Goal: Task Accomplishment & Management: Use online tool/utility

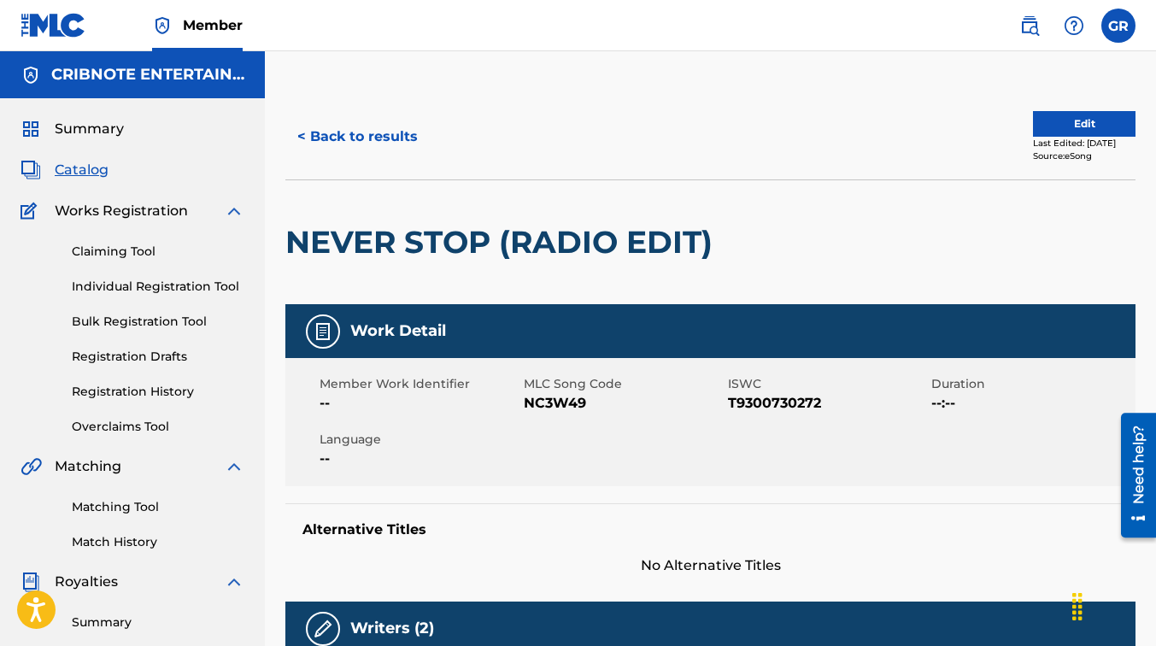
click at [335, 123] on button "< Back to results" at bounding box center [357, 136] width 144 height 43
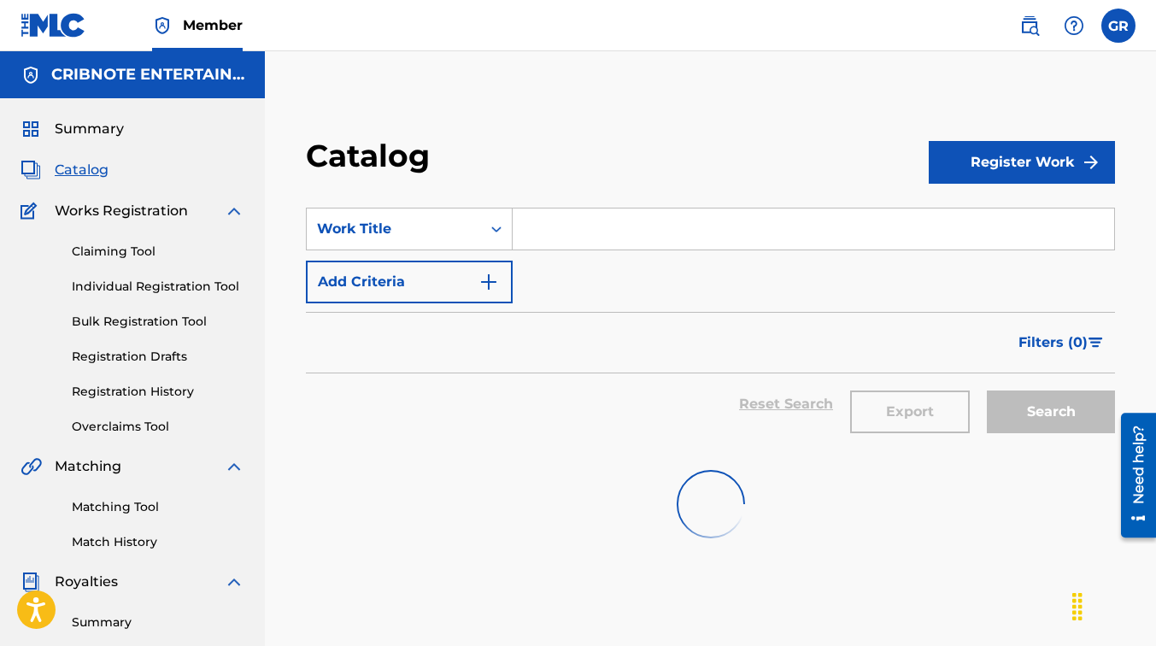
scroll to position [55, 0]
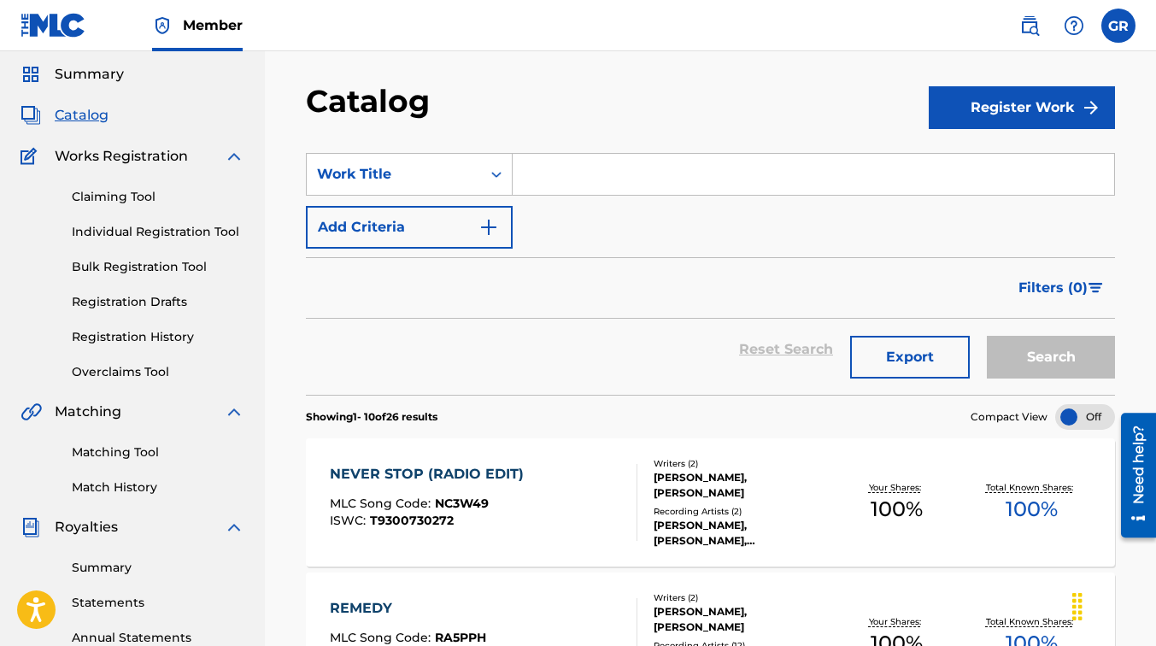
click at [536, 163] on input "Search Form" at bounding box center [813, 174] width 601 height 41
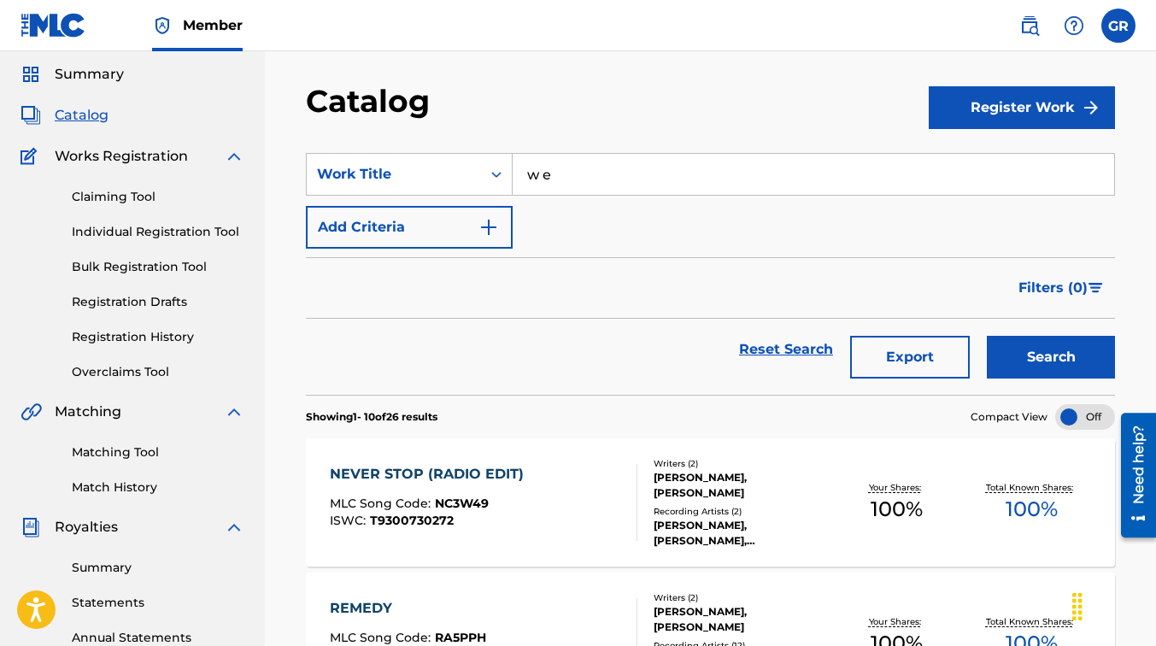
click at [536, 163] on input "w e" at bounding box center [813, 174] width 601 height 41
click at [574, 176] on input "we" at bounding box center [813, 174] width 601 height 41
click at [584, 221] on div "we do love" at bounding box center [813, 212] width 600 height 31
type input "we do love"
click at [1026, 342] on button "Search" at bounding box center [1051, 357] width 128 height 43
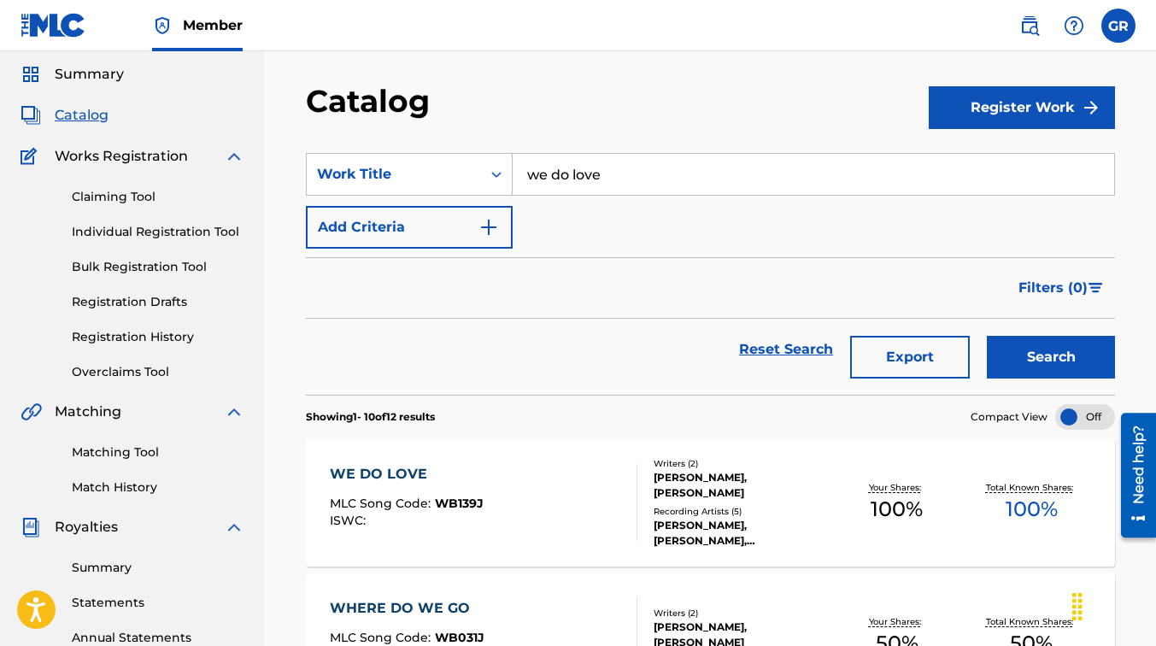
click at [790, 487] on div "[PERSON_NAME], [PERSON_NAME]" at bounding box center [742, 485] width 176 height 31
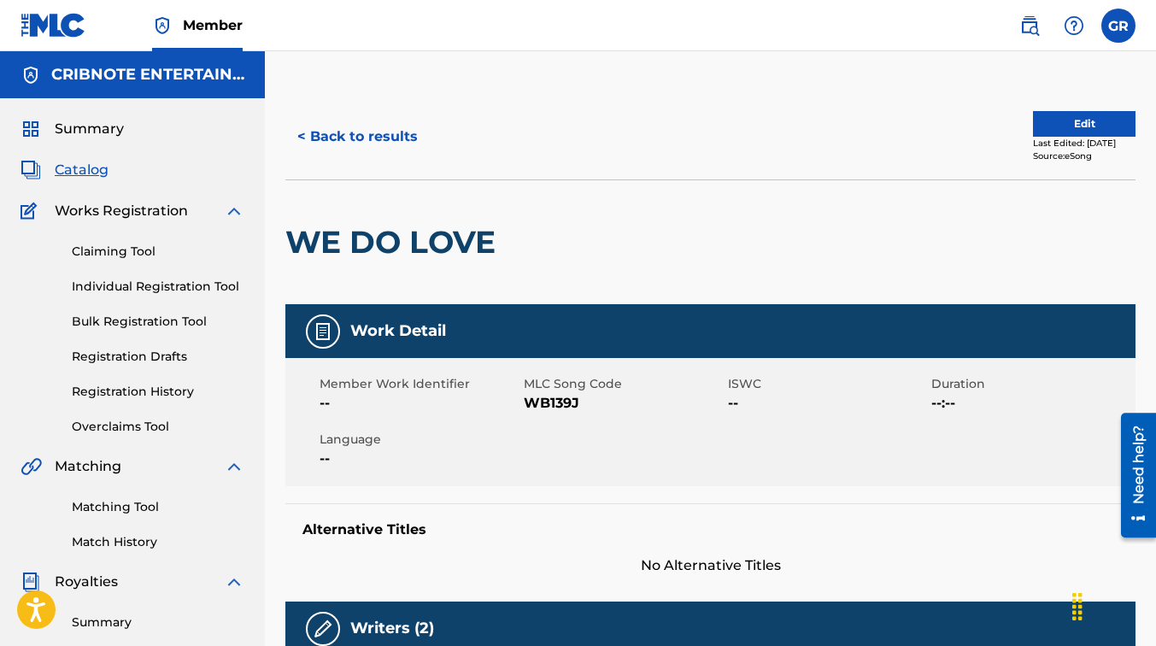
click at [331, 133] on button "< Back to results" at bounding box center [357, 136] width 144 height 43
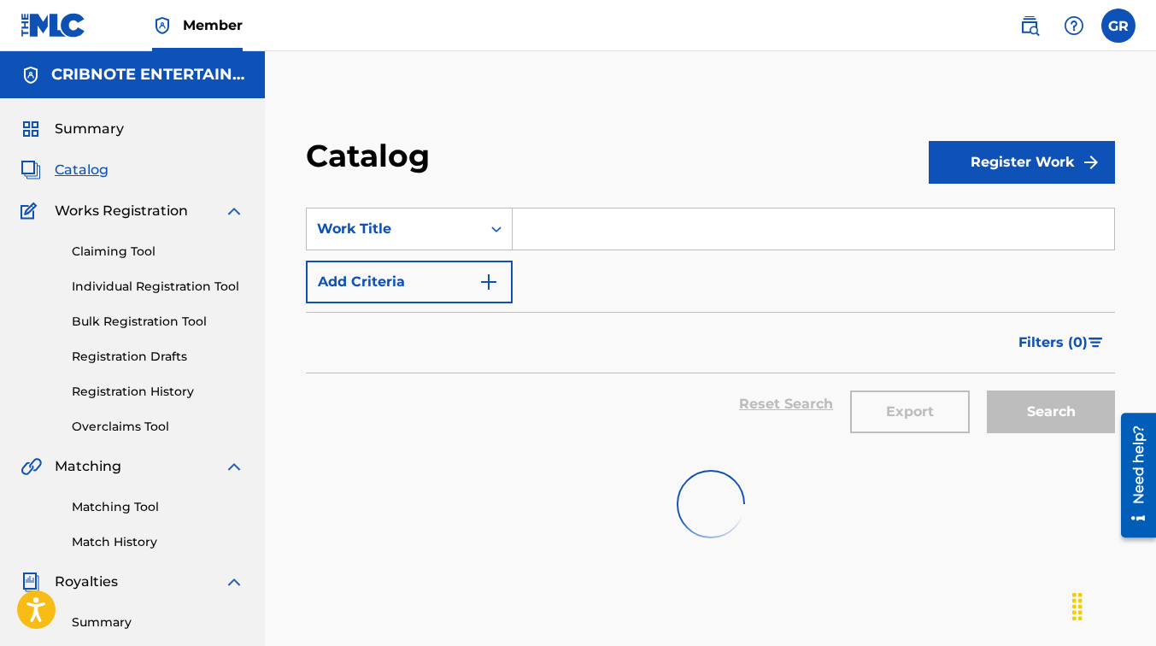
scroll to position [55, 0]
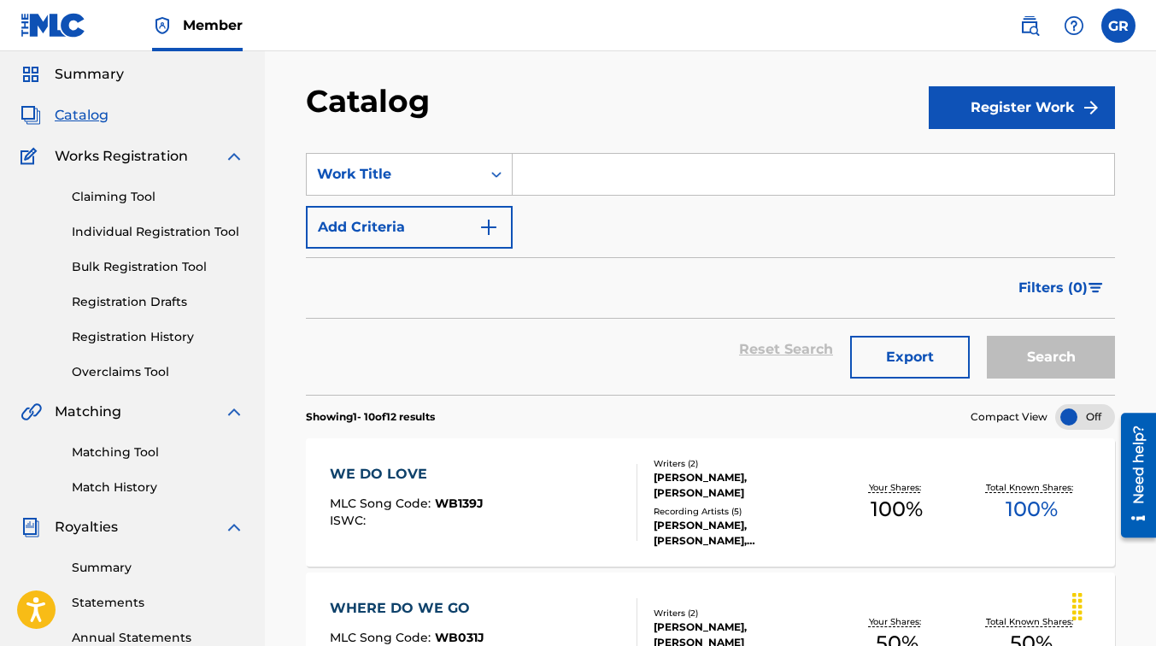
click at [531, 163] on input "Search Form" at bounding box center [813, 174] width 601 height 41
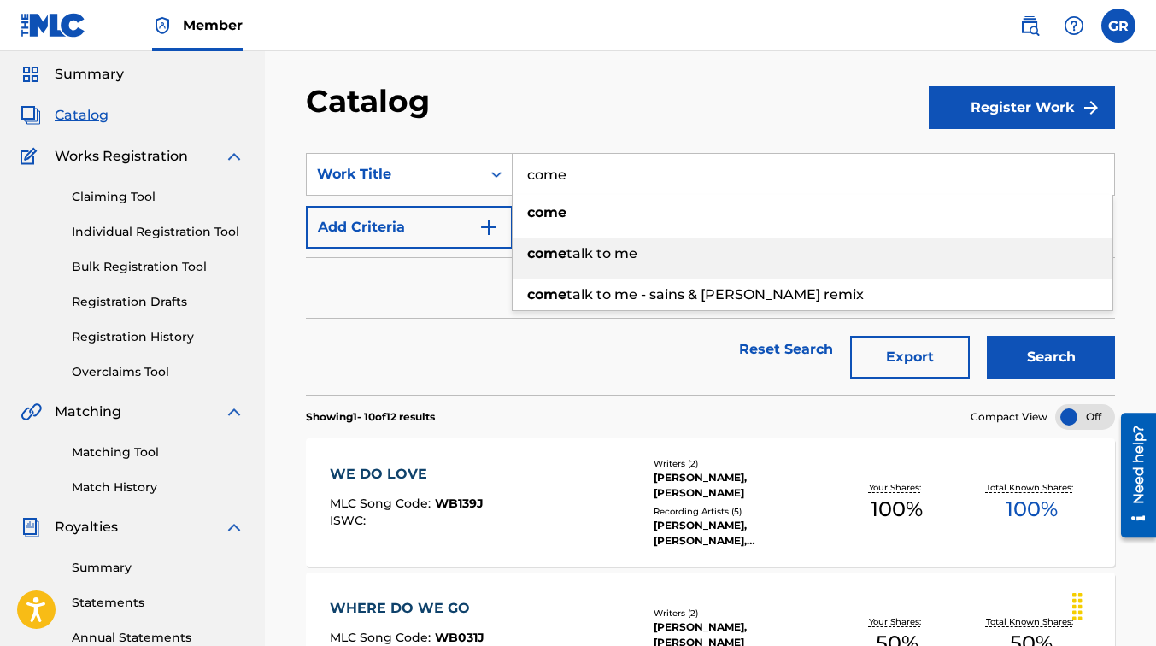
click at [604, 252] on span "talk to me" at bounding box center [601, 253] width 71 height 16
type input "come talk to me"
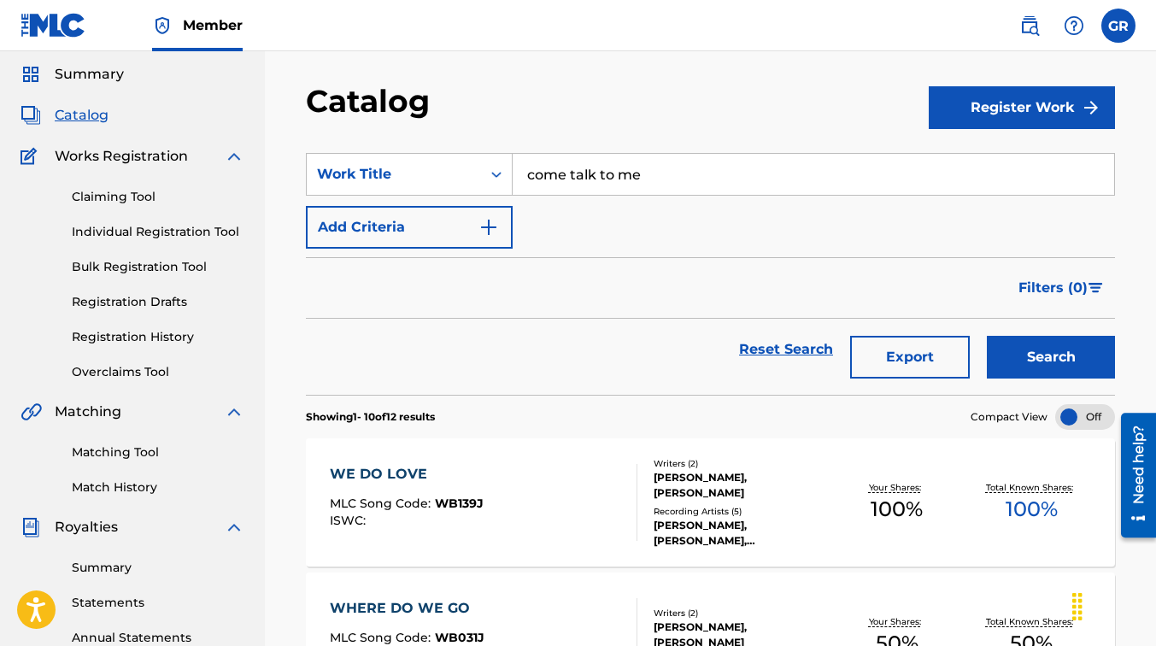
click at [1059, 352] on button "Search" at bounding box center [1051, 357] width 128 height 43
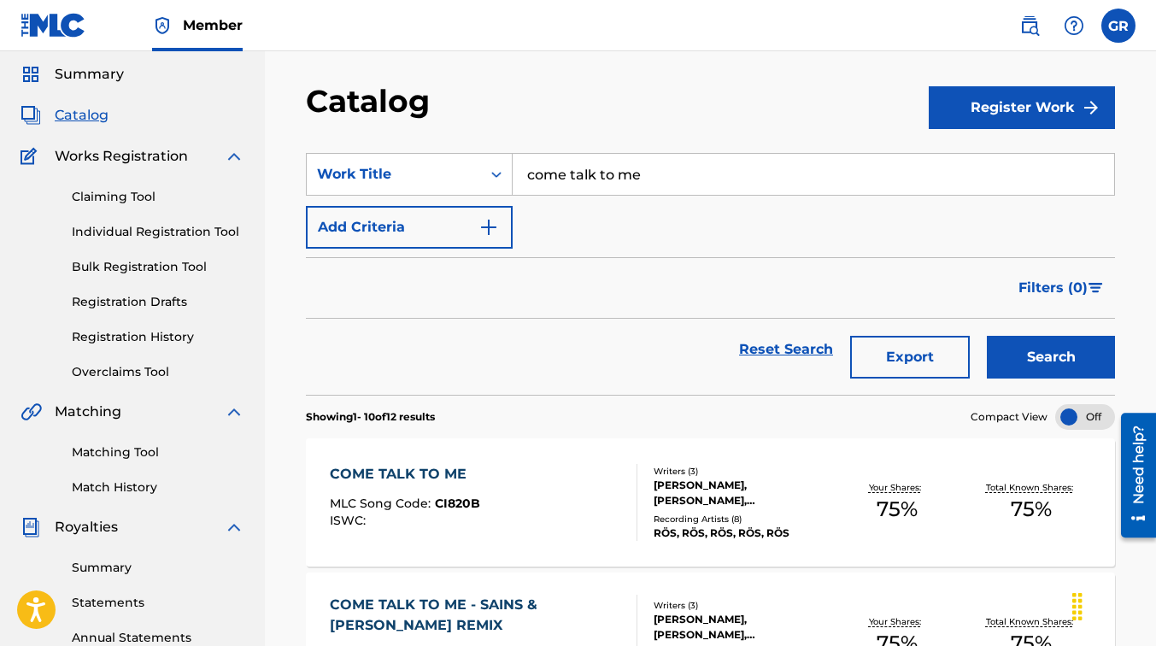
click at [455, 498] on span "CI820B" at bounding box center [457, 503] width 45 height 15
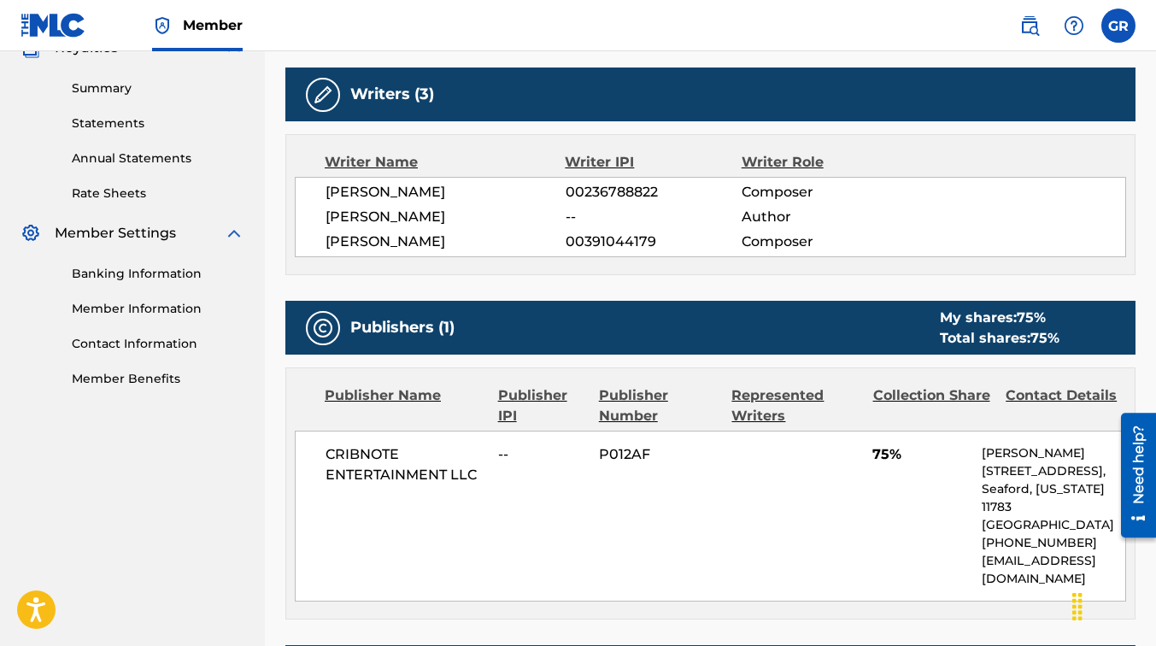
scroll to position [536, 0]
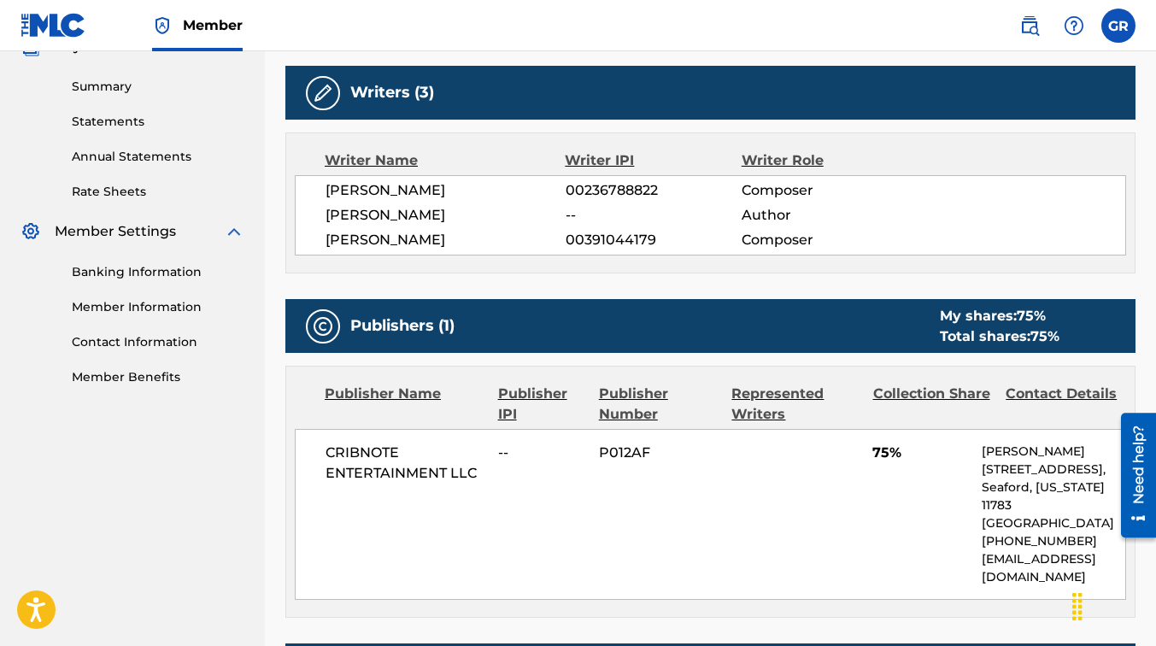
click at [738, 425] on div "Publisher Name Publisher IPI Publisher Number Represented Writers Collection Sh…" at bounding box center [710, 492] width 848 height 250
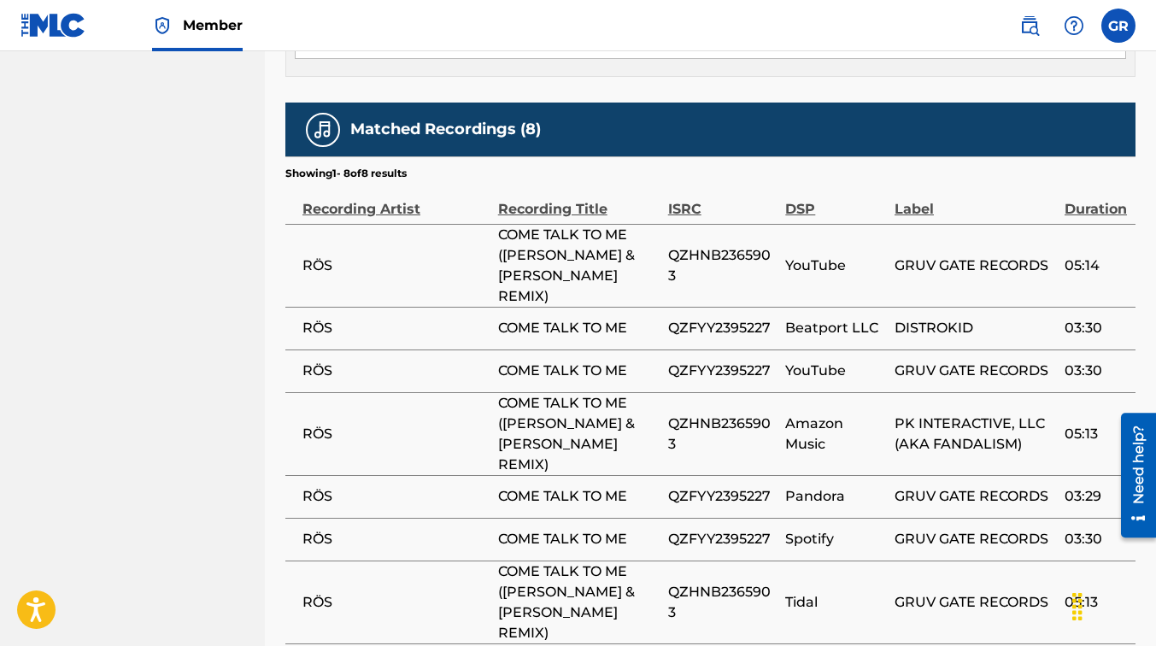
scroll to position [1077, 0]
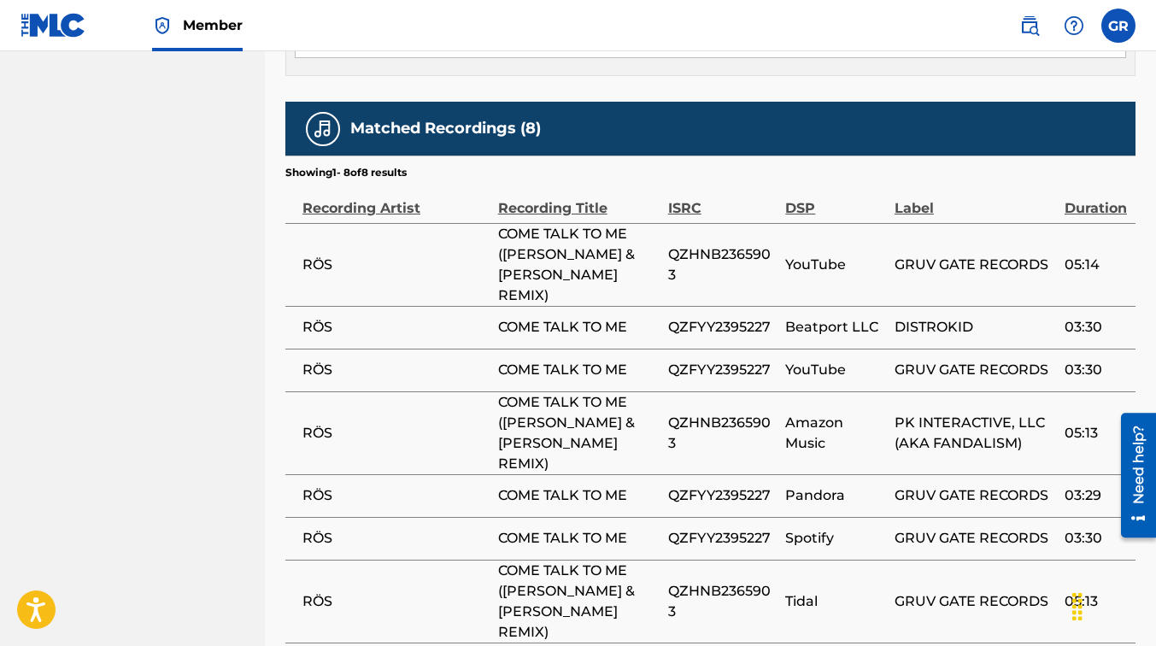
click at [330, 474] on td "RÖS" at bounding box center [391, 495] width 213 height 43
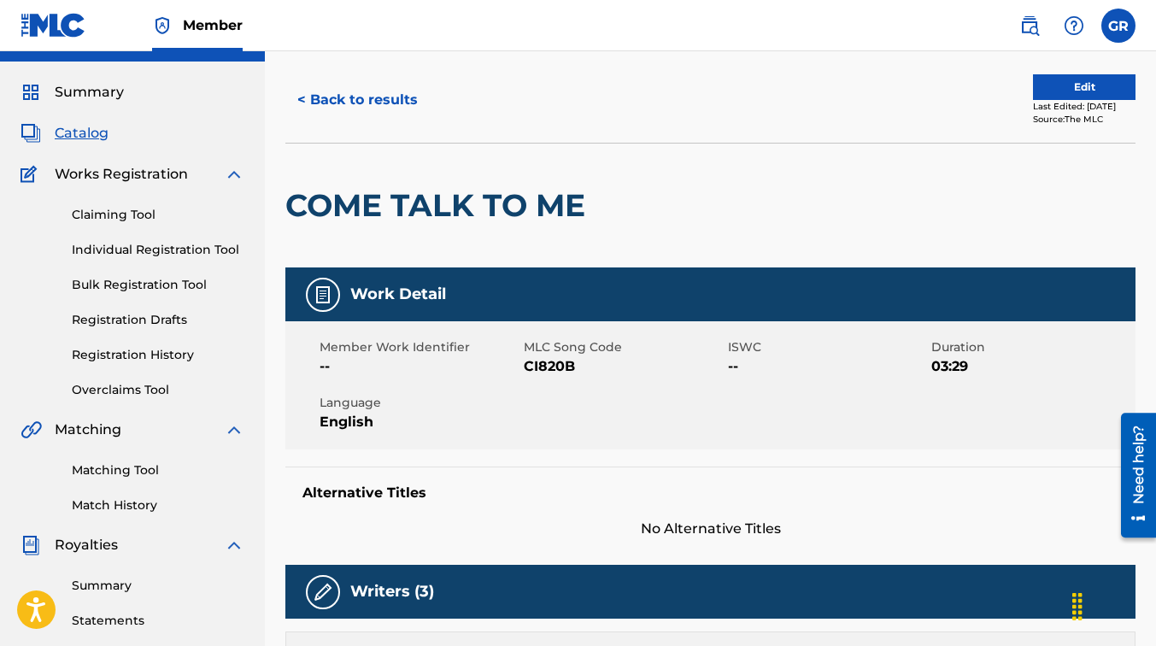
scroll to position [0, 0]
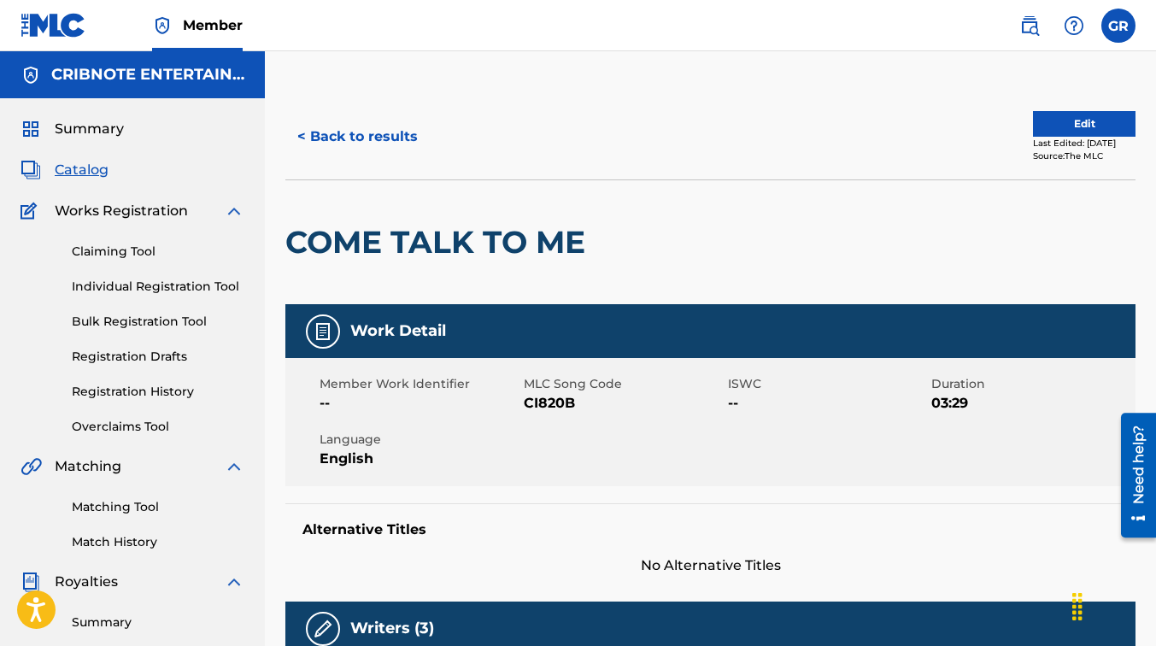
click at [355, 132] on button "< Back to results" at bounding box center [357, 136] width 144 height 43
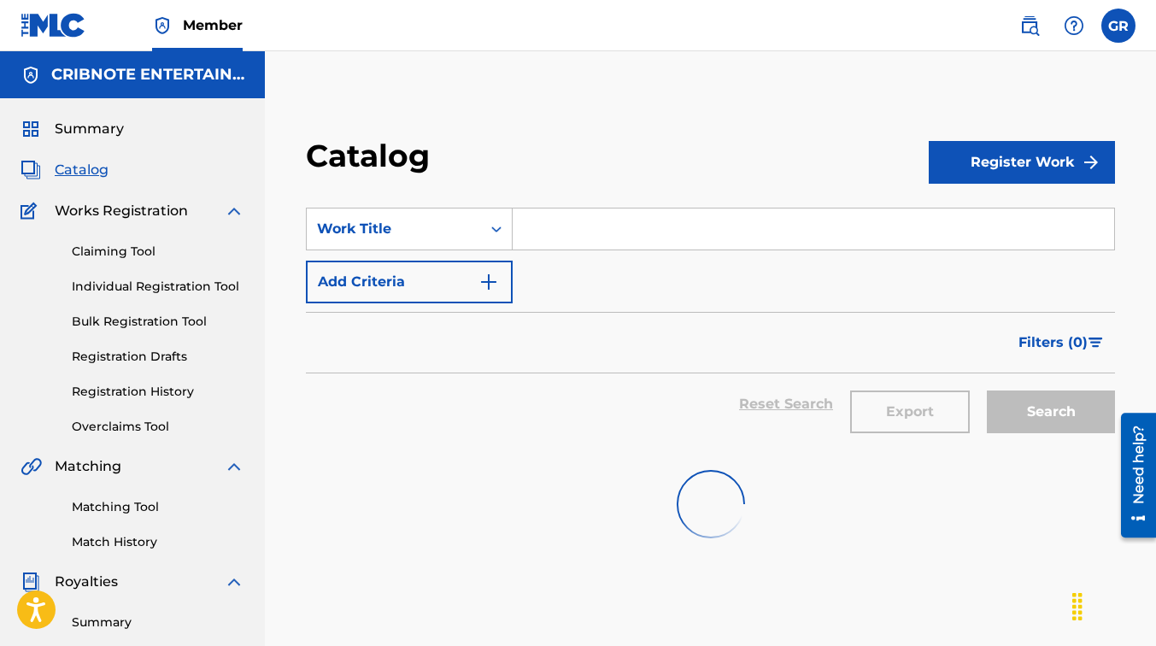
scroll to position [55, 0]
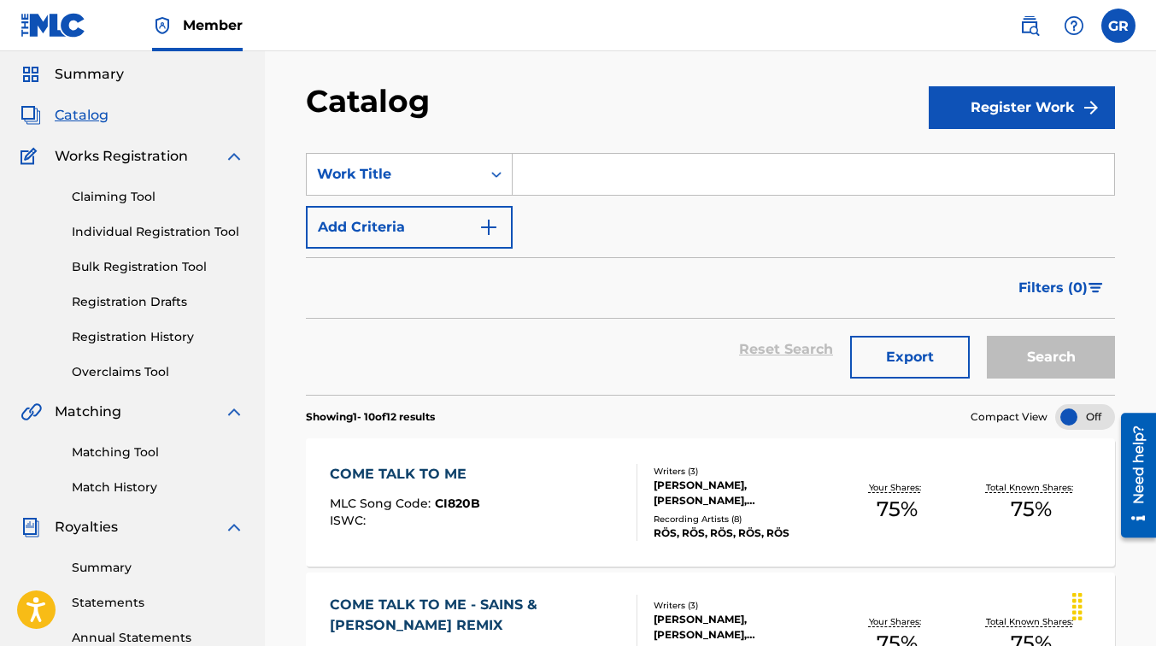
click at [593, 183] on input "Search Form" at bounding box center [813, 174] width 601 height 41
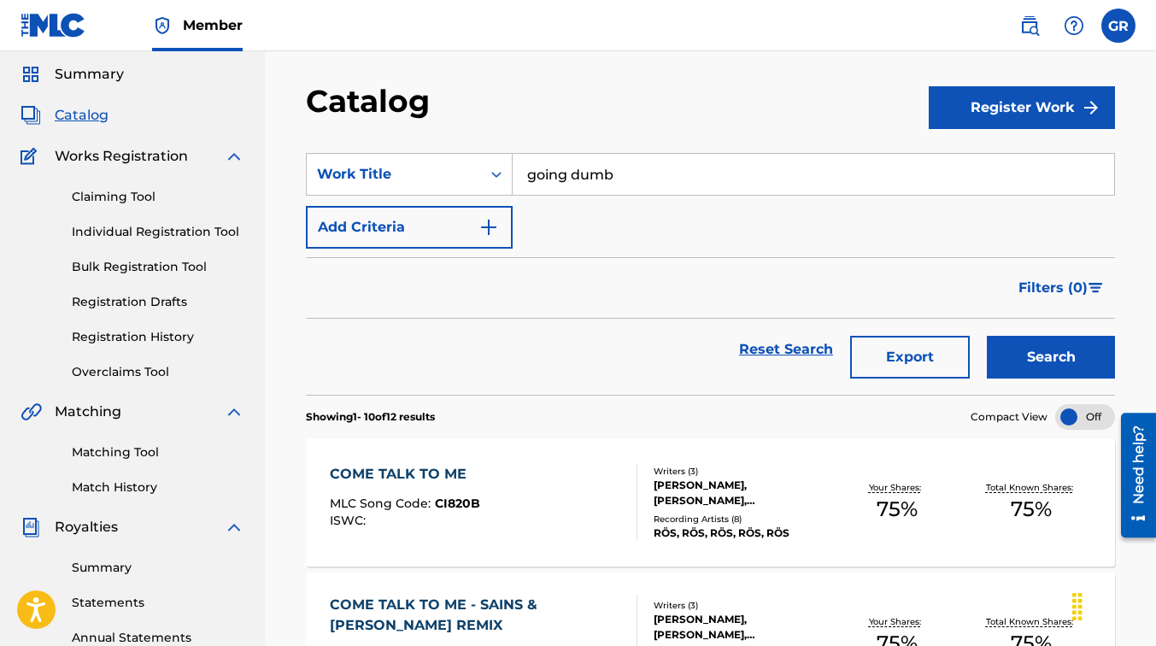
click at [987, 336] on button "Search" at bounding box center [1051, 357] width 128 height 43
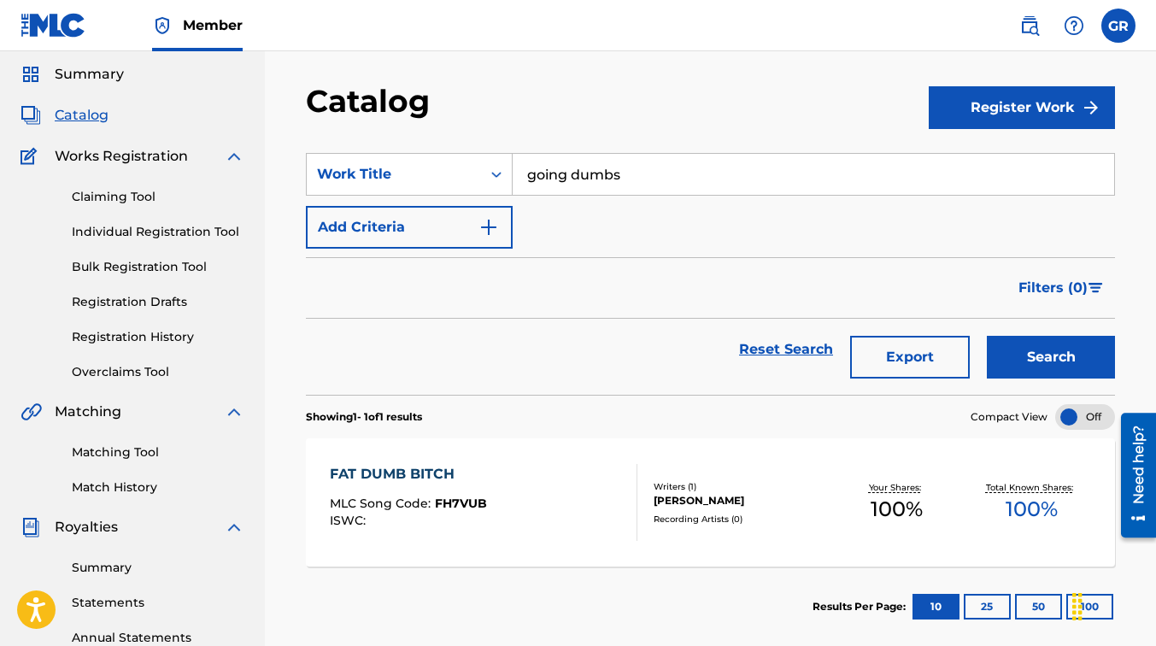
type input "going dumbs"
drag, startPoint x: 631, startPoint y: 173, endPoint x: 509, endPoint y: 172, distance: 121.3
click at [509, 172] on div "SearchWithCriteria707c5162-c0fb-4403-9ed0-a149c0a646b8 Work Title going dumbs" at bounding box center [710, 174] width 809 height 43
click at [491, 168] on icon "Search Form" at bounding box center [496, 174] width 17 height 17
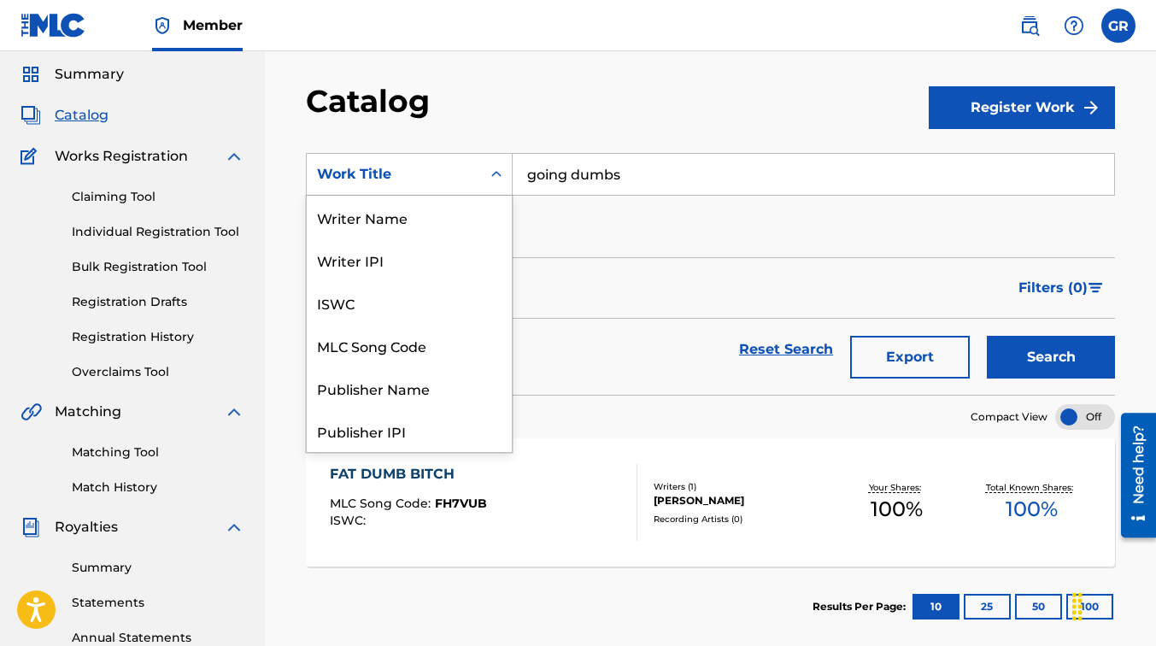
scroll to position [256, 0]
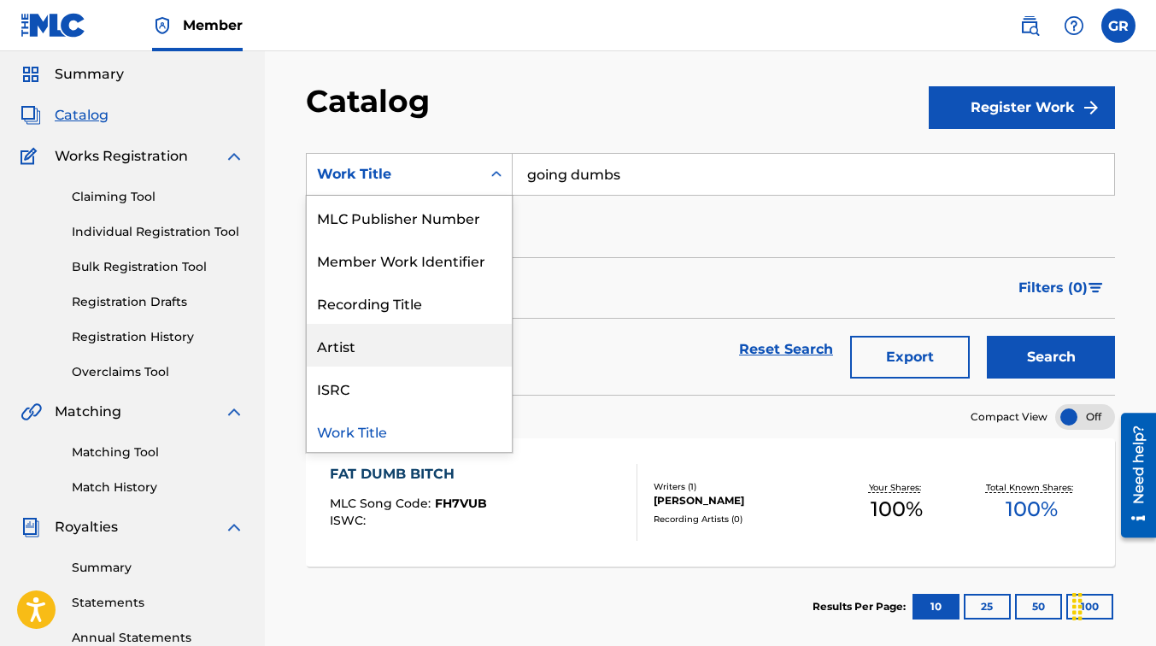
click at [399, 343] on div "Artist" at bounding box center [409, 345] width 205 height 43
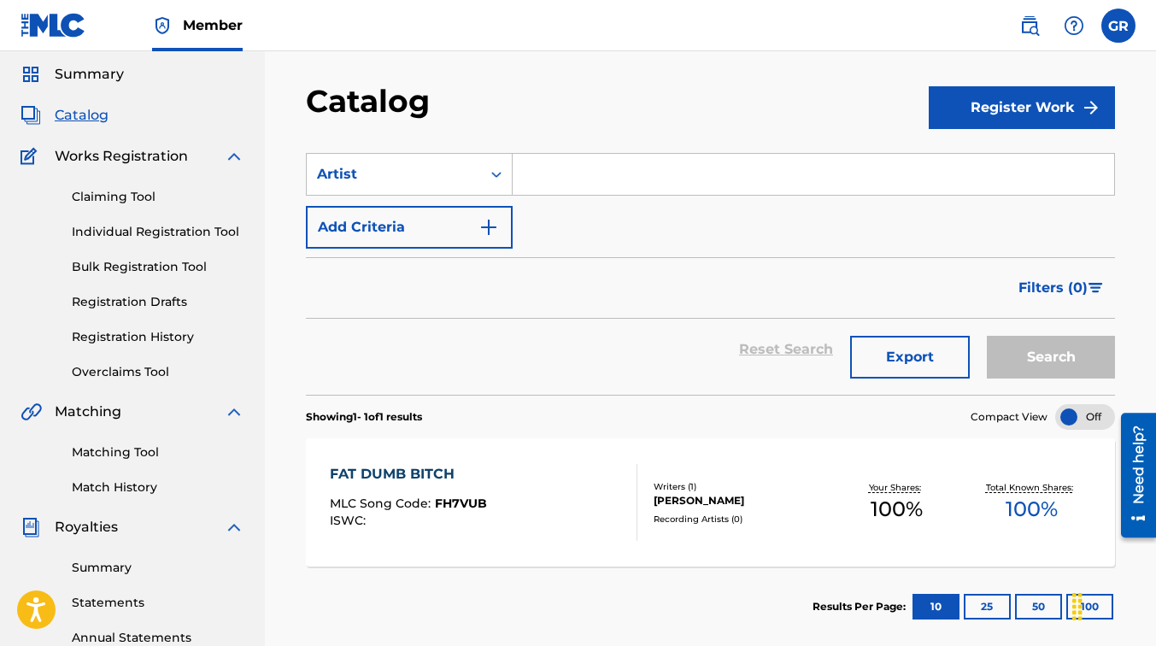
click at [539, 179] on input "Search Form" at bounding box center [813, 174] width 601 height 41
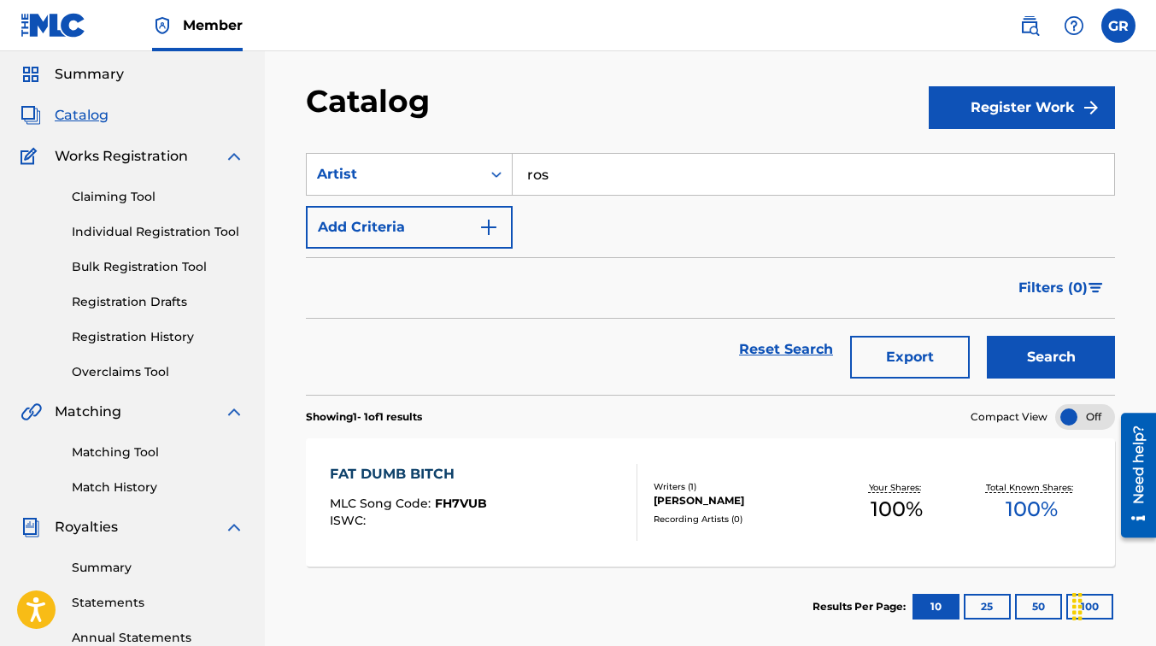
type input "ros"
click at [987, 336] on button "Search" at bounding box center [1051, 357] width 128 height 43
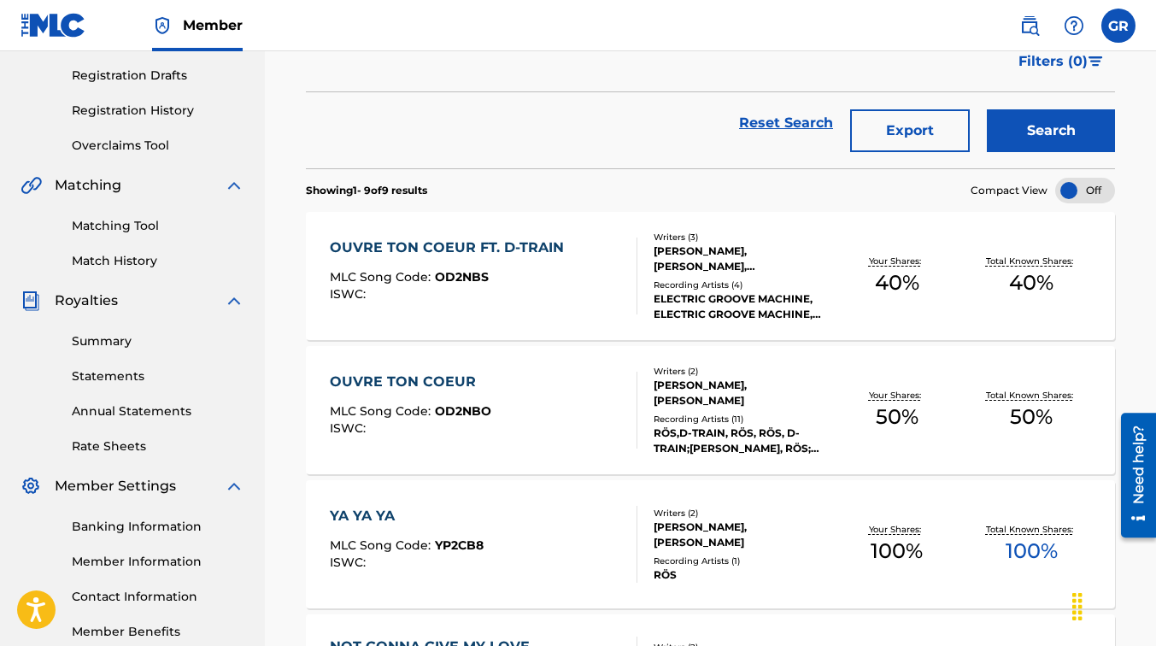
scroll to position [283, 0]
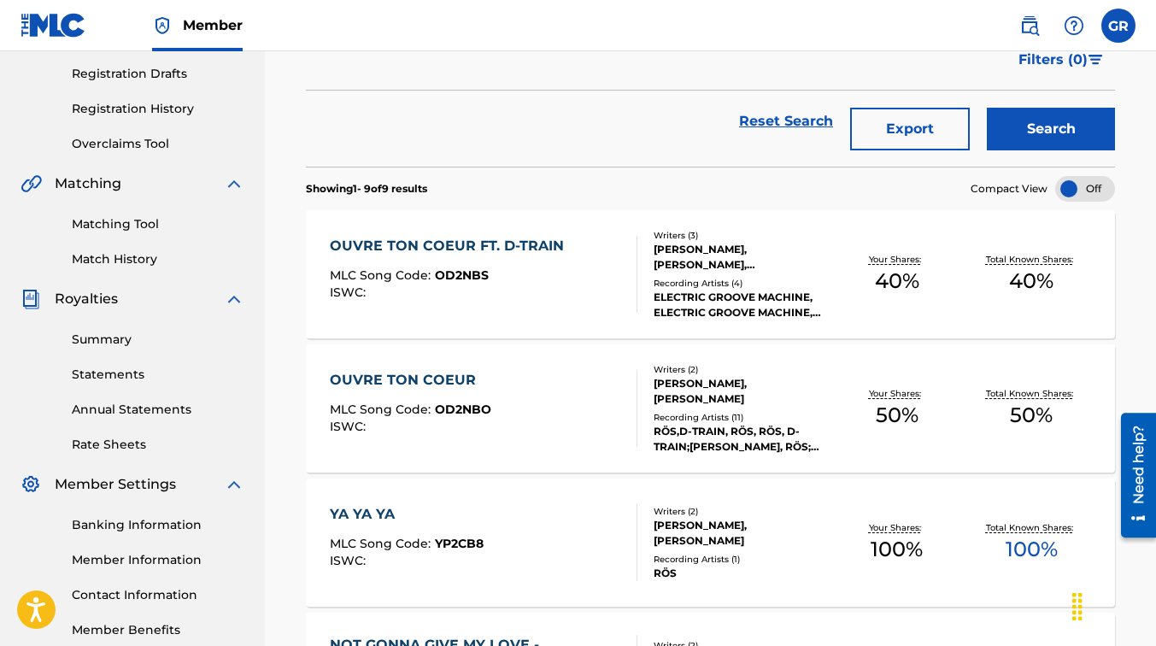
click at [526, 286] on div "ISWC :" at bounding box center [451, 292] width 243 height 13
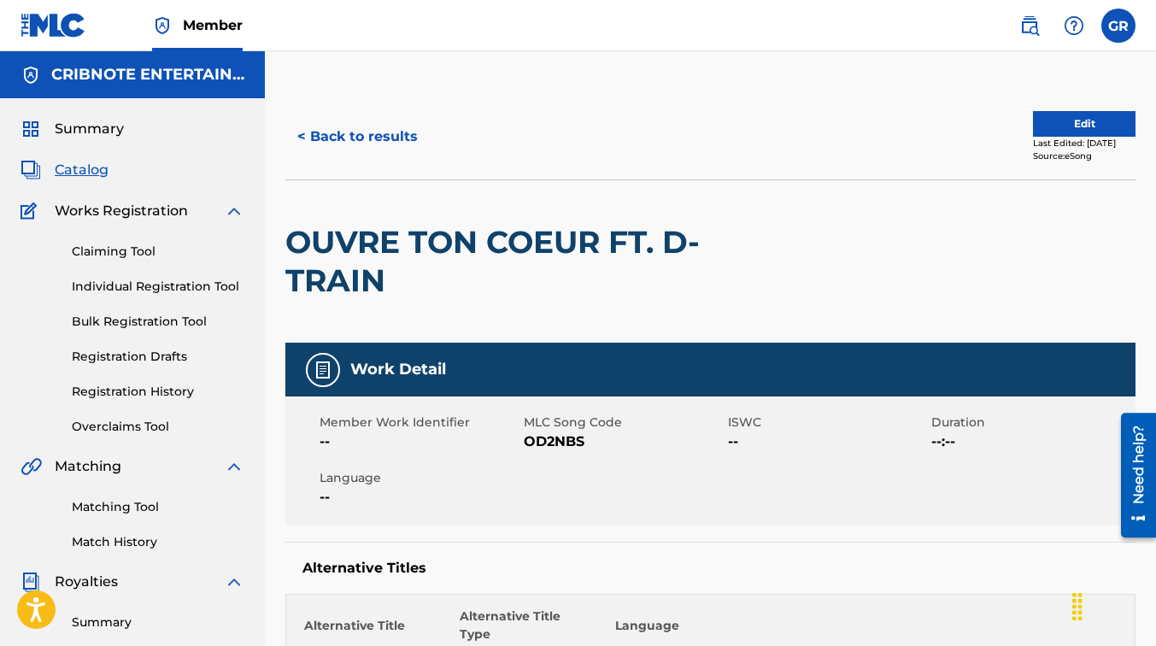
click at [322, 155] on button "< Back to results" at bounding box center [357, 136] width 144 height 43
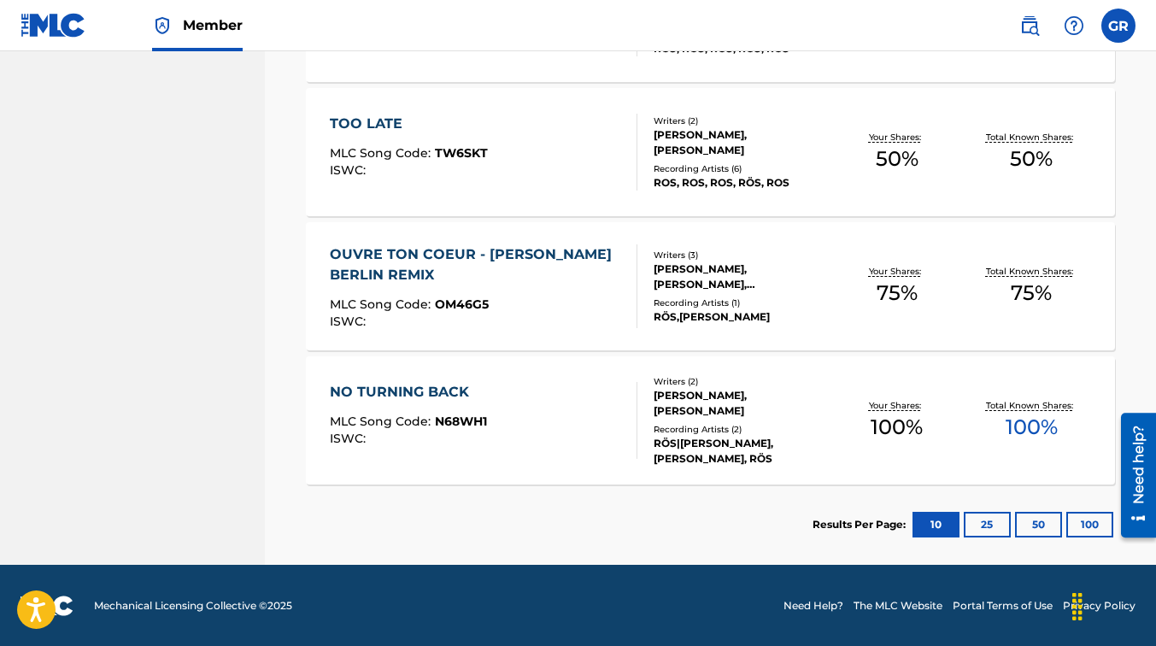
scroll to position [1211, 0]
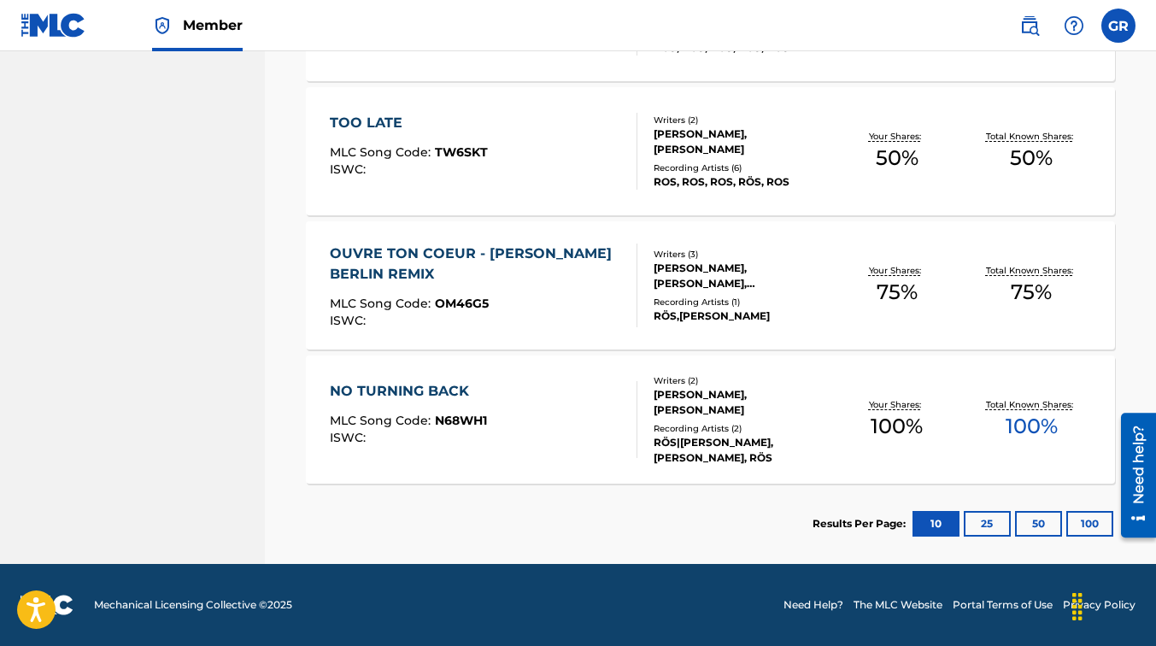
click at [567, 420] on div "NO TURNING BACK MLC Song Code : N68WH1 ISWC :" at bounding box center [484, 419] width 308 height 77
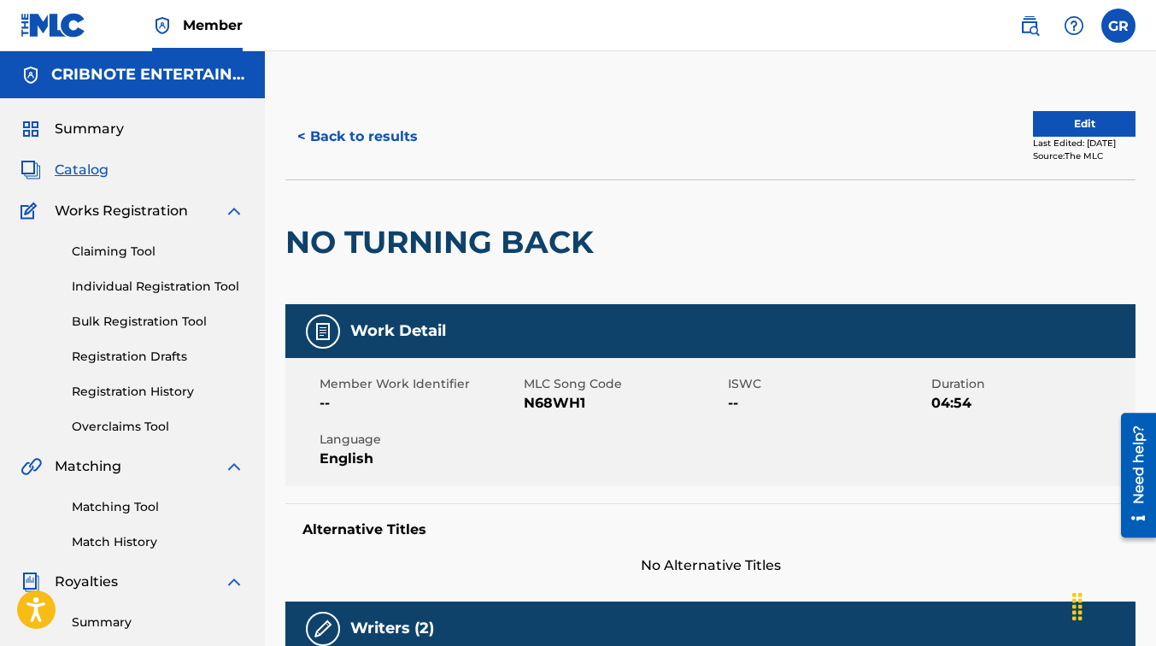
click at [313, 140] on button "< Back to results" at bounding box center [357, 136] width 144 height 43
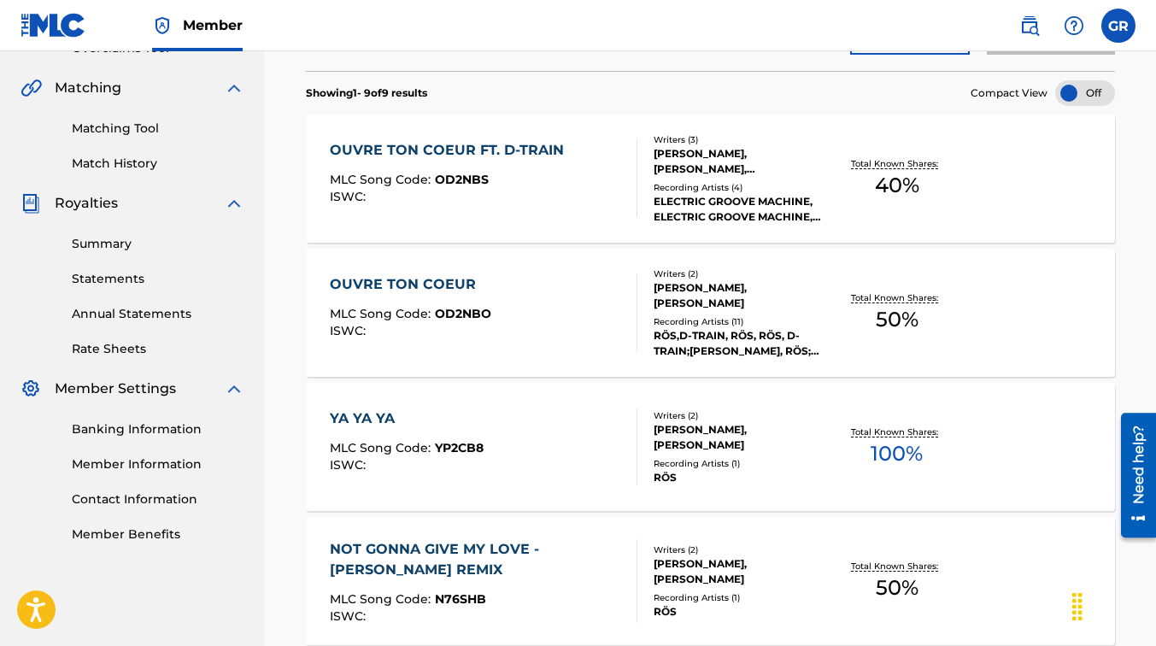
scroll to position [1166, 0]
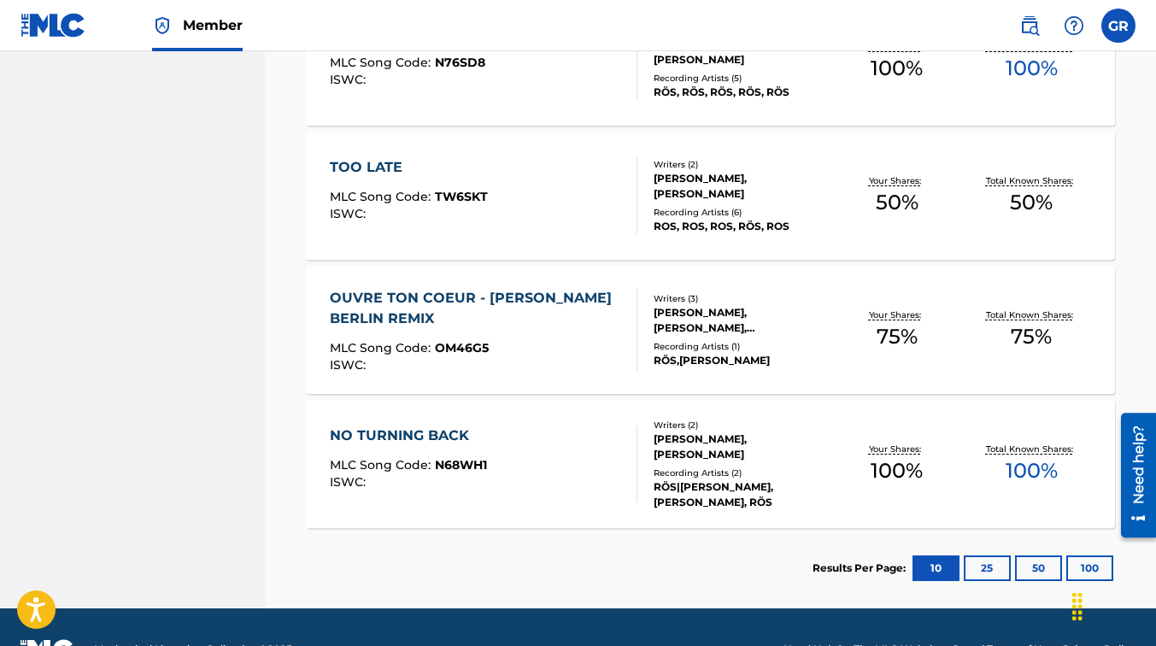
click at [993, 568] on button "25" at bounding box center [987, 568] width 47 height 26
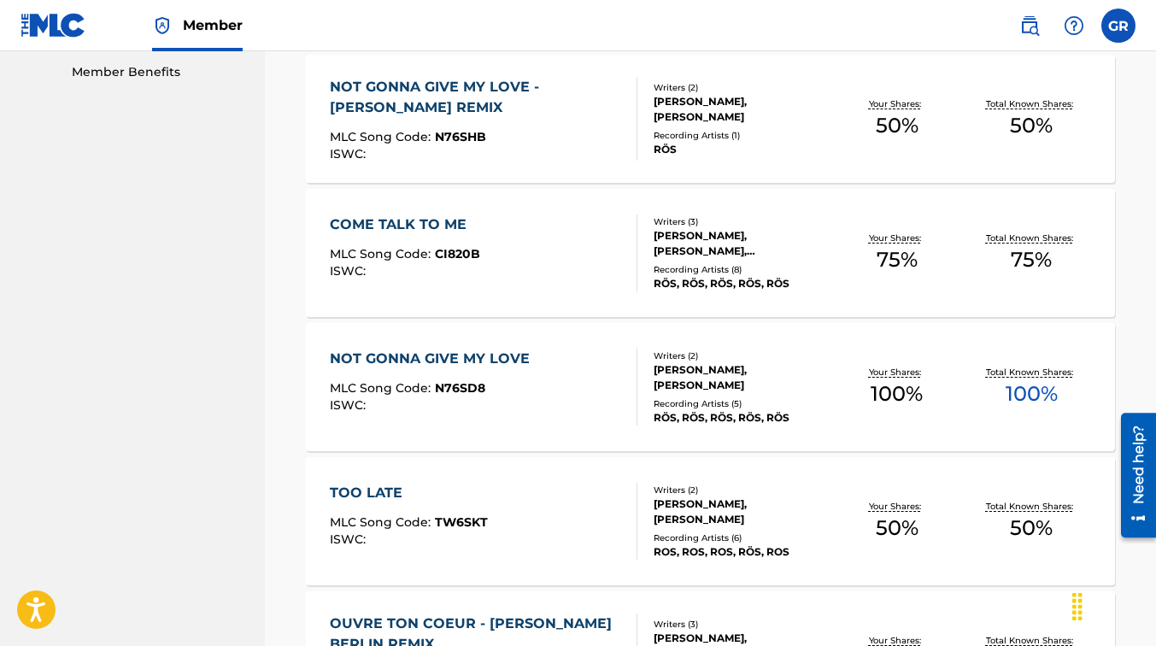
scroll to position [842, 0]
drag, startPoint x: 1047, startPoint y: 9, endPoint x: 817, endPoint y: 19, distance: 230.9
click at [817, 19] on nav "Member GR [PERSON_NAME] Roca [EMAIL_ADDRESS][DOMAIN_NAME] Profile Log out" at bounding box center [578, 25] width 1156 height 51
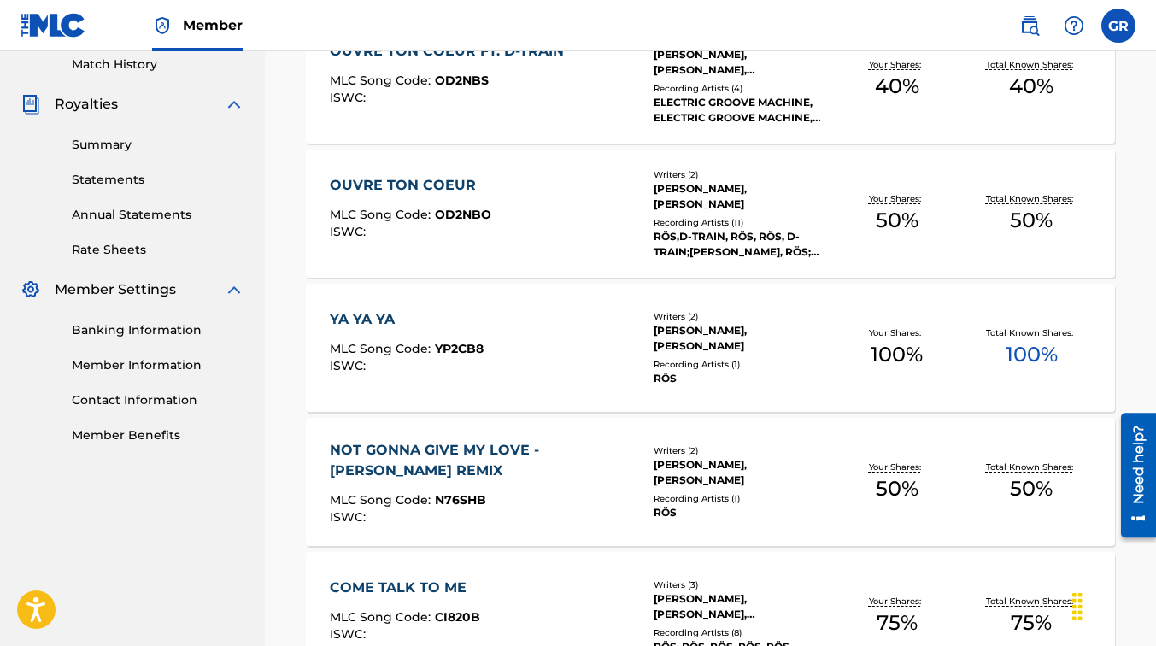
scroll to position [0, 0]
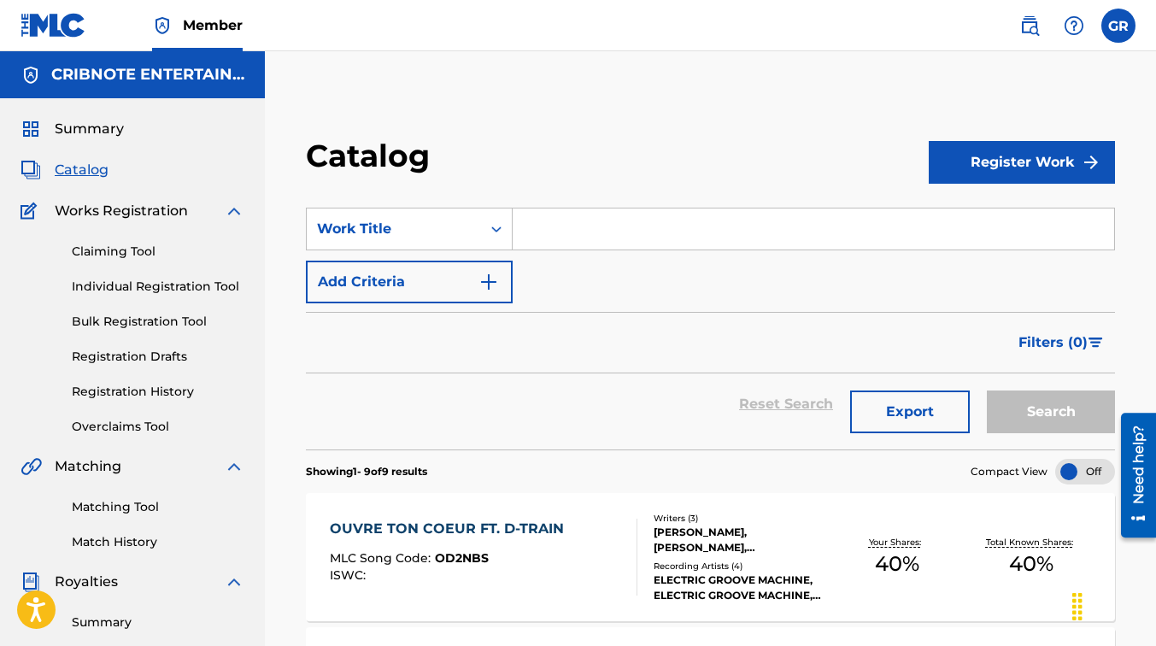
click at [532, 219] on input "Search Form" at bounding box center [813, 228] width 601 height 41
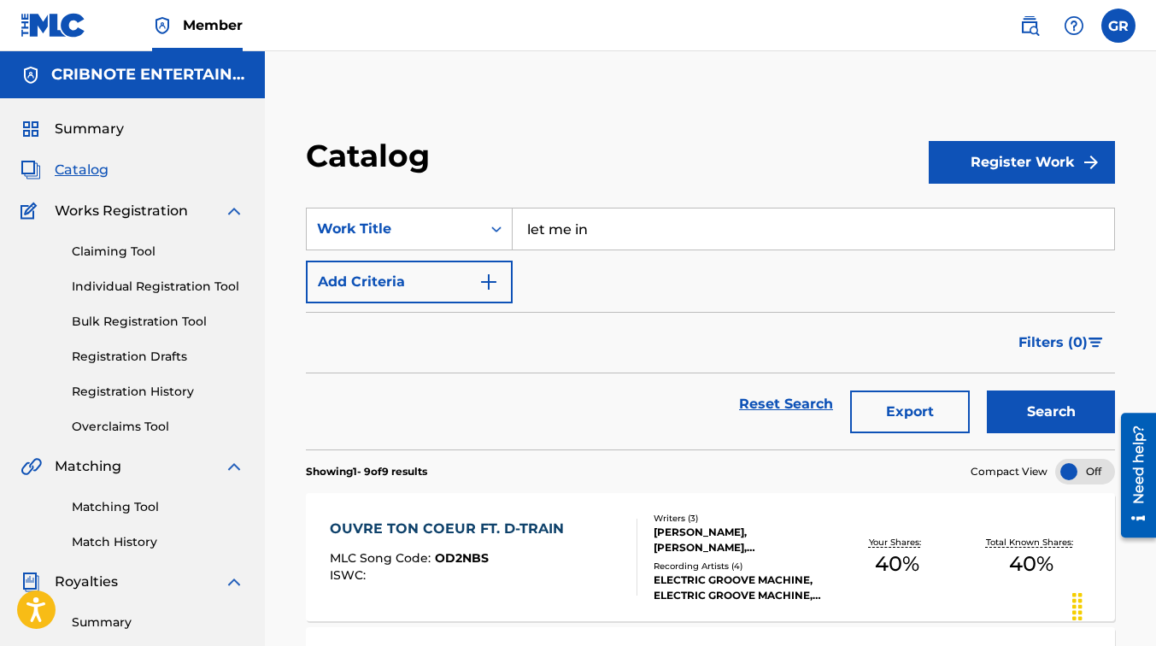
click at [987, 390] on button "Search" at bounding box center [1051, 411] width 128 height 43
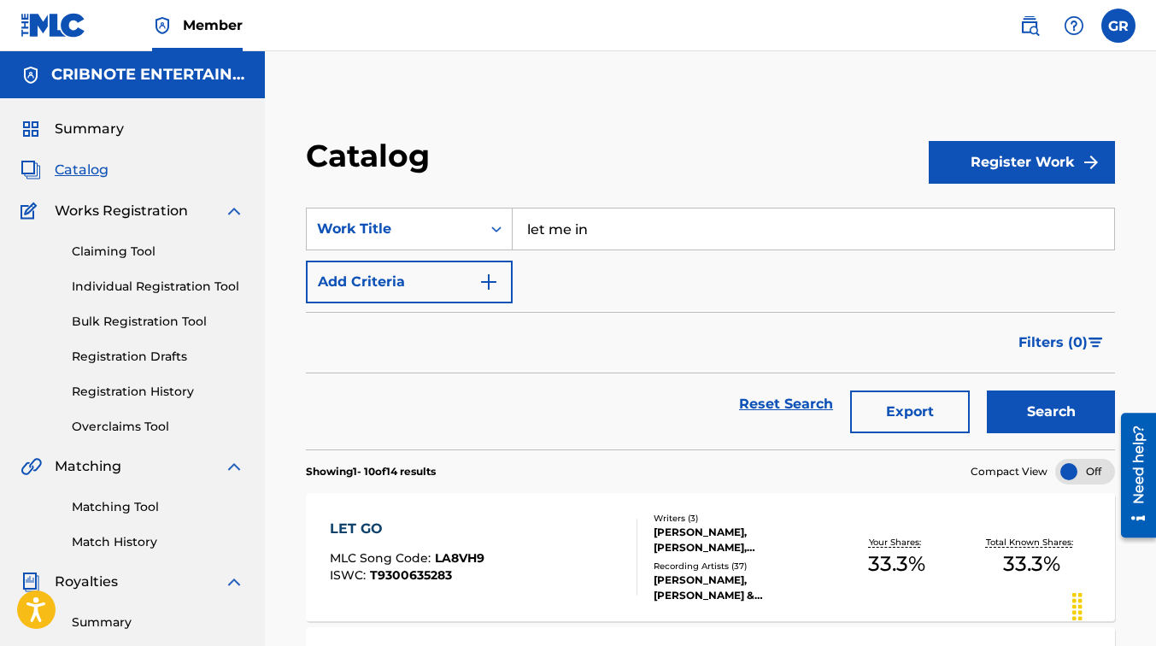
click at [595, 231] on input "let me in" at bounding box center [813, 228] width 601 height 41
type input "l"
click at [1000, 392] on button "Search" at bounding box center [1051, 411] width 128 height 43
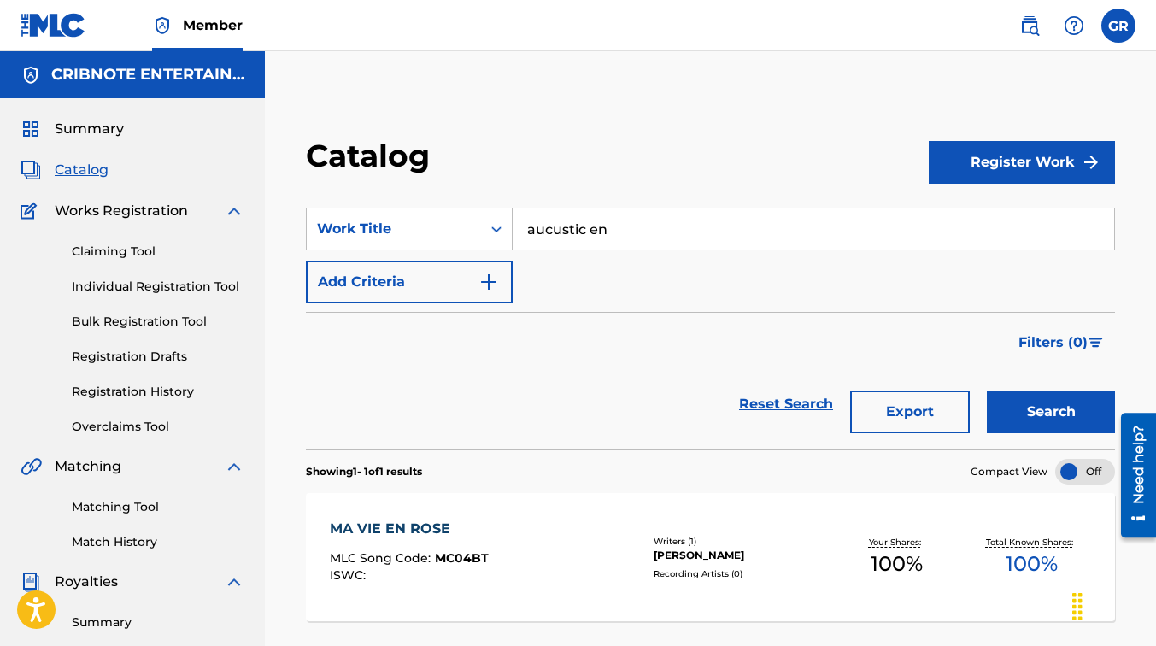
drag, startPoint x: 619, startPoint y: 236, endPoint x: 437, endPoint y: 266, distance: 184.4
click at [437, 266] on div "SearchWithCriteria707c5162-c0fb-4403-9ed0-a149c0a646b8 Work Title aucustic en A…" at bounding box center [710, 256] width 809 height 96
click at [564, 267] on span "ght long" at bounding box center [590, 267] width 59 height 16
click at [1047, 402] on button "Search" at bounding box center [1051, 411] width 128 height 43
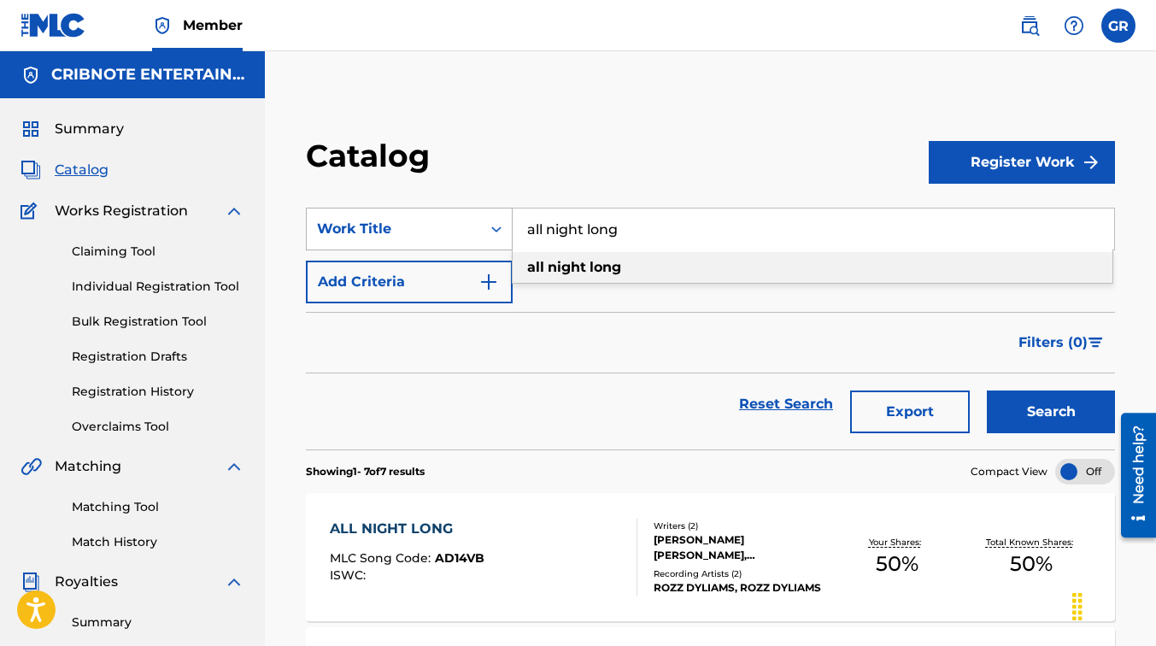
drag, startPoint x: 618, startPoint y: 210, endPoint x: 487, endPoint y: 218, distance: 130.9
click at [487, 218] on div "SearchWithCriteria707c5162-c0fb-4403-9ed0-a149c0a646b8 Work Title all night lon…" at bounding box center [710, 229] width 809 height 43
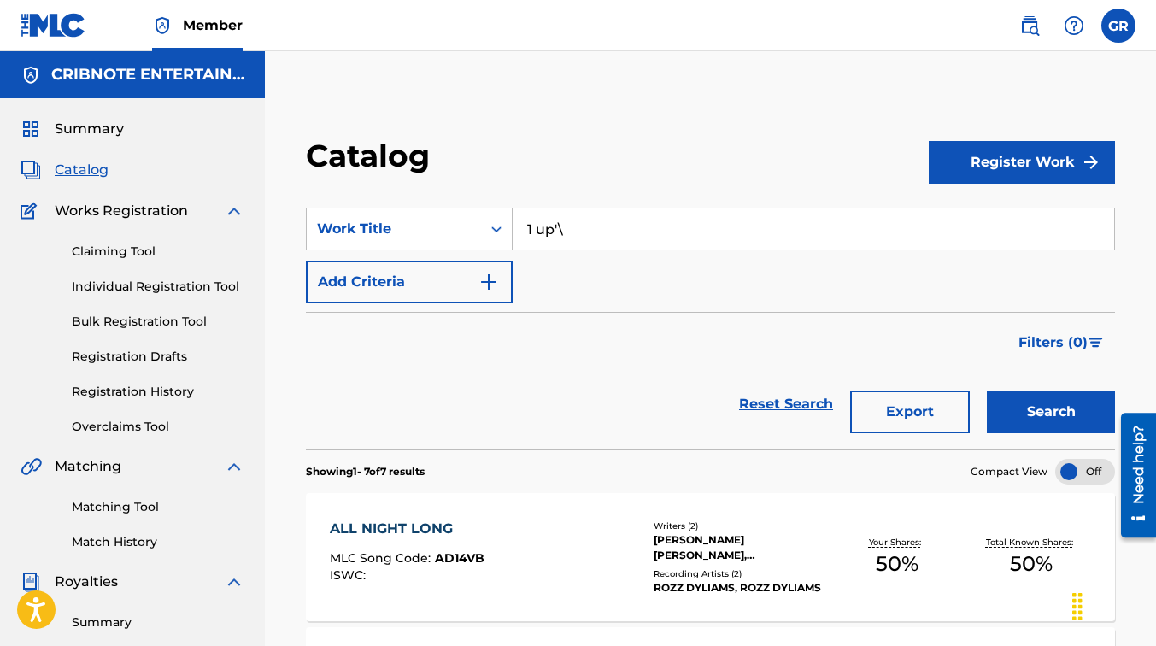
click at [987, 390] on button "Search" at bounding box center [1051, 411] width 128 height 43
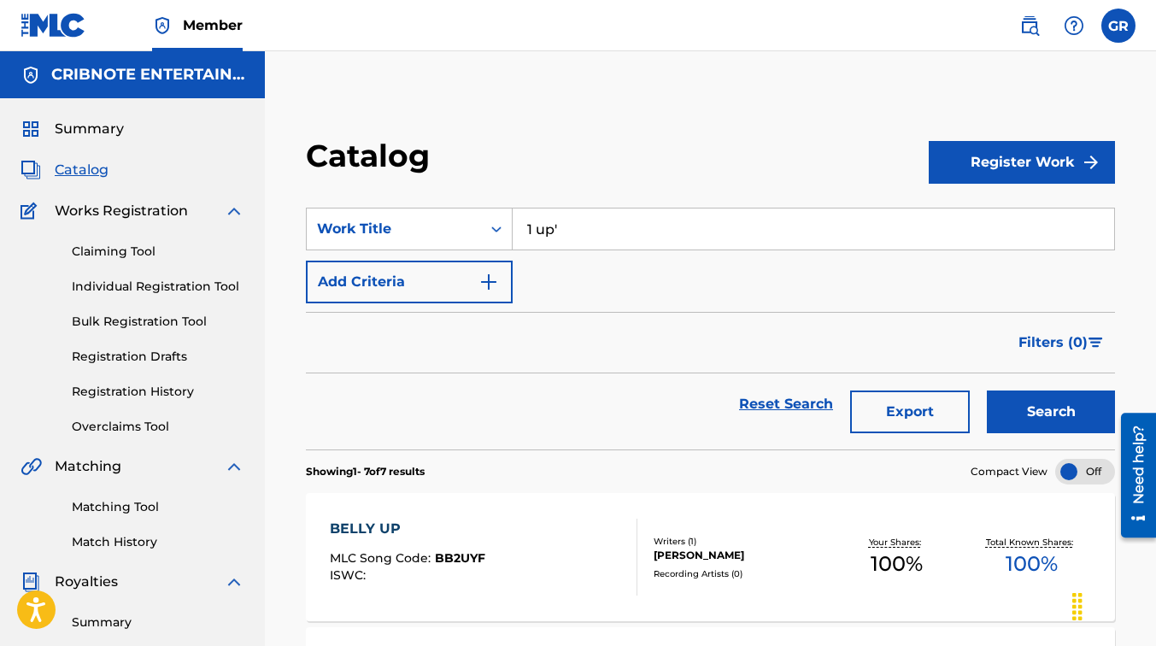
click at [603, 245] on input "1 up'" at bounding box center [813, 228] width 601 height 41
type input "1"
click at [603, 245] on input "1" at bounding box center [813, 228] width 601 height 41
click at [987, 390] on button "Search" at bounding box center [1051, 411] width 128 height 43
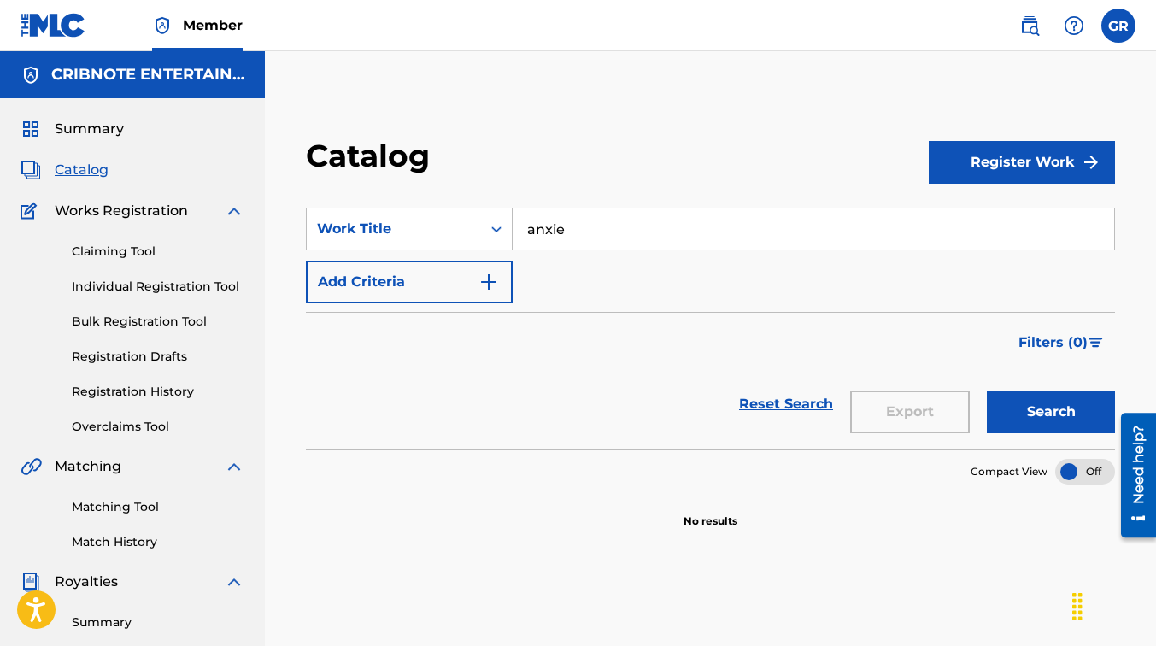
click at [987, 390] on button "Search" at bounding box center [1051, 411] width 128 height 43
drag, startPoint x: 546, startPoint y: 232, endPoint x: 499, endPoint y: 241, distance: 47.8
click at [499, 241] on div "SearchWithCriteria707c5162-c0fb-4403-9ed0-a149c0a646b8 Work Title anx" at bounding box center [710, 229] width 809 height 43
type input "x"
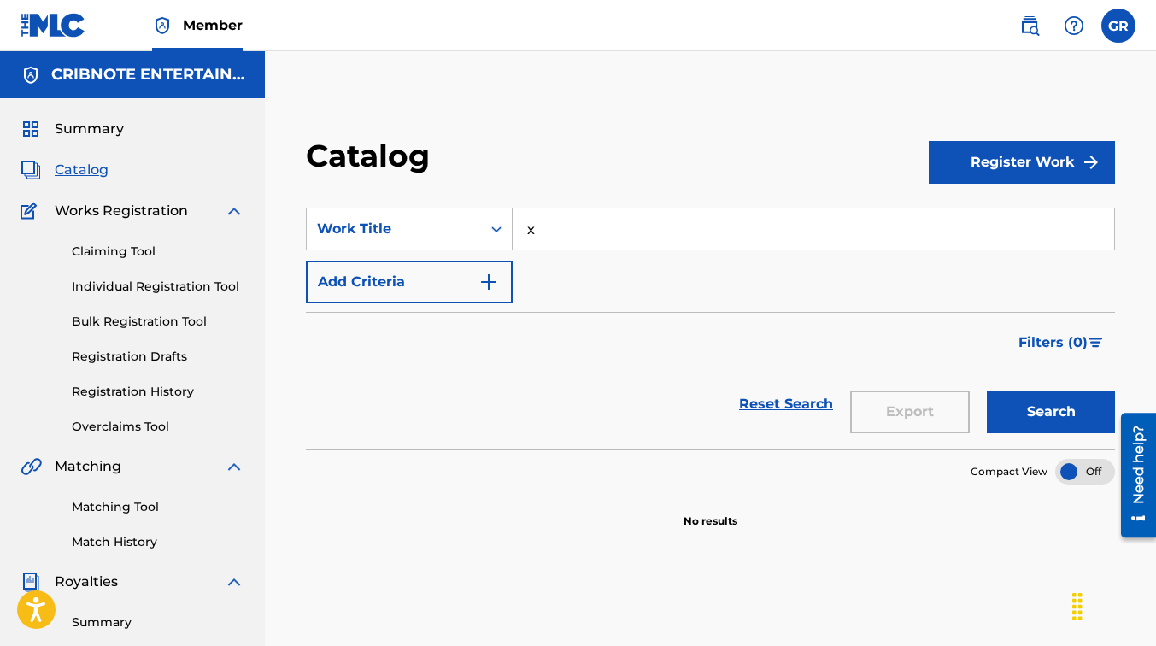
click at [548, 244] on input "x" at bounding box center [813, 228] width 601 height 41
click at [987, 390] on button "Search" at bounding box center [1051, 411] width 128 height 43
type input "c"
drag, startPoint x: 560, startPoint y: 238, endPoint x: 479, endPoint y: 217, distance: 83.1
click at [479, 217] on div "SearchWithCriteria707c5162-c0fb-4403-9ed0-a149c0a646b8 Work Title all n all n i…" at bounding box center [710, 229] width 809 height 43
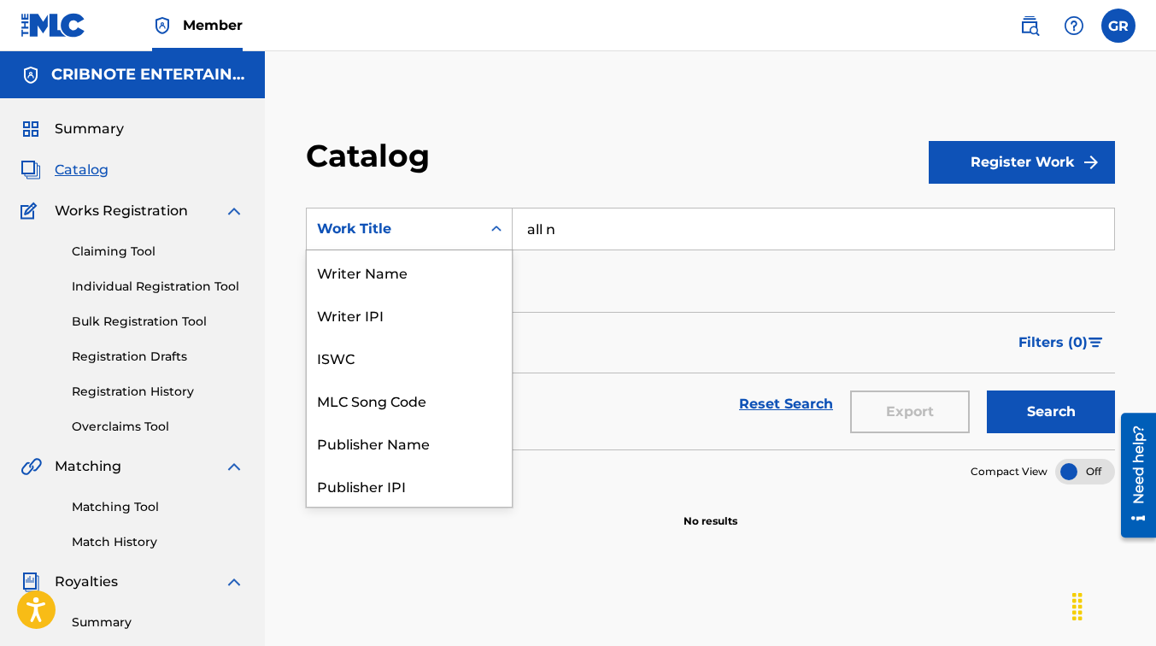
scroll to position [256, 0]
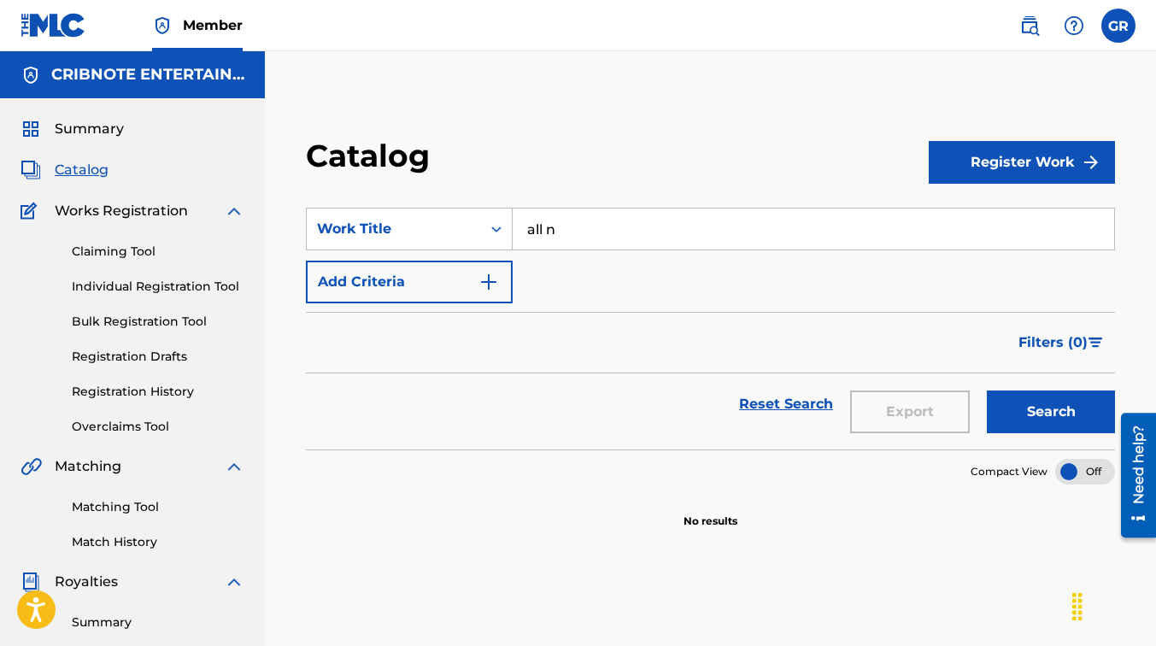
drag, startPoint x: 479, startPoint y: 217, endPoint x: 651, endPoint y: 168, distance: 178.5
click at [651, 168] on div "Catalog" at bounding box center [617, 162] width 623 height 50
drag, startPoint x: 599, startPoint y: 226, endPoint x: 531, endPoint y: 243, distance: 69.4
click at [531, 243] on input "all n" at bounding box center [813, 228] width 601 height 41
paste input "00365681629"
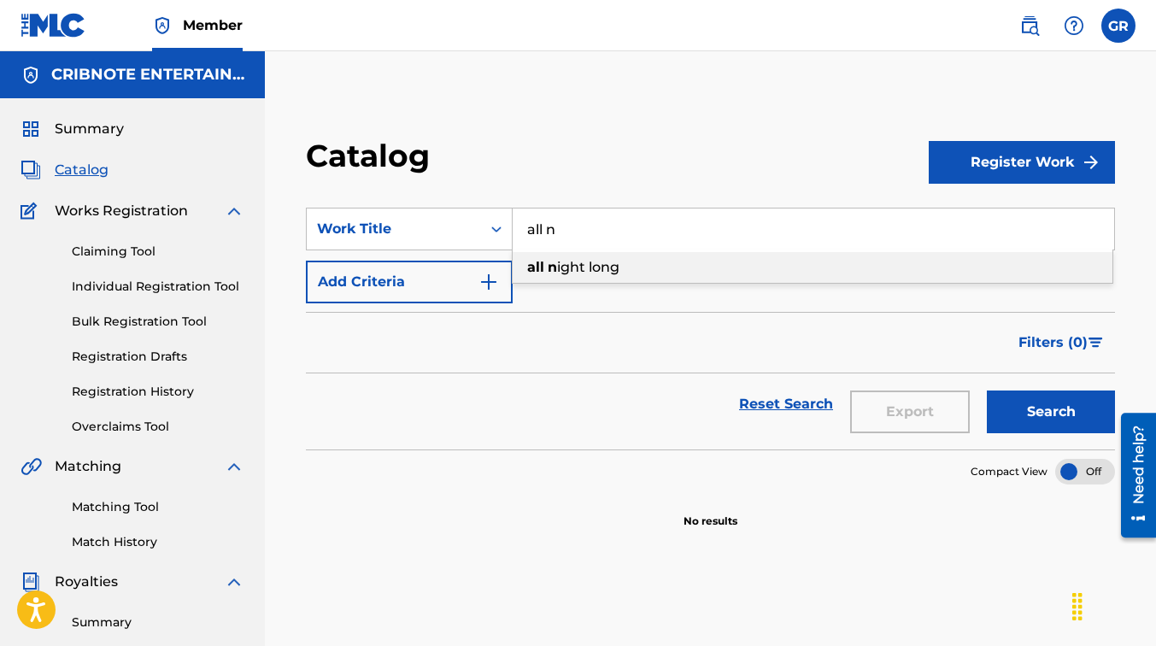
type input "a00365681629"
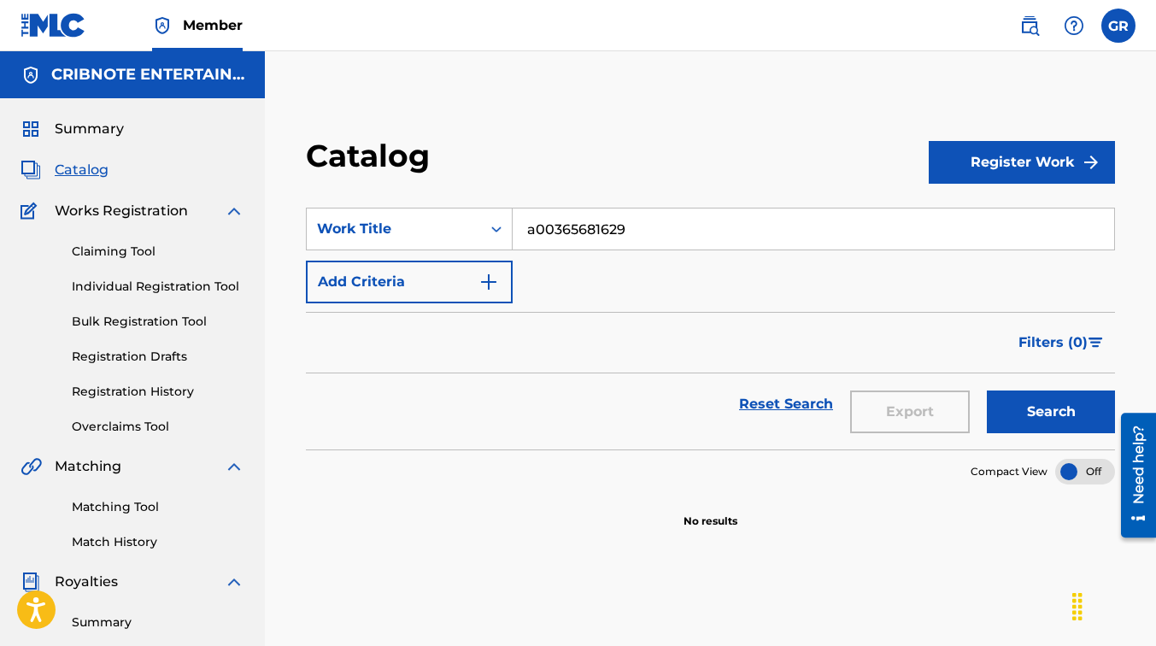
drag, startPoint x: 638, startPoint y: 236, endPoint x: 503, endPoint y: 264, distance: 137.9
click at [503, 264] on div "SearchWithCriteria707c5162-c0fb-4403-9ed0-a149c0a646b8 Work Title a00365681629 …" at bounding box center [710, 256] width 809 height 96
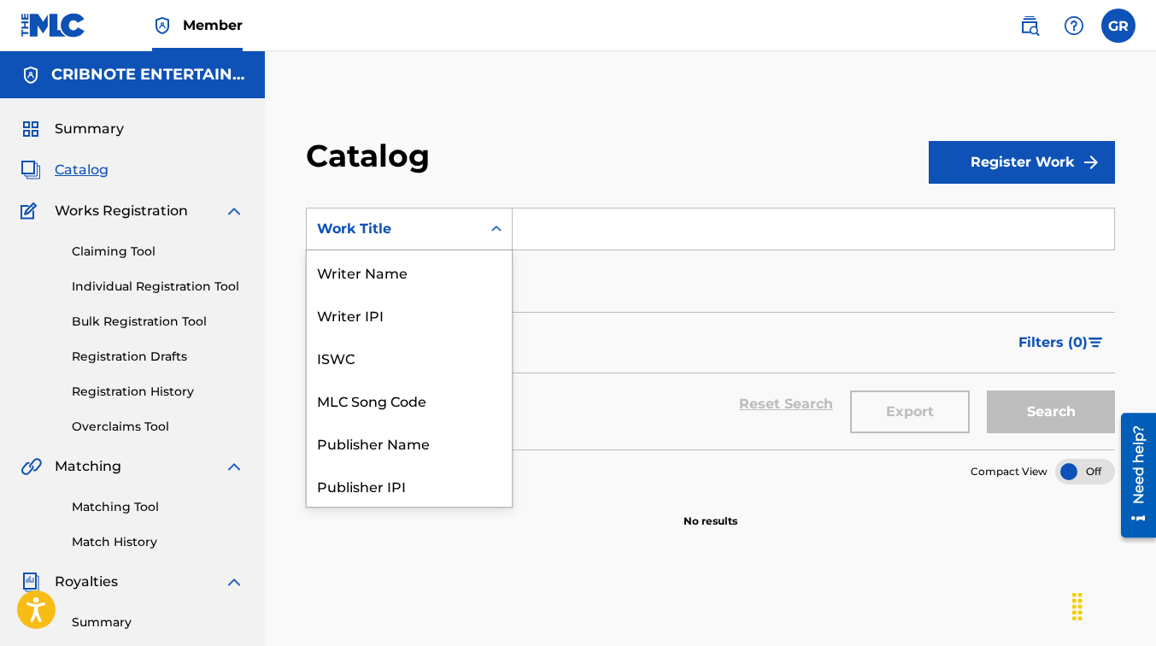
click at [484, 220] on div "Search Form" at bounding box center [496, 229] width 31 height 31
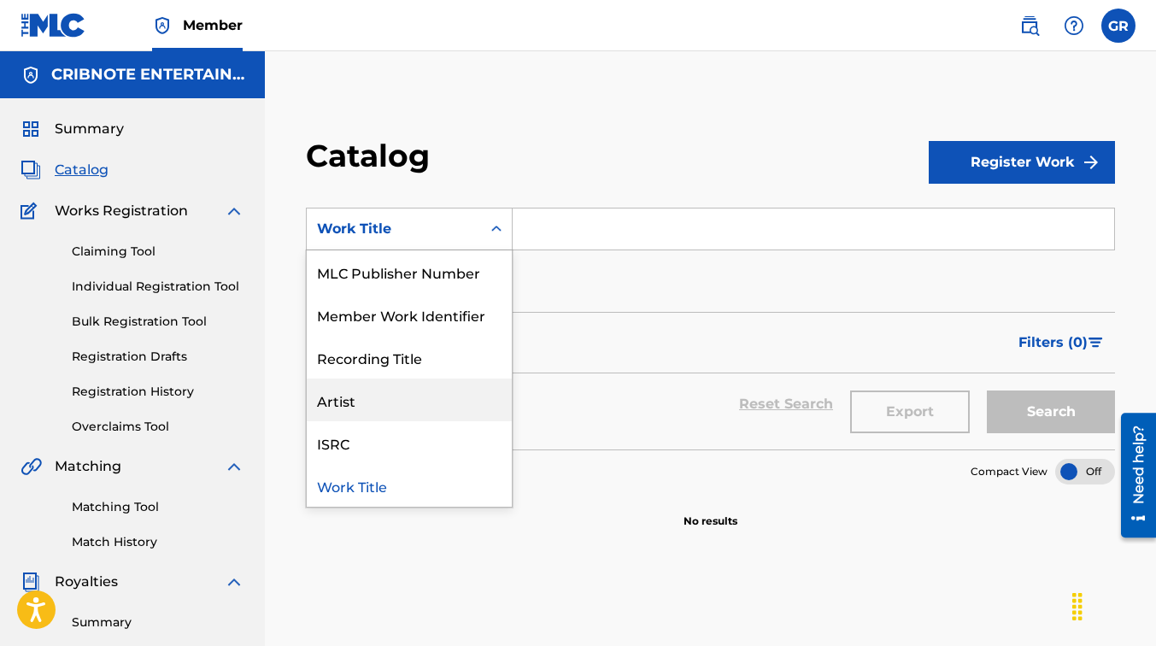
click at [380, 402] on div "Artist" at bounding box center [409, 399] width 205 height 43
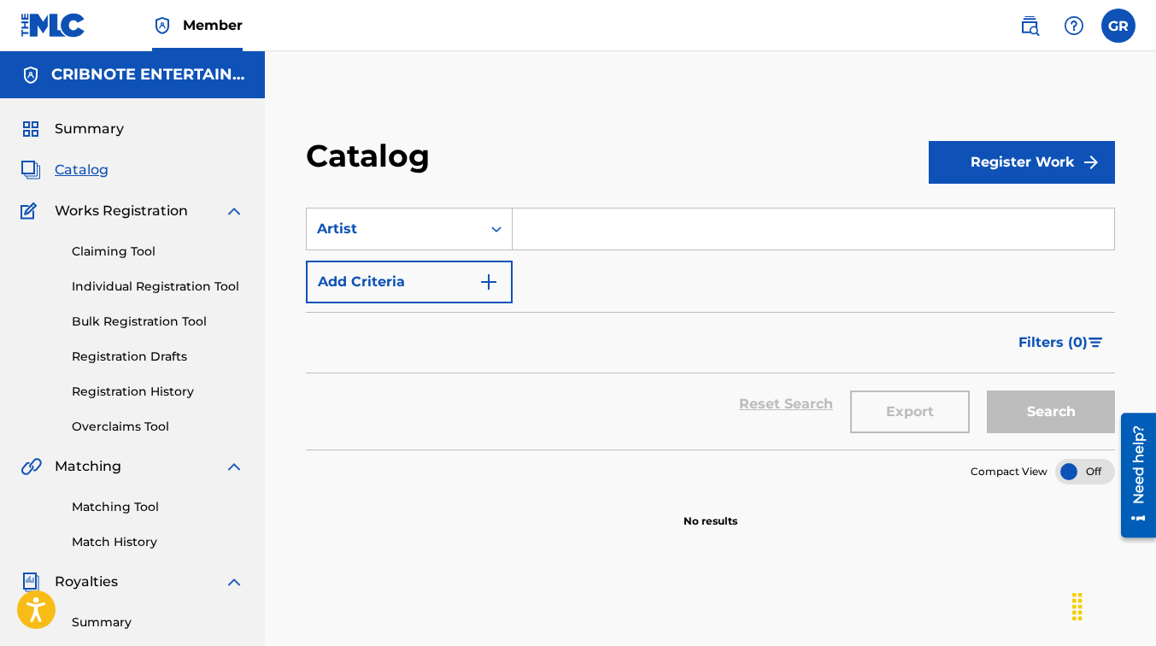
click at [638, 228] on input "Search Form" at bounding box center [813, 228] width 601 height 41
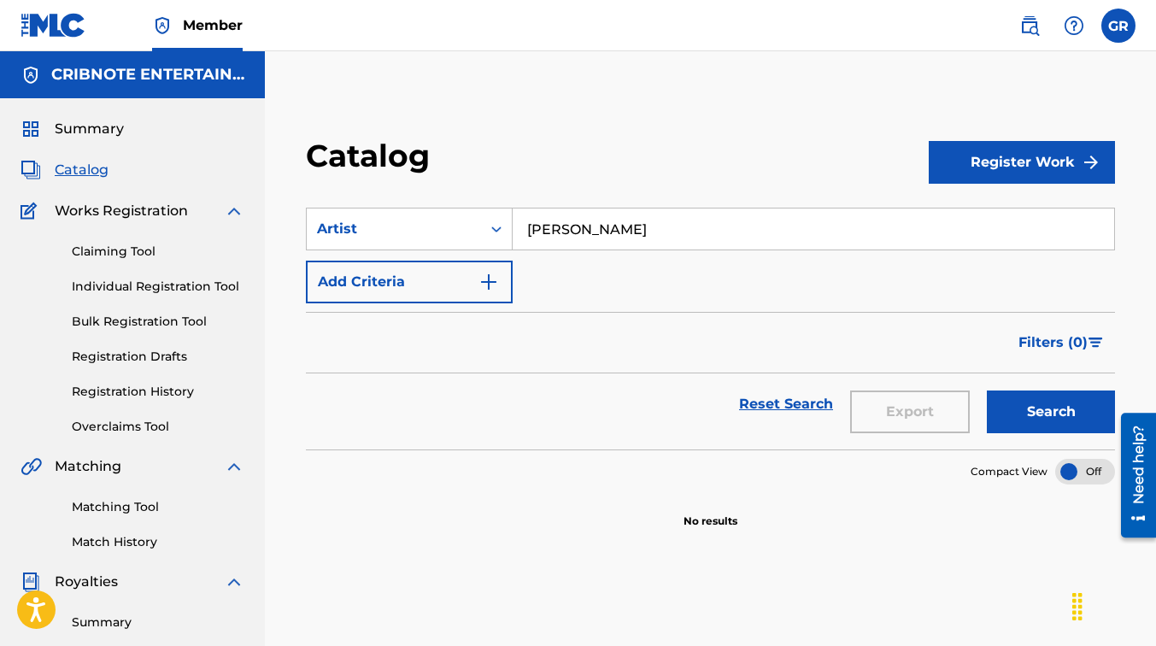
type input "[PERSON_NAME]"
click at [989, 405] on button "Search" at bounding box center [1051, 411] width 128 height 43
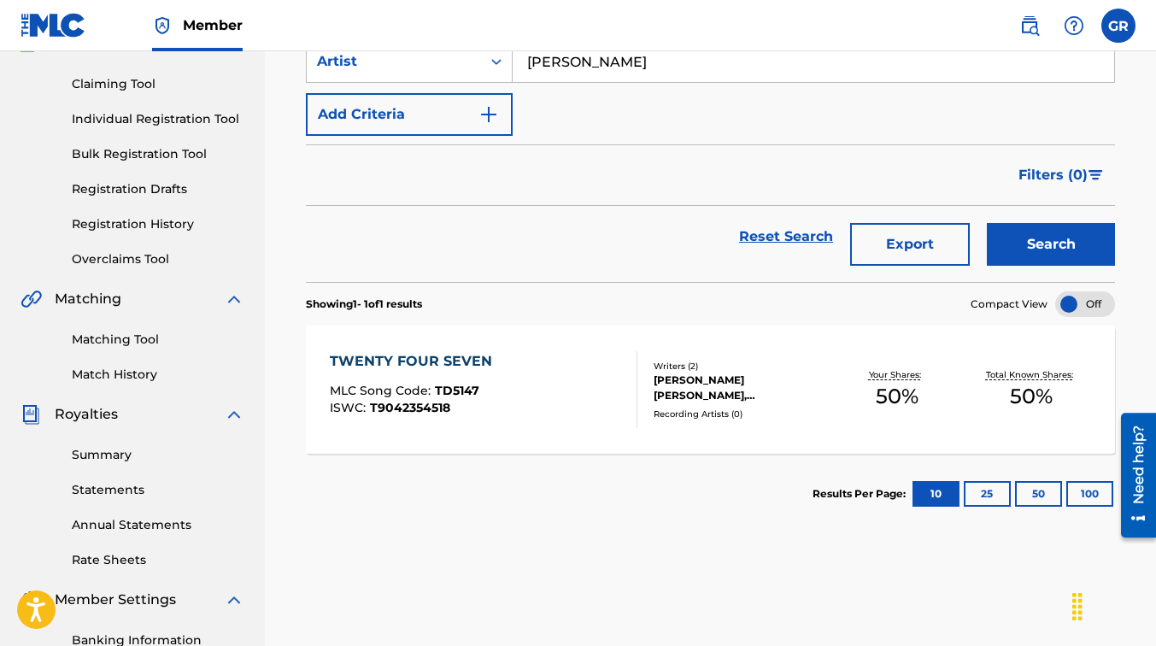
scroll to position [168, 0]
click at [535, 399] on div "TWENTY FOUR SEVEN MLC Song Code : TD5147 ISWC : T9042354518" at bounding box center [484, 388] width 308 height 77
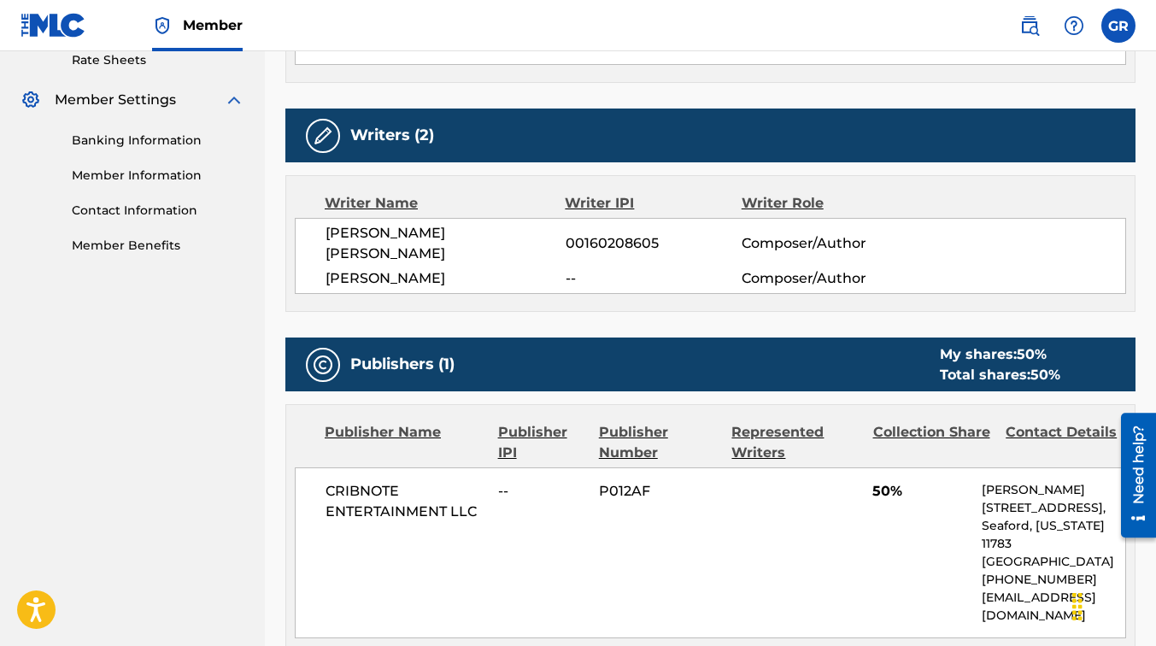
scroll to position [669, 0]
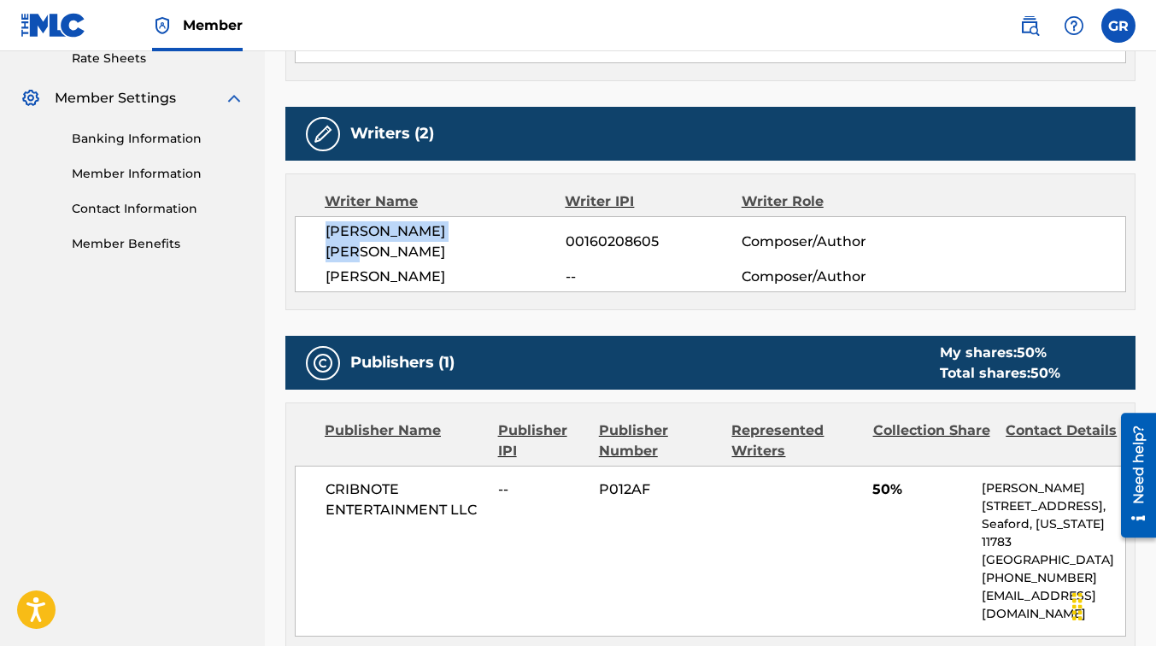
drag, startPoint x: 320, startPoint y: 225, endPoint x: 498, endPoint y: 234, distance: 178.0
click at [498, 234] on div "[PERSON_NAME] [PERSON_NAME] 00160208605 Composer/Author [PERSON_NAME] -- Compos…" at bounding box center [710, 254] width 831 height 76
copy span "[PERSON_NAME] [PERSON_NAME]"
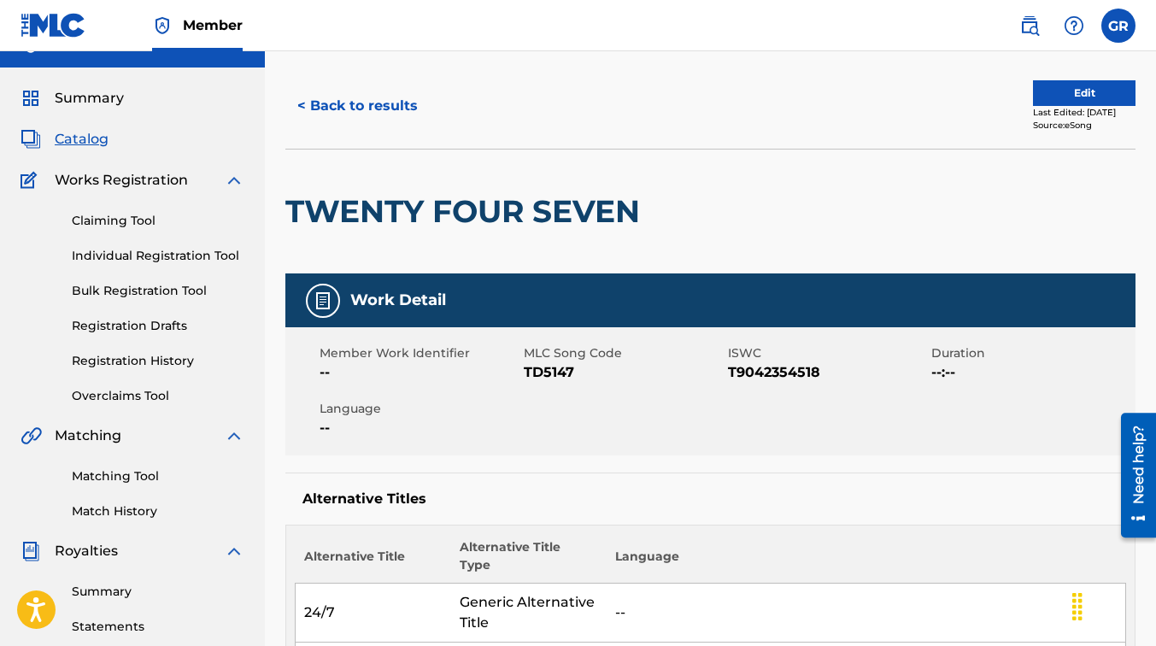
scroll to position [34, 0]
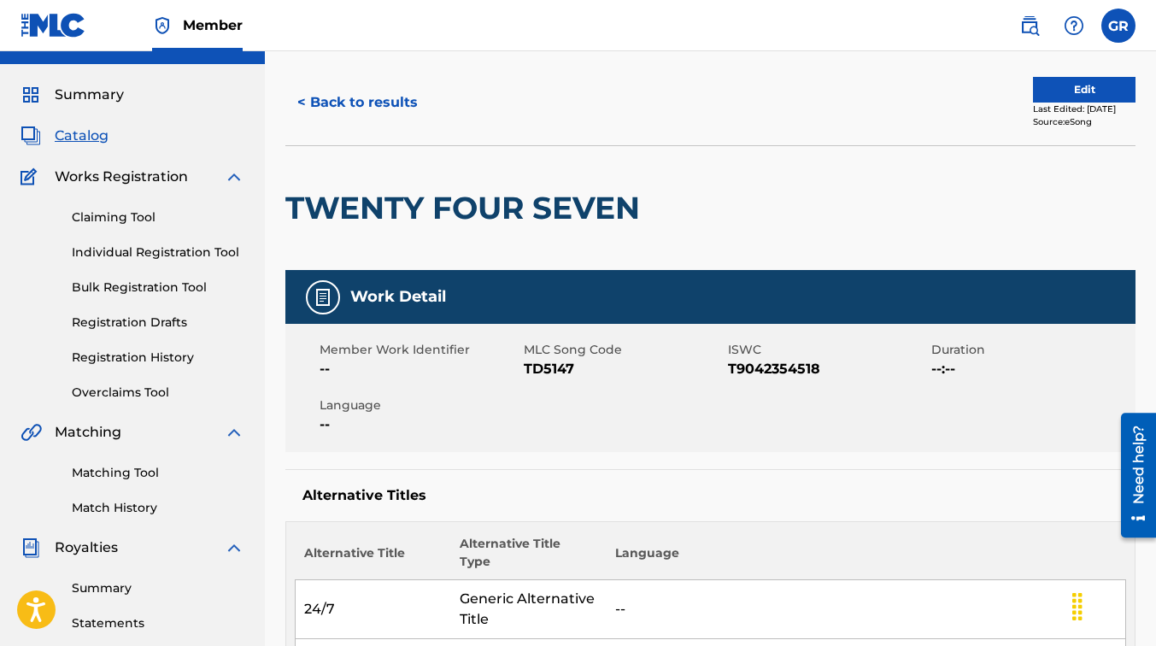
click at [298, 202] on h2 "TWENTY FOUR SEVEN" at bounding box center [466, 208] width 363 height 38
drag, startPoint x: 727, startPoint y: 360, endPoint x: 827, endPoint y: 375, distance: 101.1
click at [827, 375] on div "Member Work Identifier -- MLC Song Code TD5147 ISWC T9042354518 Duration --:-- …" at bounding box center [710, 388] width 850 height 128
click at [827, 375] on span "T9042354518" at bounding box center [828, 369] width 200 height 21
click at [724, 397] on div "Member Work Identifier -- MLC Song Code TD5147 ISWC T9042354518 Duration --:-- …" at bounding box center [710, 388] width 850 height 128
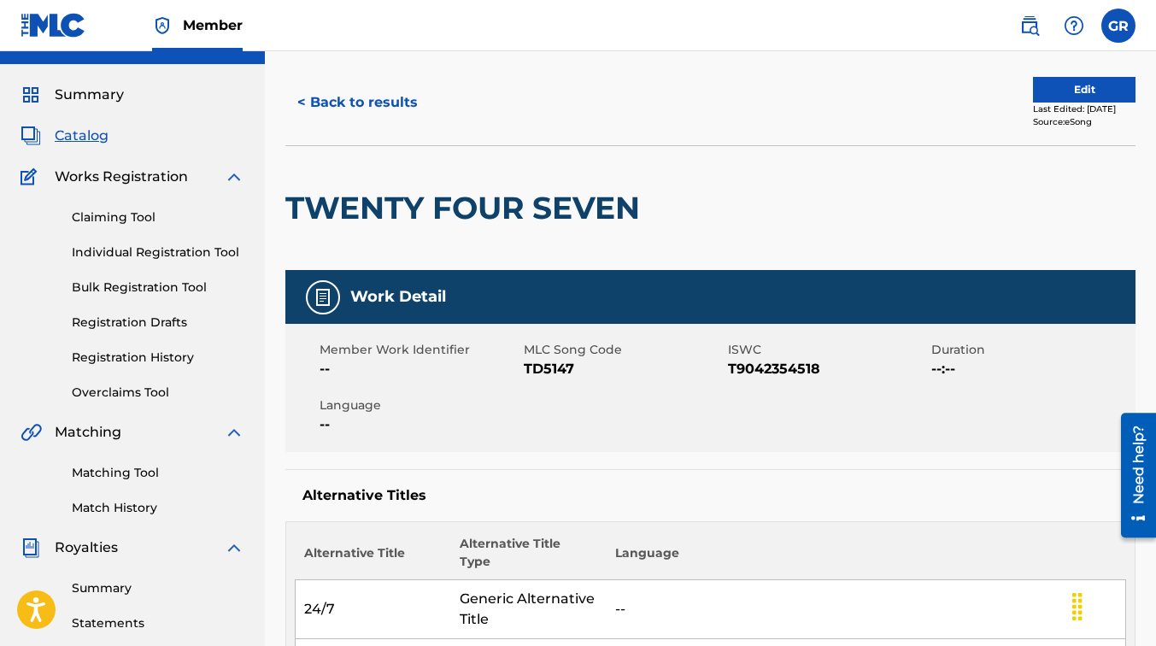
click at [724, 397] on div "Member Work Identifier -- MLC Song Code TD5147 ISWC T9042354518 Duration --:-- …" at bounding box center [710, 388] width 850 height 128
click at [729, 367] on span "T9042354518" at bounding box center [828, 369] width 200 height 21
copy span "T9042354518"
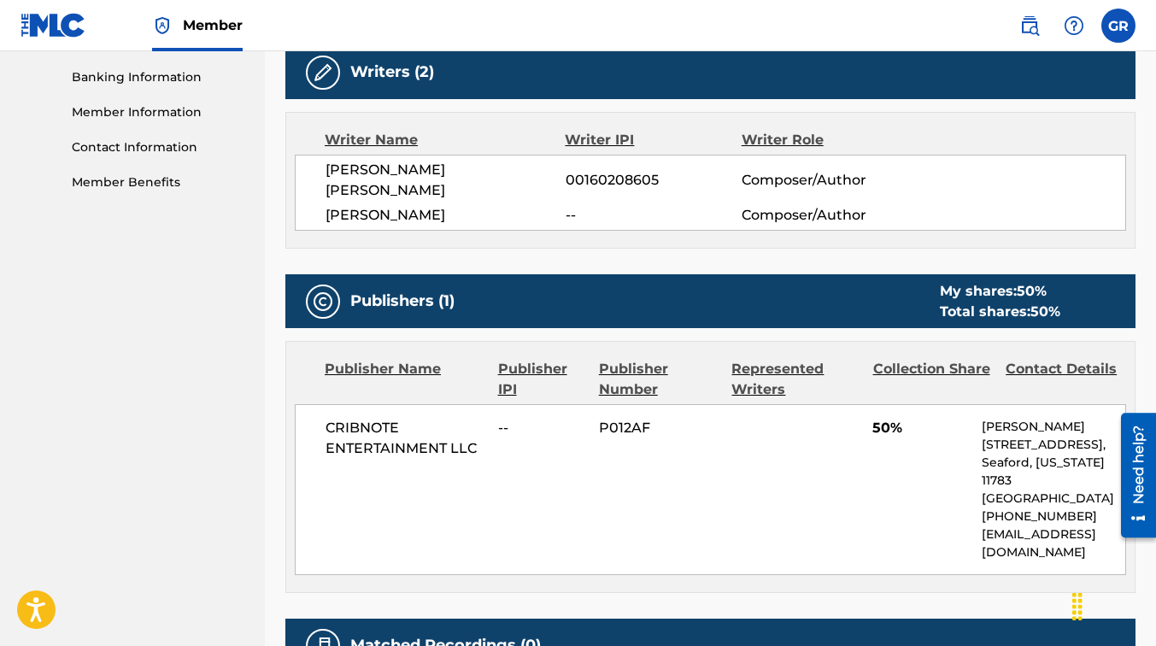
scroll to position [715, 0]
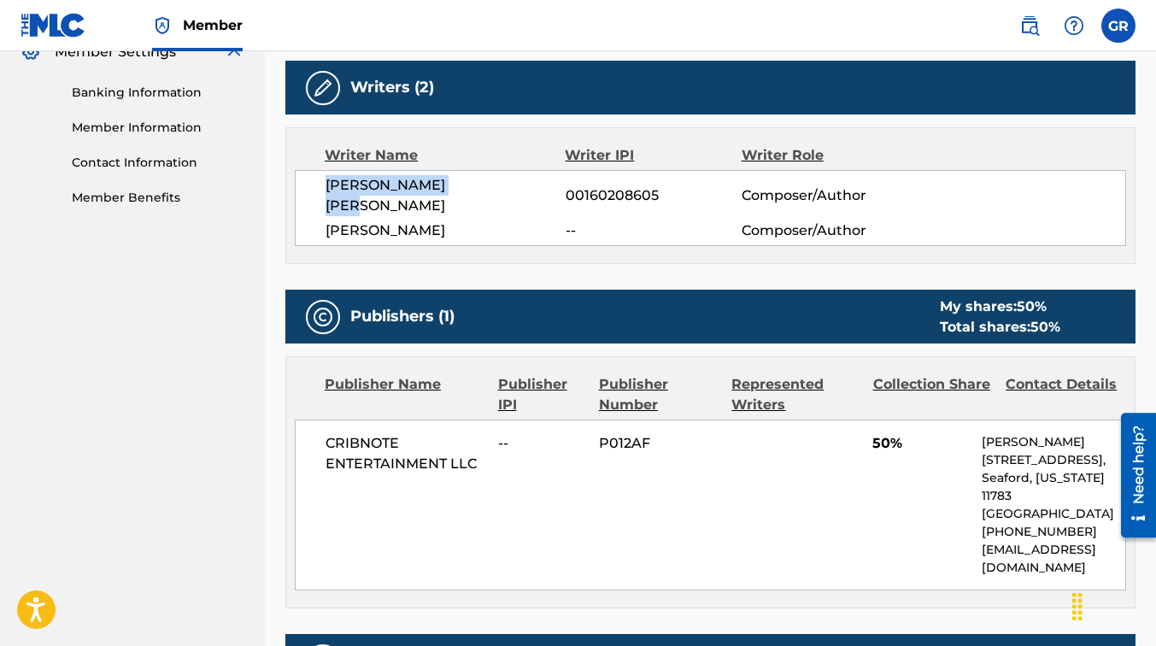
drag, startPoint x: 323, startPoint y: 181, endPoint x: 500, endPoint y: 187, distance: 177.0
click at [500, 187] on div "[PERSON_NAME] [PERSON_NAME] 00160208605 Composer/Author [PERSON_NAME] -- Compos…" at bounding box center [710, 208] width 831 height 76
copy span "[PERSON_NAME] [PERSON_NAME]"
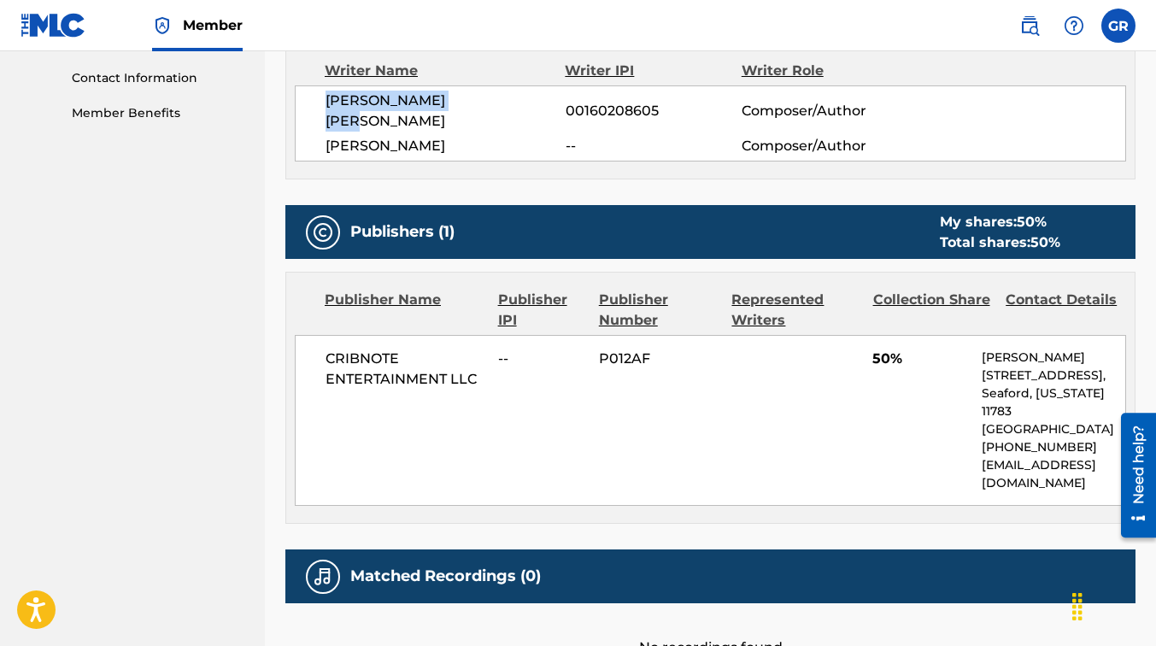
scroll to position [922, 0]
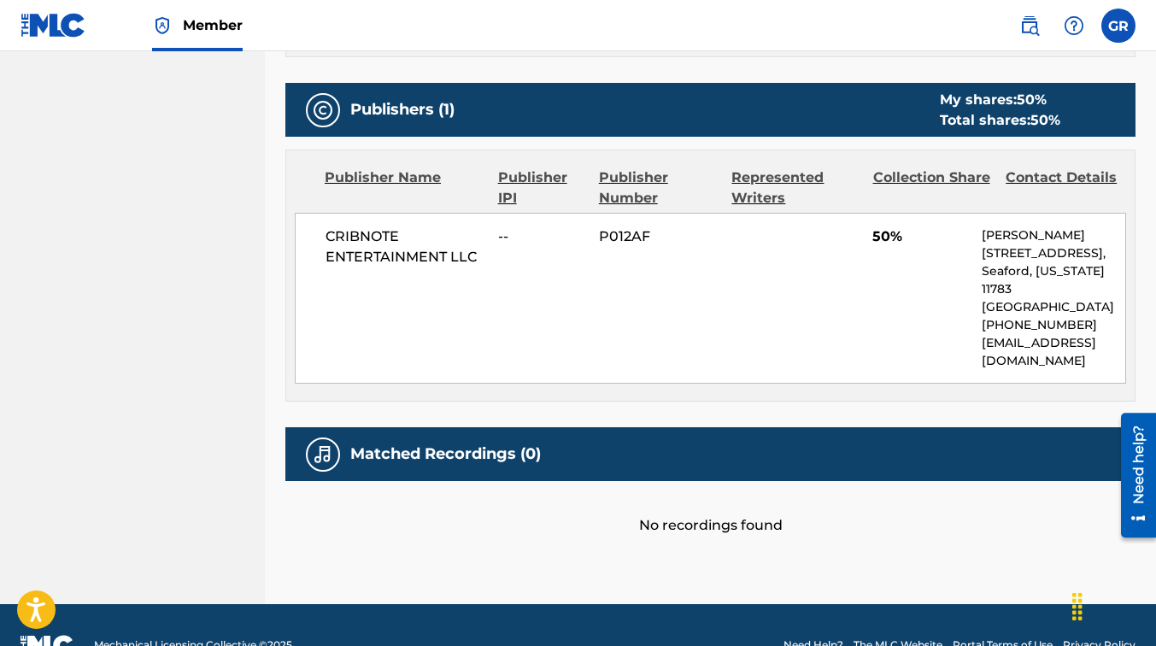
click at [819, 45] on nav "Member GR [PERSON_NAME] Roca [EMAIL_ADDRESS][DOMAIN_NAME] Profile Log out" at bounding box center [578, 25] width 1156 height 51
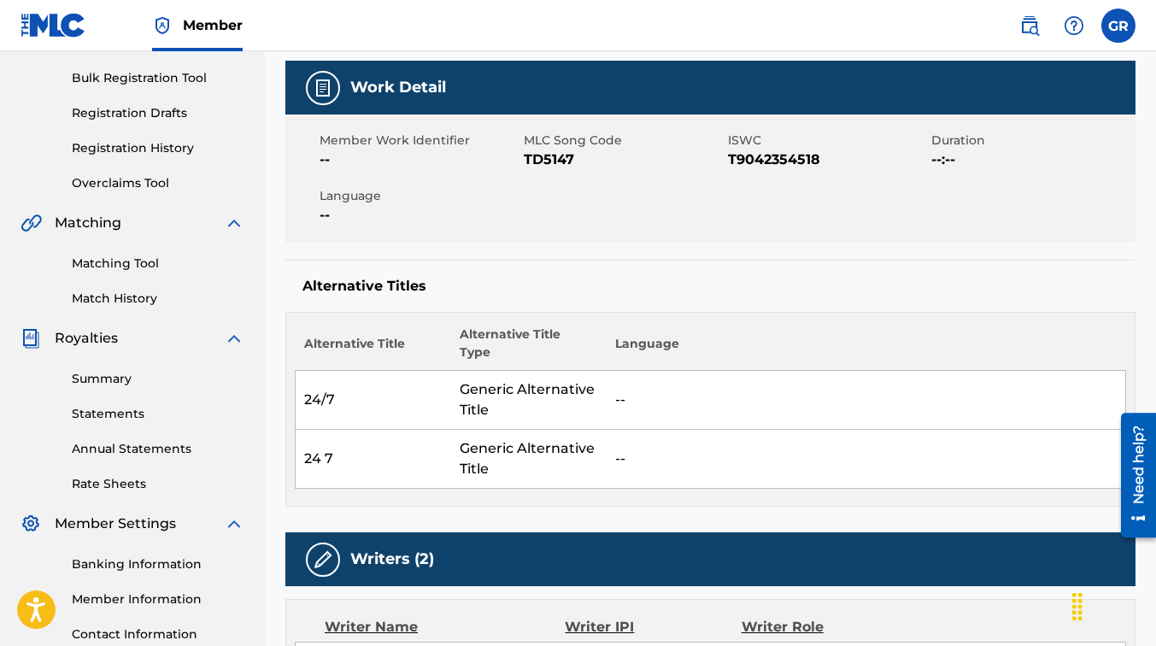
scroll to position [0, 0]
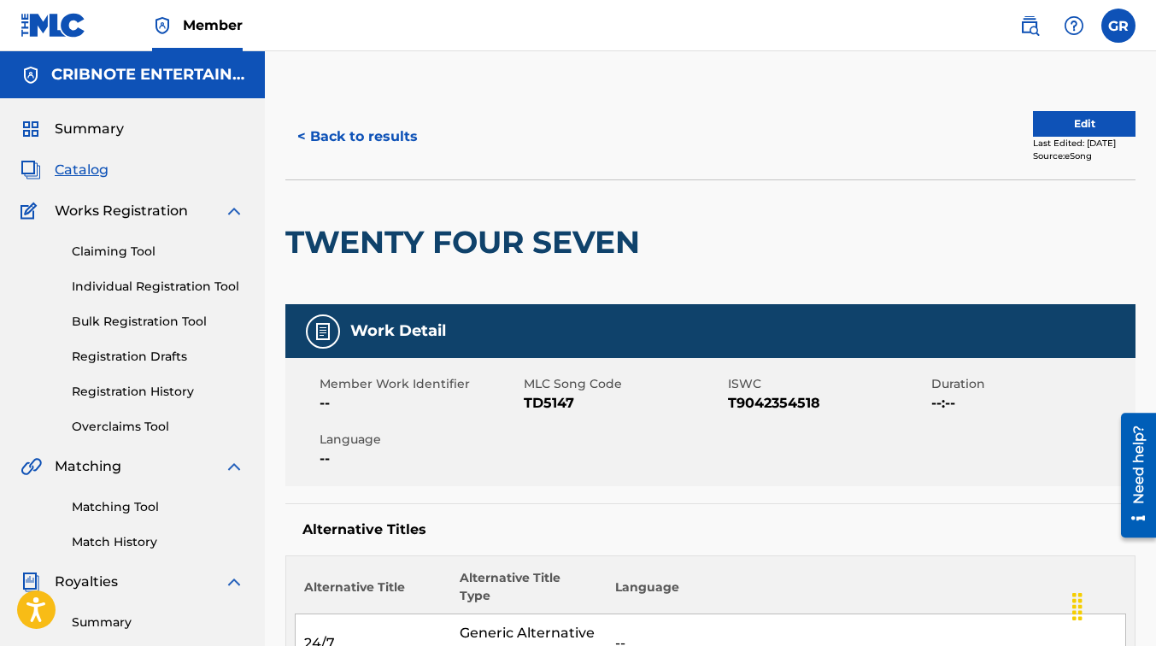
click at [402, 128] on button "< Back to results" at bounding box center [357, 136] width 144 height 43
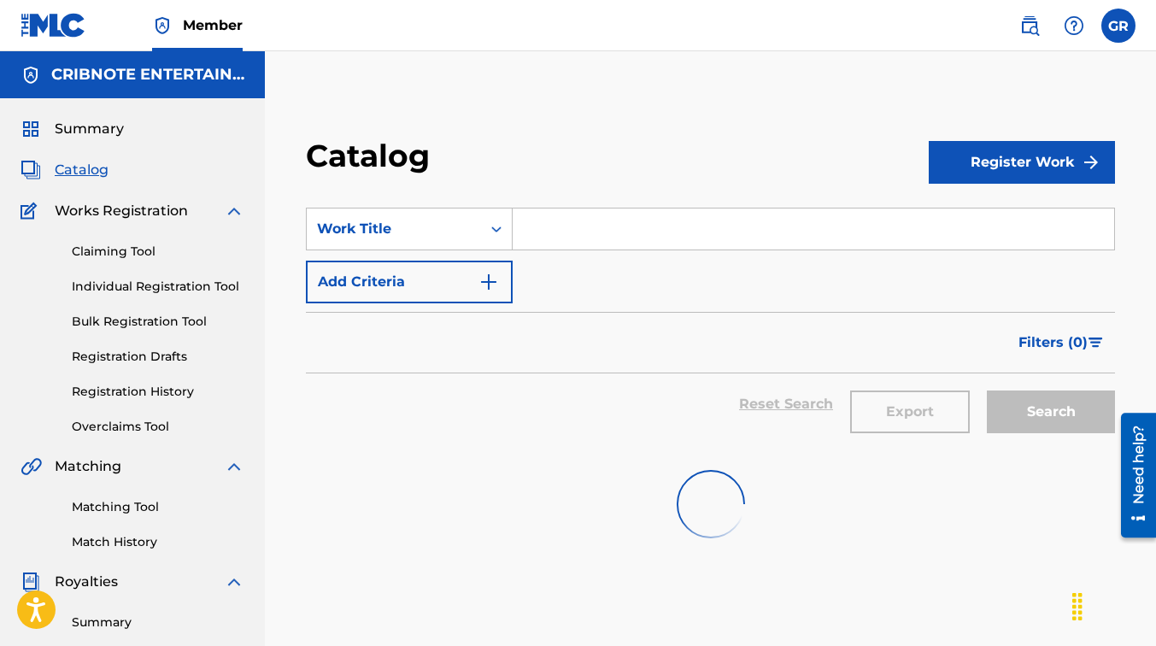
scroll to position [168, 0]
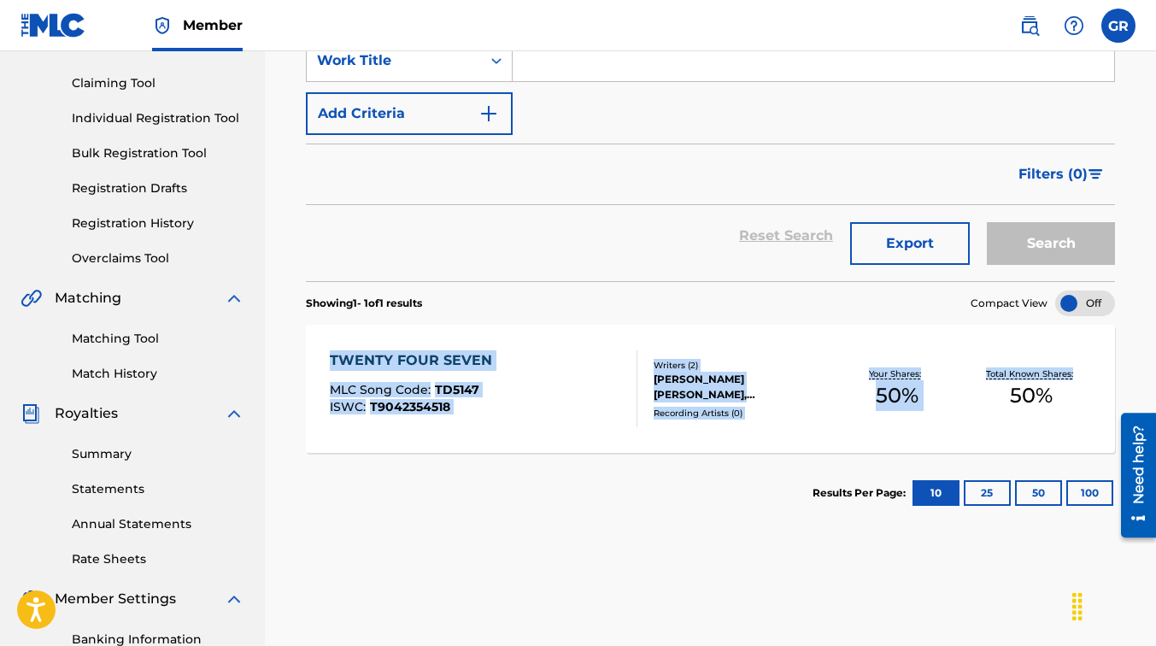
drag, startPoint x: 1154, startPoint y: 341, endPoint x: 1153, endPoint y: 281, distance: 59.8
click at [1153, 281] on div "Catalog Register Work SearchWithCriteria707c5162-c0fb-4403-9ed0-a149c0a646b8 Wo…" at bounding box center [710, 350] width 891 height 848
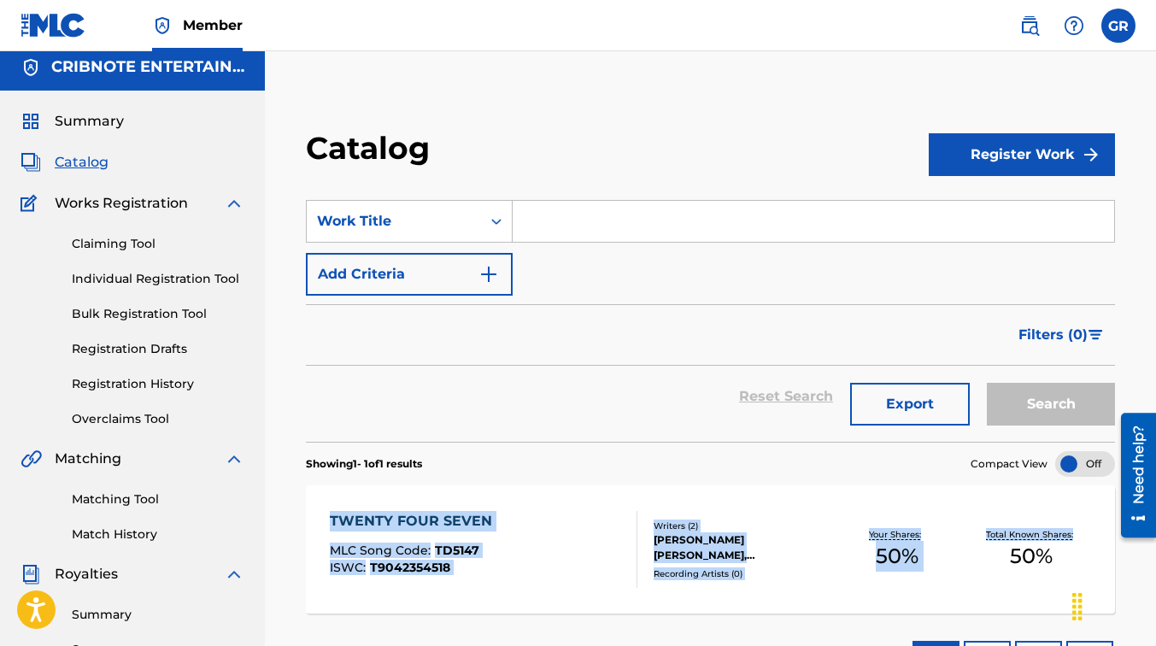
scroll to position [0, 0]
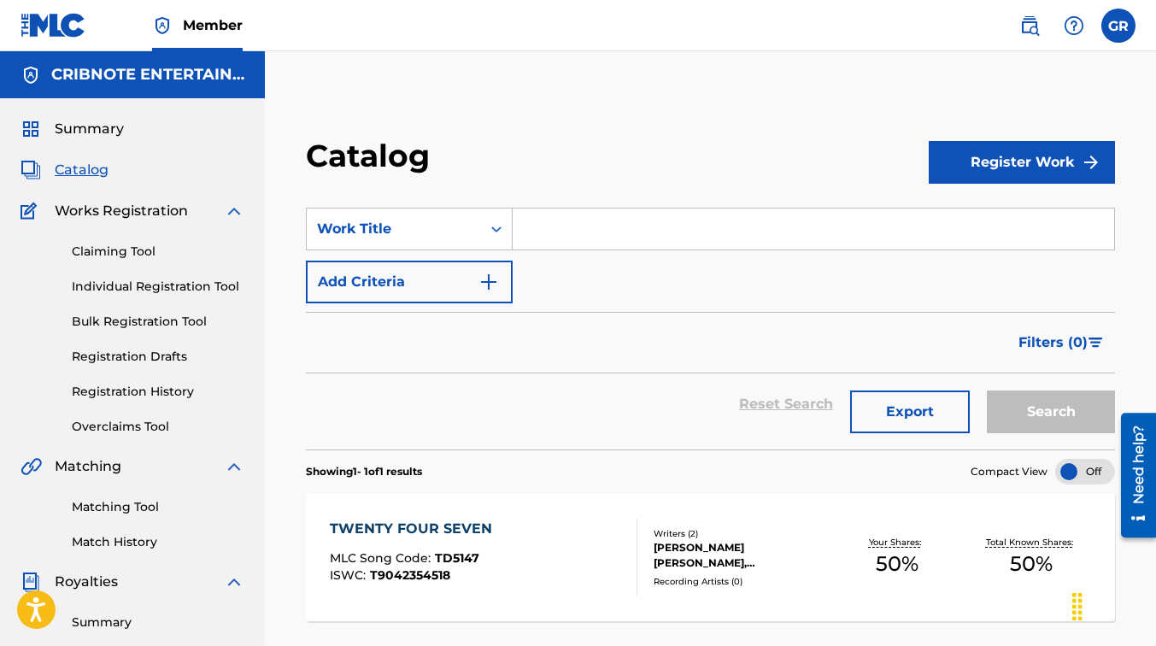
click at [613, 232] on input "Search Form" at bounding box center [813, 228] width 601 height 41
click at [504, 235] on icon "Search Form" at bounding box center [496, 228] width 17 height 17
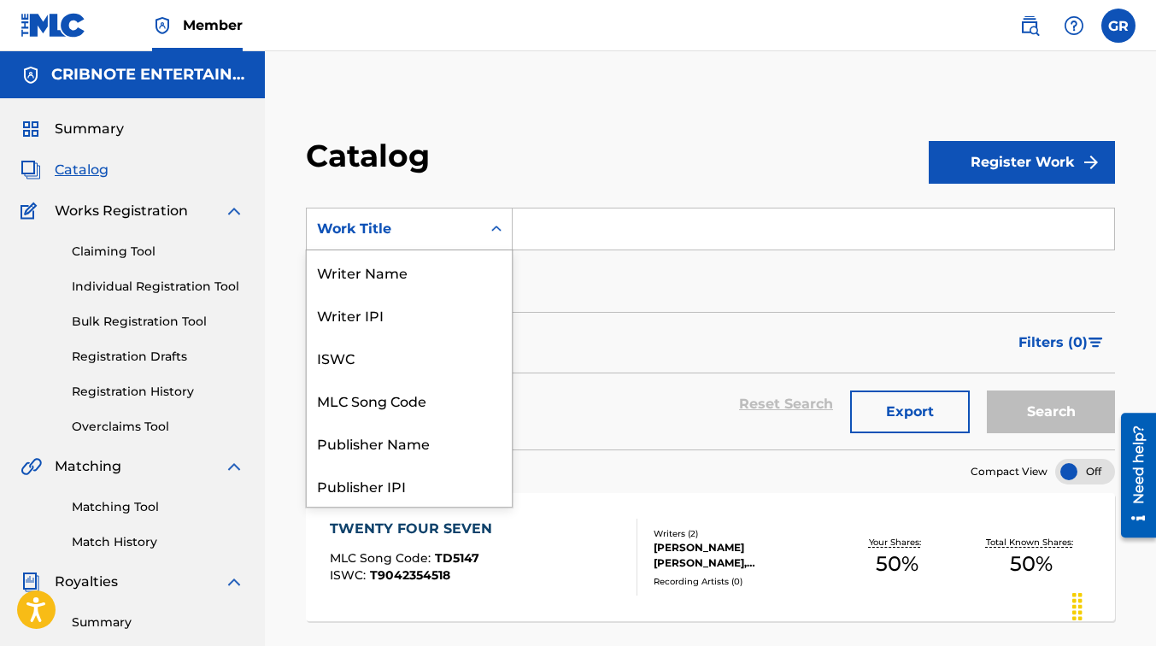
scroll to position [256, 0]
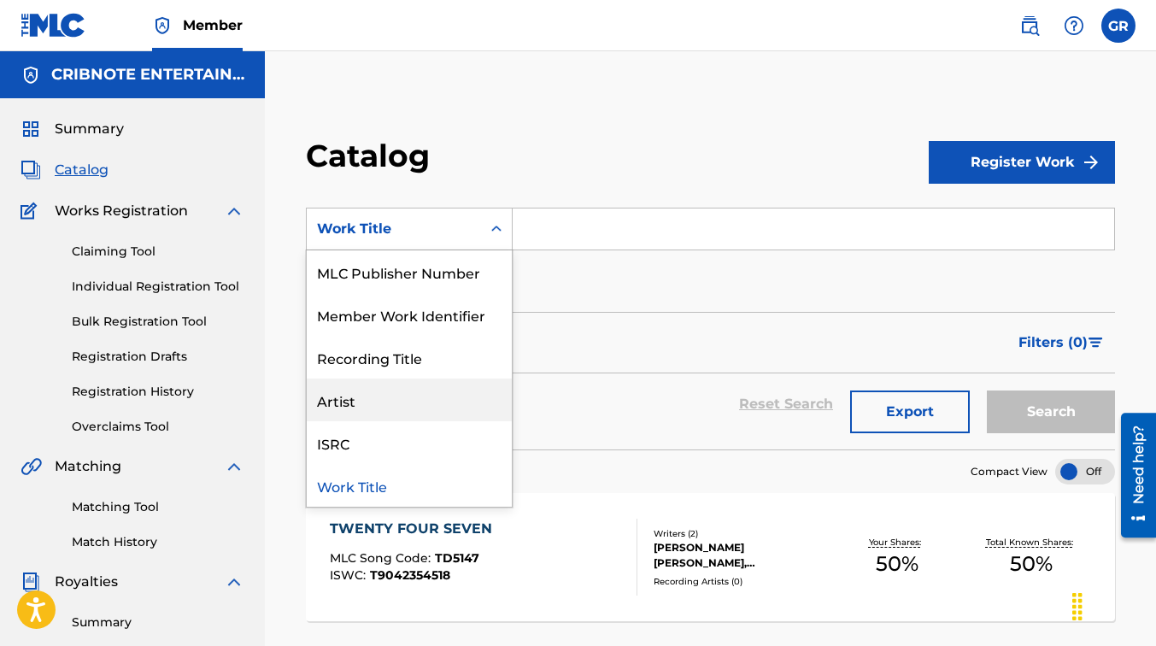
click at [411, 399] on div "Artist" at bounding box center [409, 399] width 205 height 43
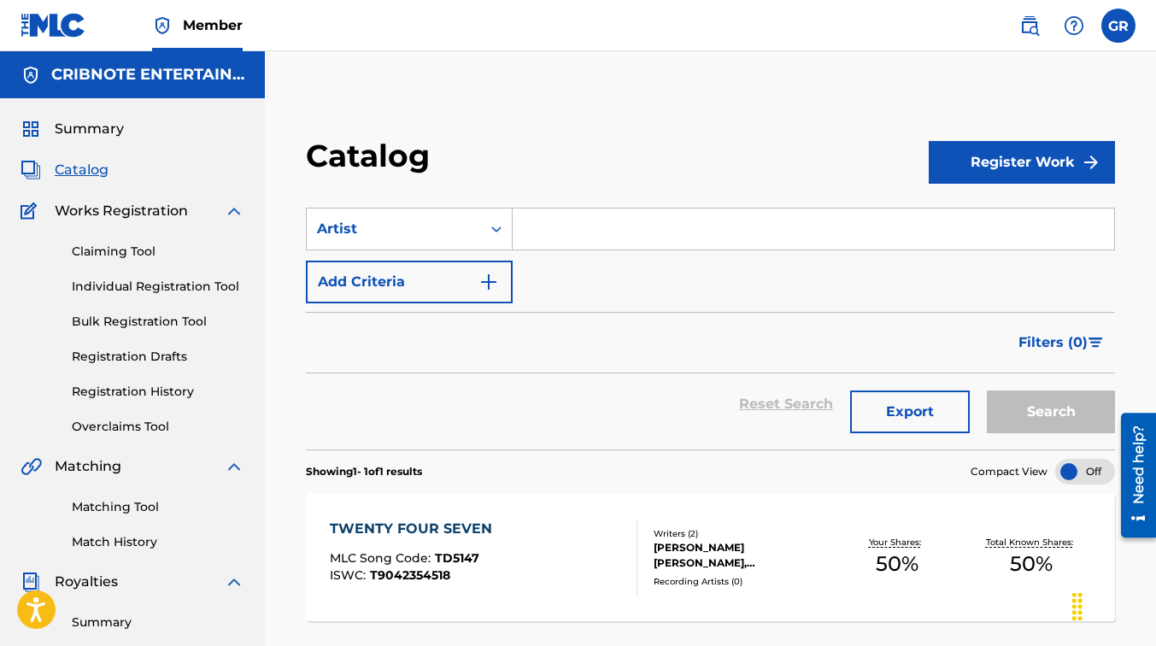
click at [543, 231] on input "Search Form" at bounding box center [813, 228] width 601 height 41
type input "[PERSON_NAME]"
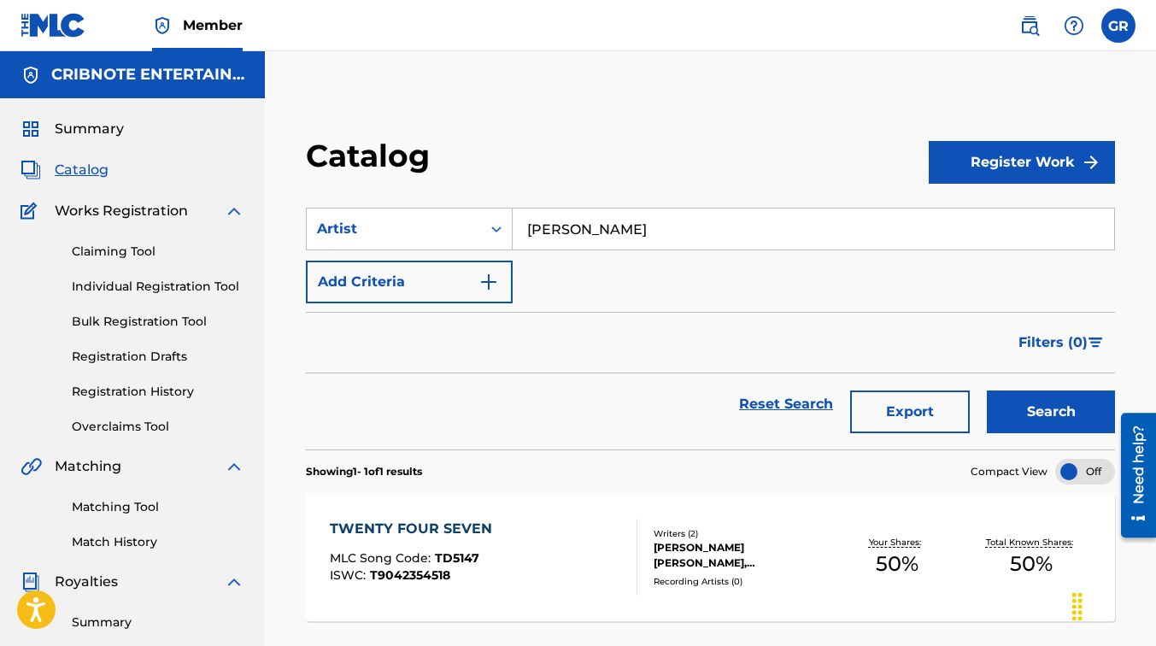
click at [1031, 413] on button "Search" at bounding box center [1051, 411] width 128 height 43
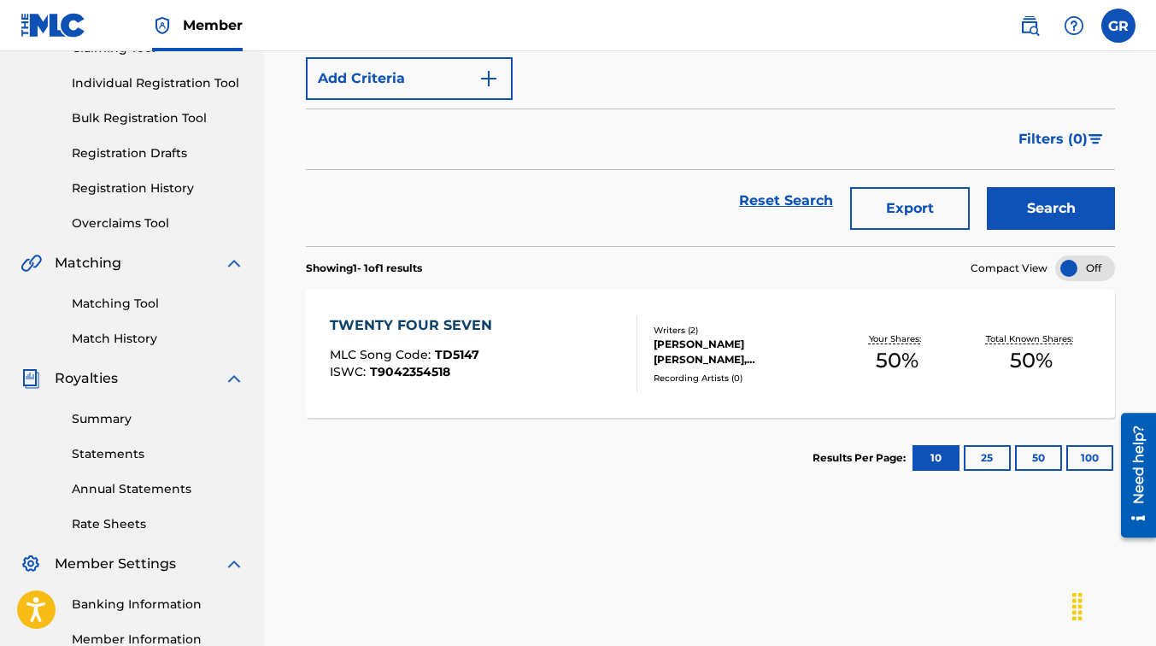
scroll to position [204, 0]
click at [569, 350] on div "TWENTY FOUR SEVEN MLC Song Code : TD5147 ISWC : T9042354518" at bounding box center [484, 352] width 308 height 77
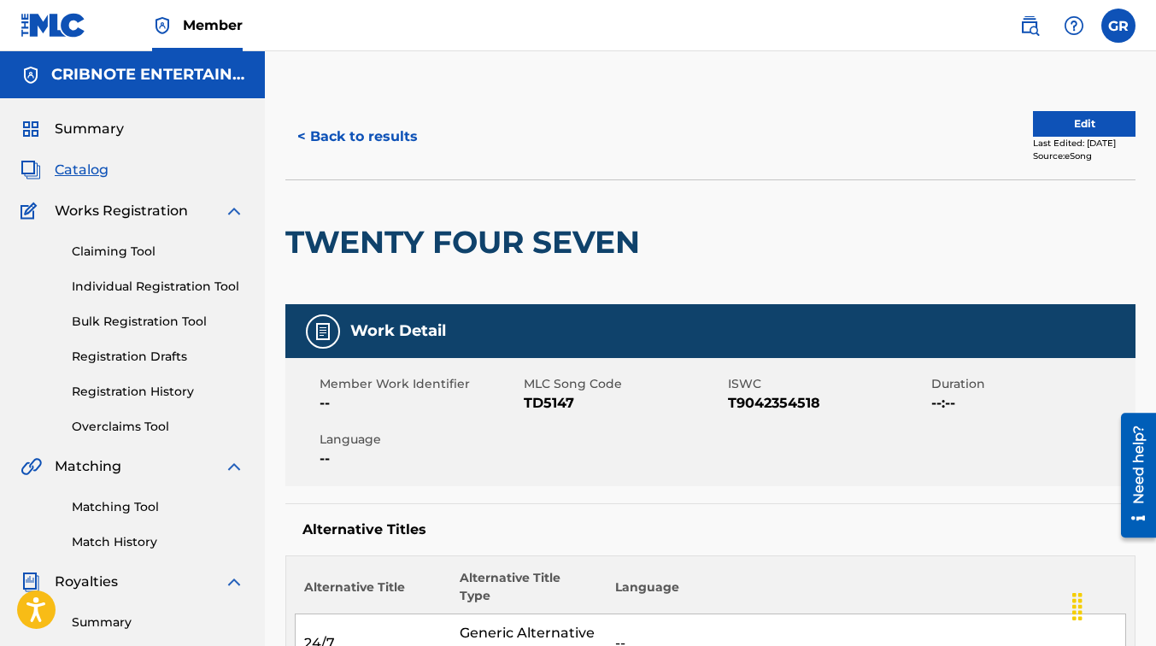
click at [323, 144] on button "< Back to results" at bounding box center [357, 136] width 144 height 43
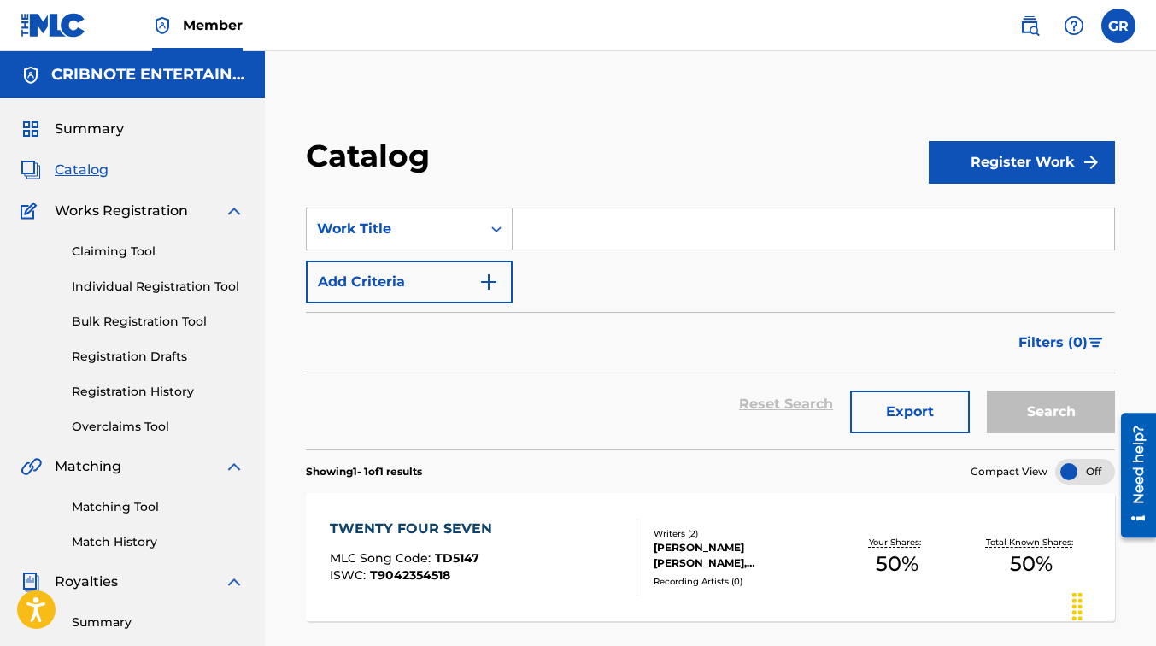
click at [608, 238] on input "Search Form" at bounding box center [813, 228] width 601 height 41
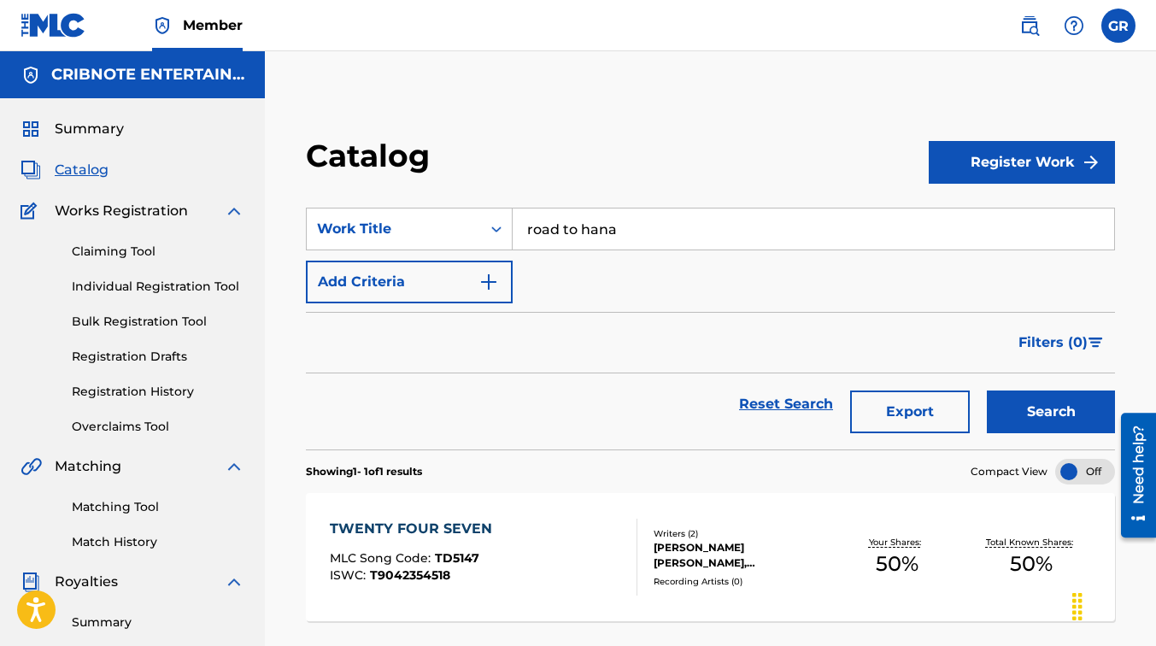
click at [987, 390] on button "Search" at bounding box center [1051, 411] width 128 height 43
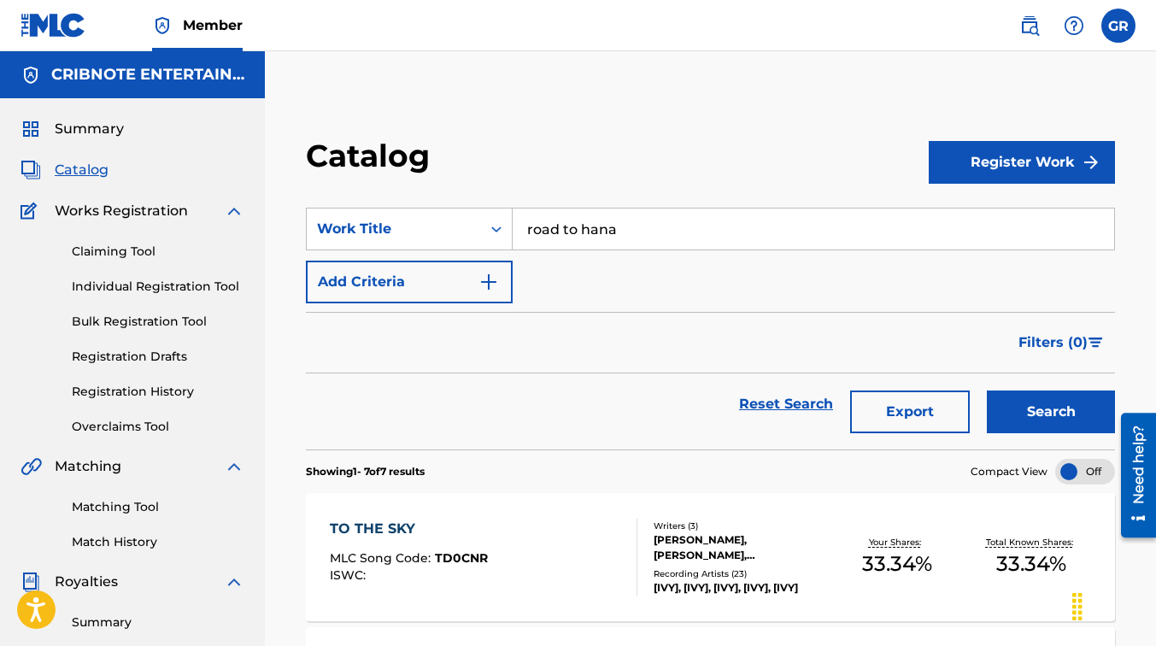
drag, startPoint x: 637, startPoint y: 223, endPoint x: 442, endPoint y: 252, distance: 197.8
click at [442, 252] on div "SearchWithCriteria707c5162-c0fb-4403-9ed0-a149c0a646b8 Work Title road to hana …" at bounding box center [710, 256] width 809 height 96
type input "[PERSON_NAME]"
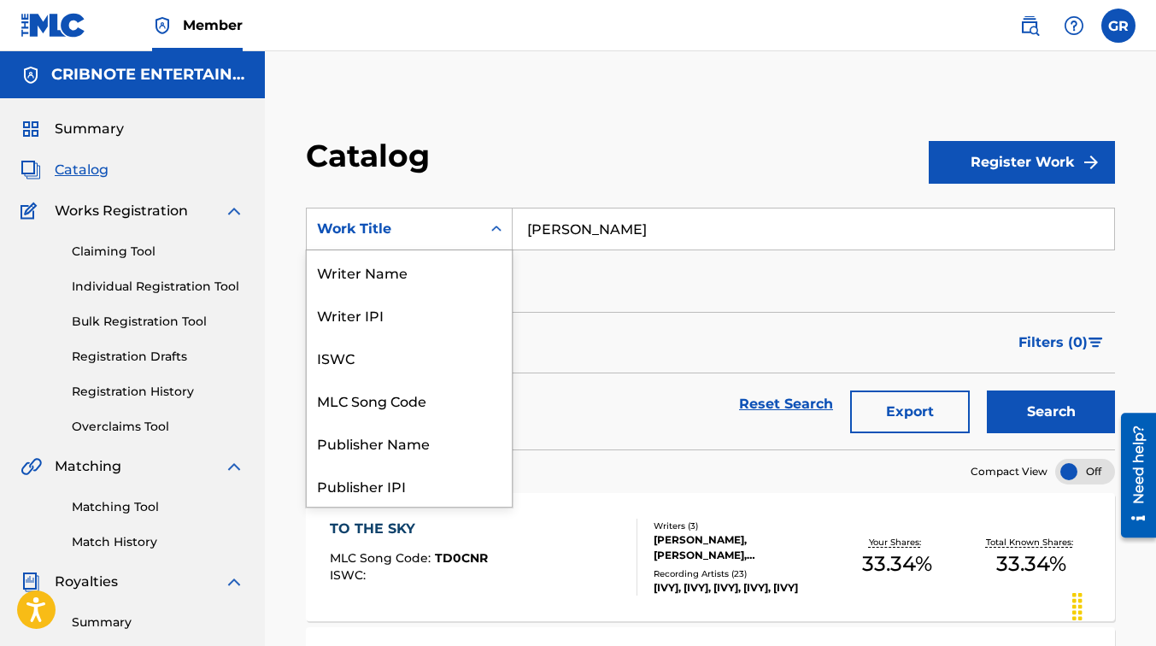
click at [464, 225] on div "Work Title" at bounding box center [394, 229] width 154 height 21
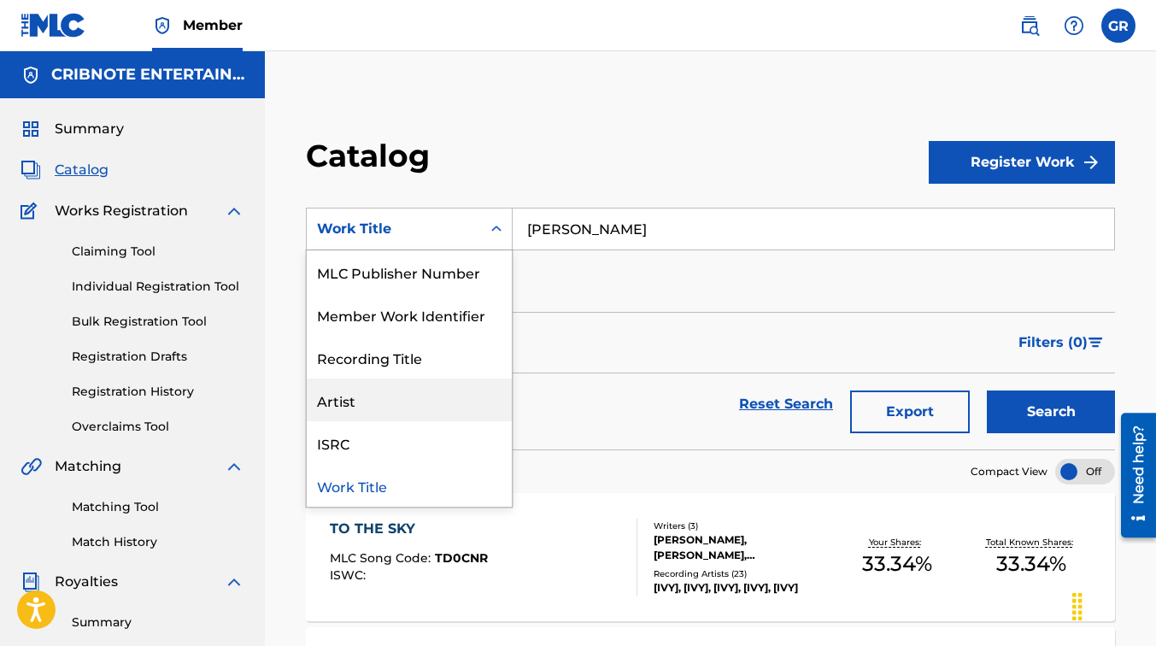
click at [390, 406] on div "Artist" at bounding box center [409, 399] width 205 height 43
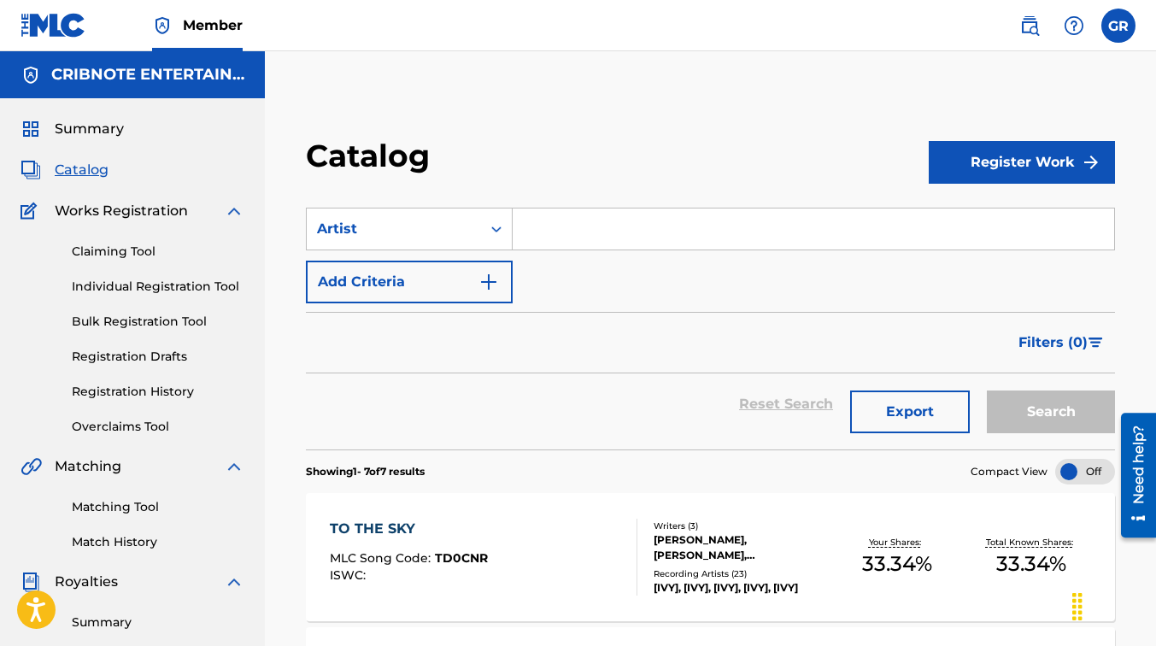
click at [717, 222] on input "Search Form" at bounding box center [813, 228] width 601 height 41
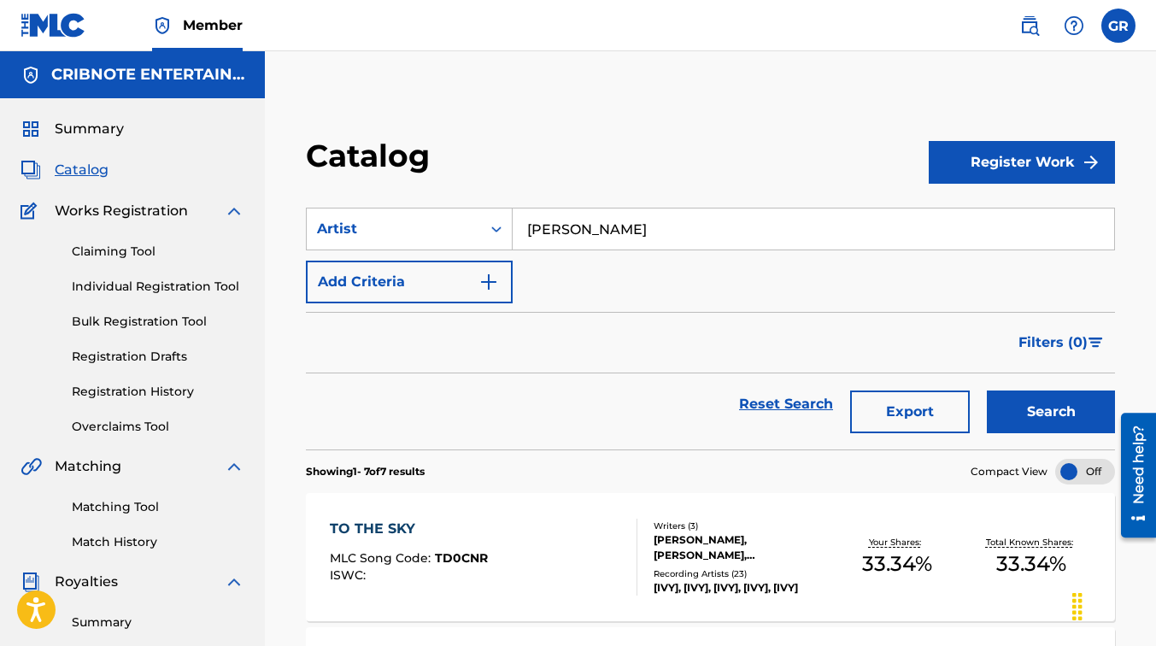
type input "[PERSON_NAME]"
click at [987, 390] on button "Search" at bounding box center [1051, 411] width 128 height 43
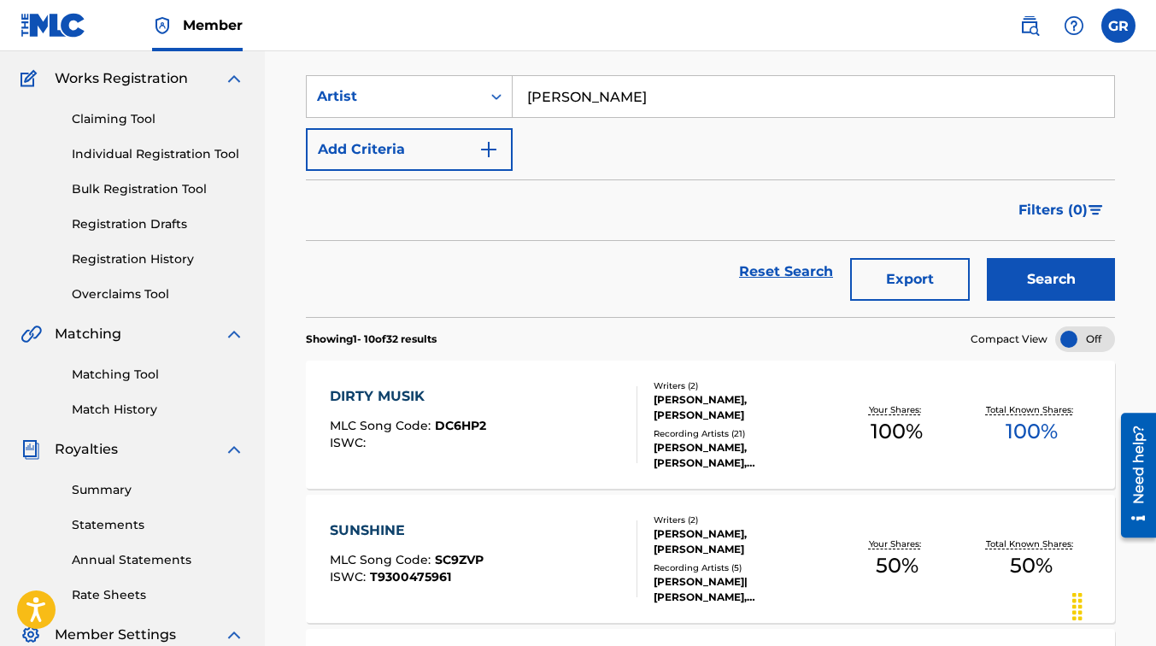
scroll to position [132, 0]
click at [726, 395] on div "[PERSON_NAME], [PERSON_NAME]" at bounding box center [742, 407] width 176 height 31
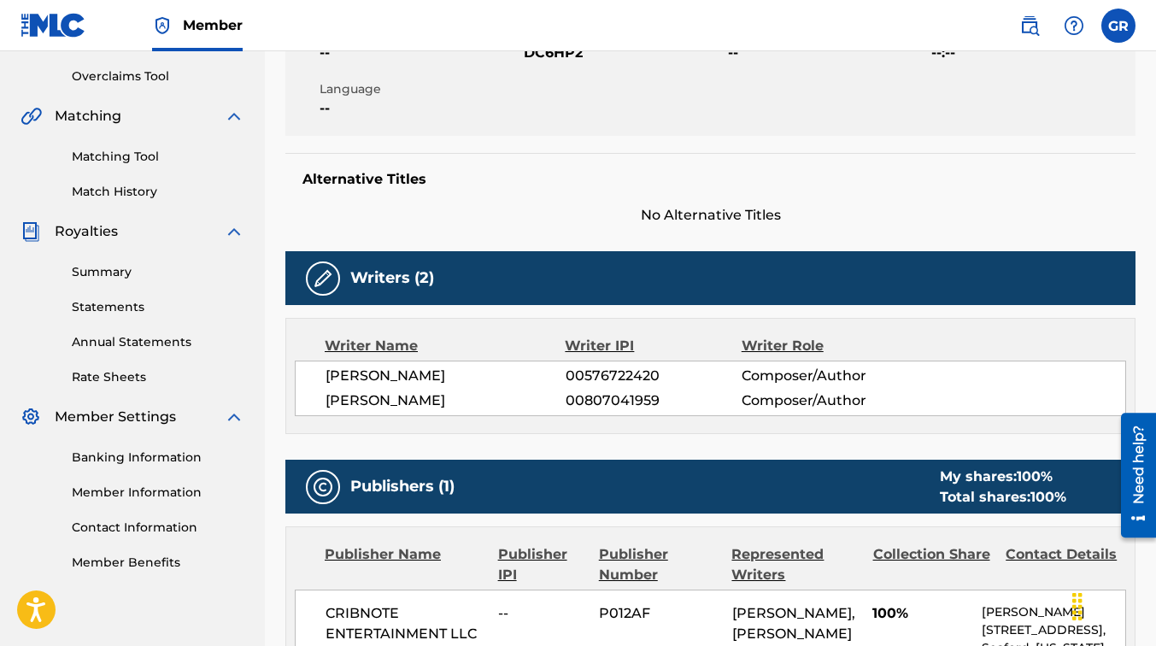
scroll to position [349, 0]
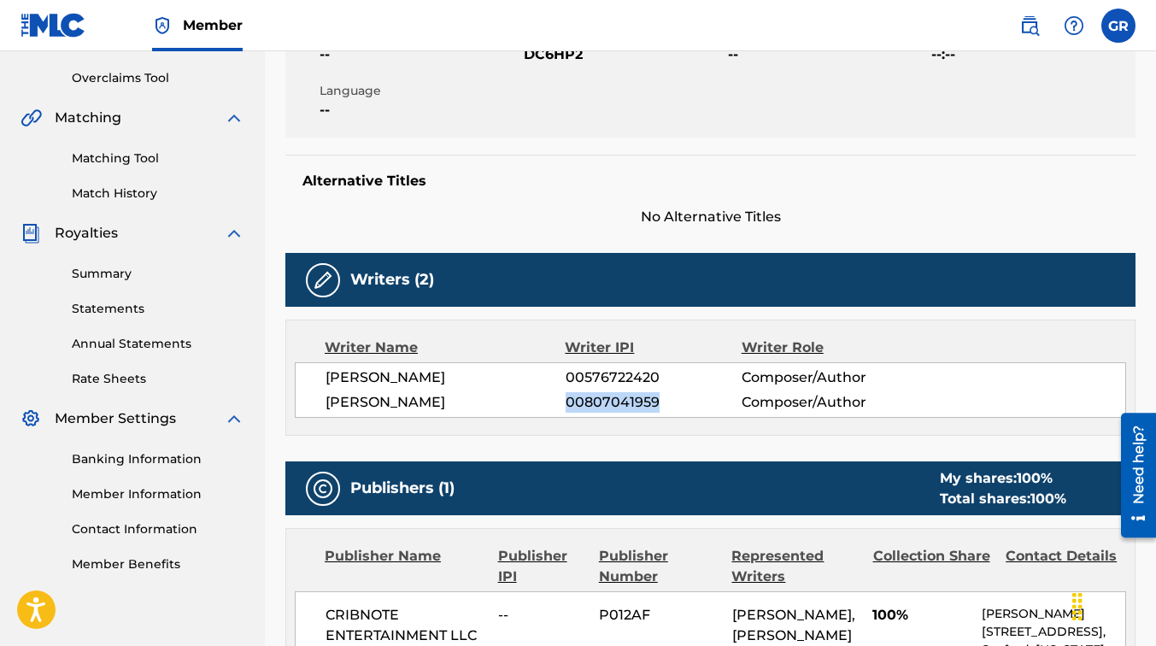
drag, startPoint x: 566, startPoint y: 398, endPoint x: 662, endPoint y: 397, distance: 96.5
click at [662, 397] on span "00807041959" at bounding box center [654, 402] width 176 height 21
copy span "00807041959"
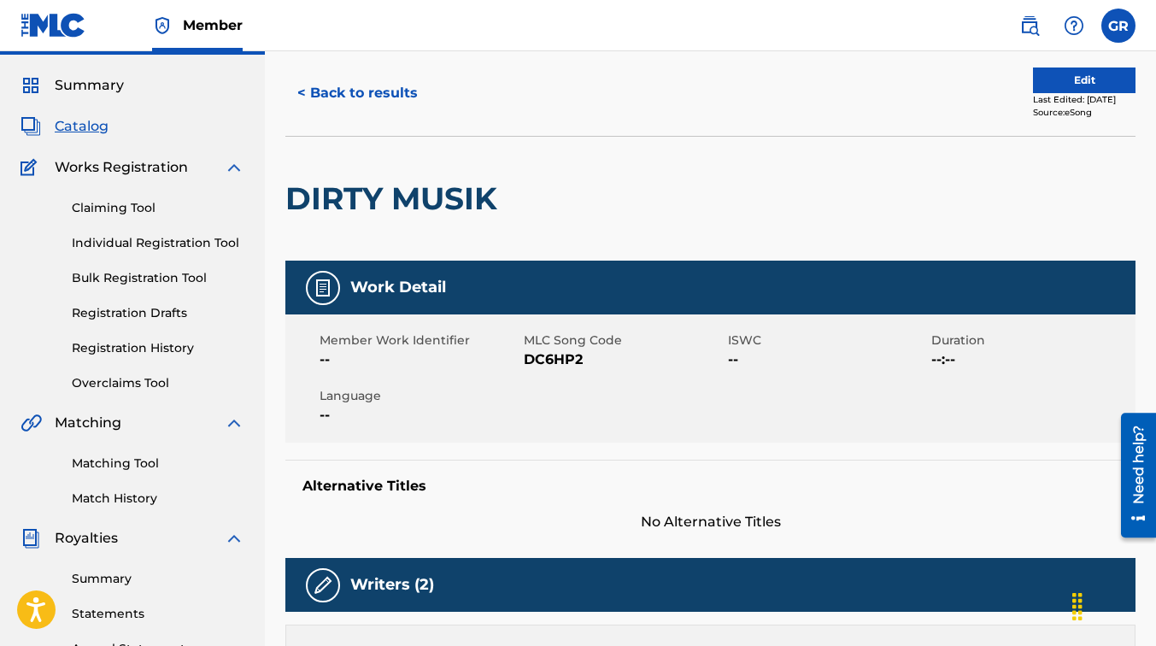
scroll to position [0, 0]
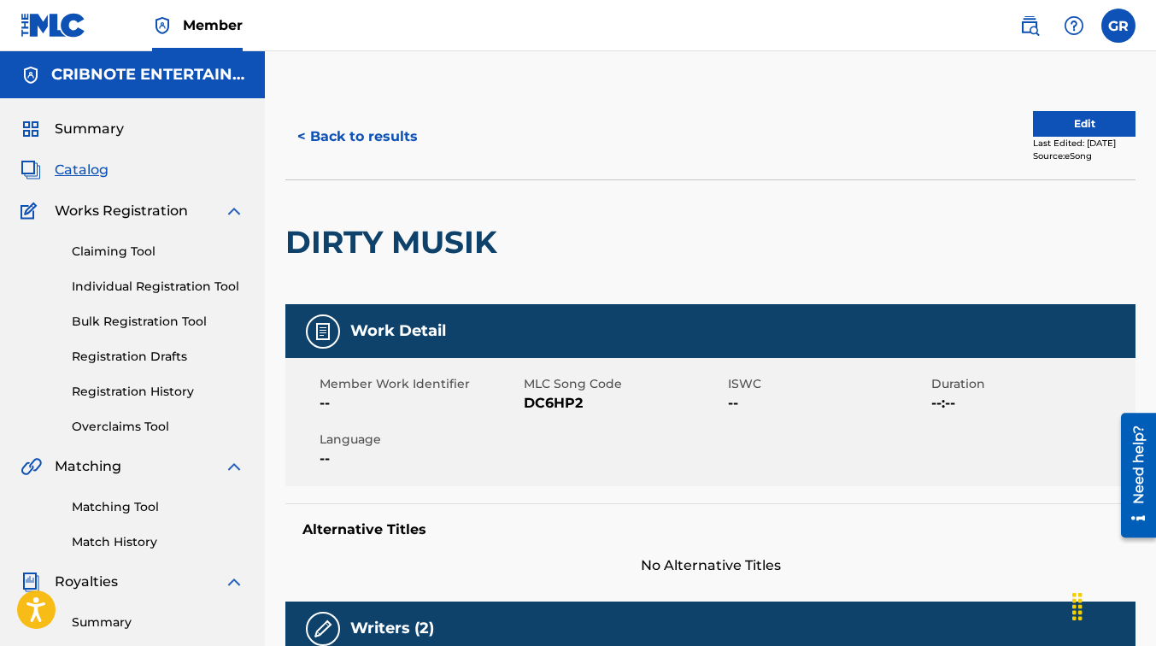
click at [337, 138] on button "< Back to results" at bounding box center [357, 136] width 144 height 43
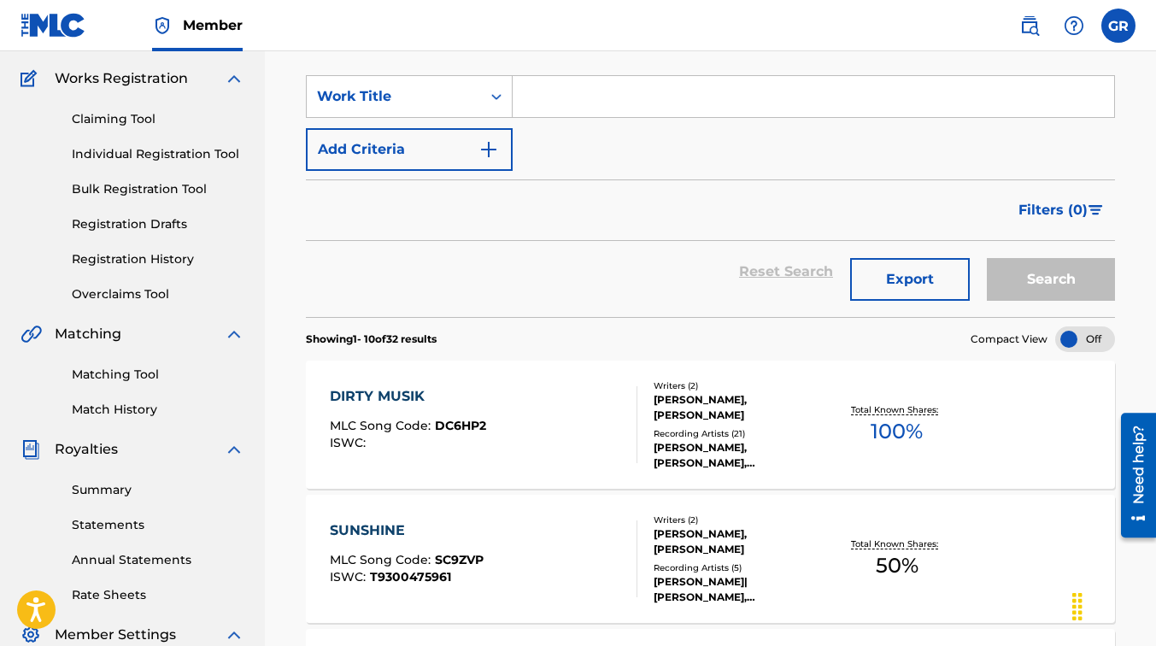
click at [544, 97] on input "Search Form" at bounding box center [813, 96] width 601 height 41
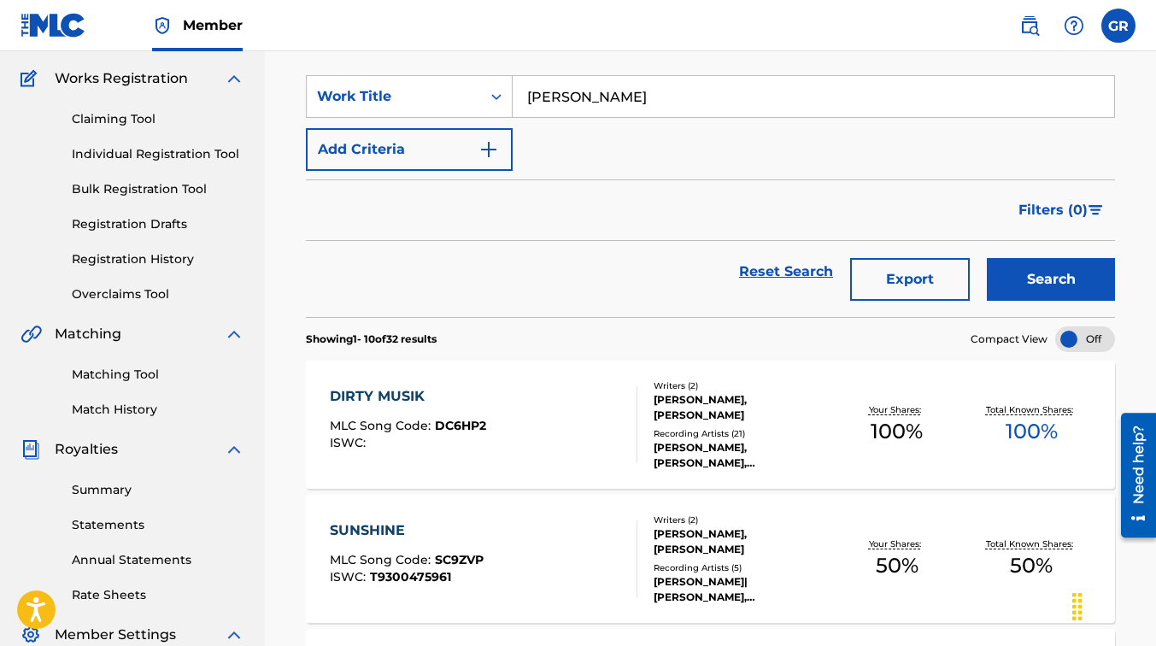
click at [987, 258] on button "Search" at bounding box center [1051, 279] width 128 height 43
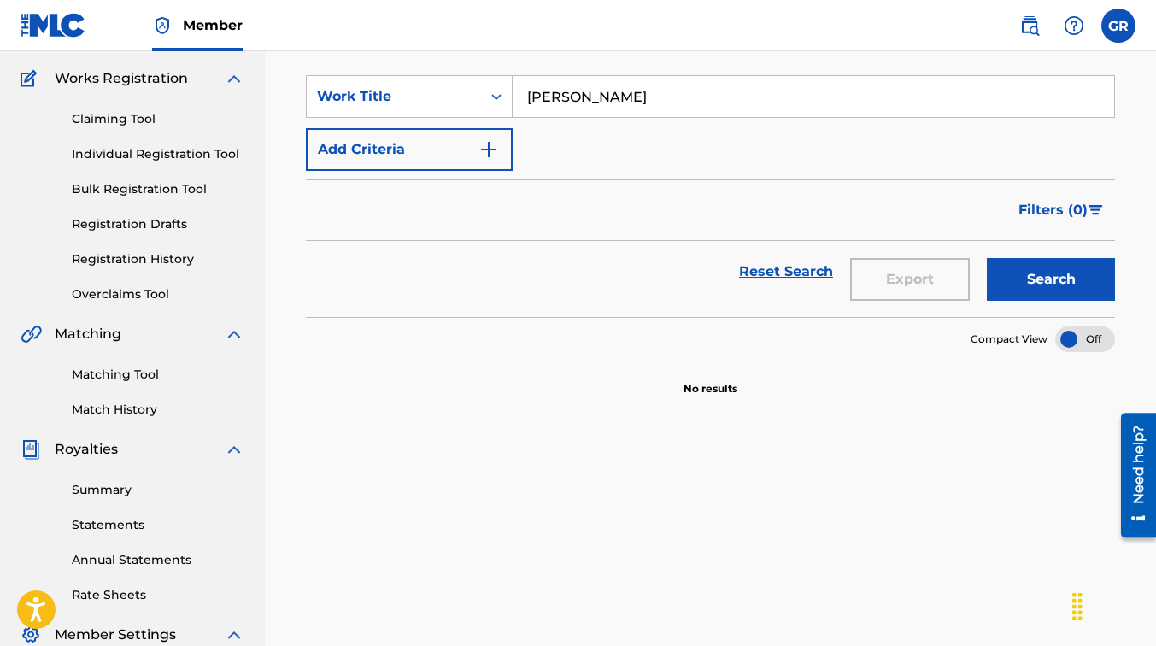
type input "[PERSON_NAME]"
click at [987, 258] on button "Search" at bounding box center [1051, 279] width 128 height 43
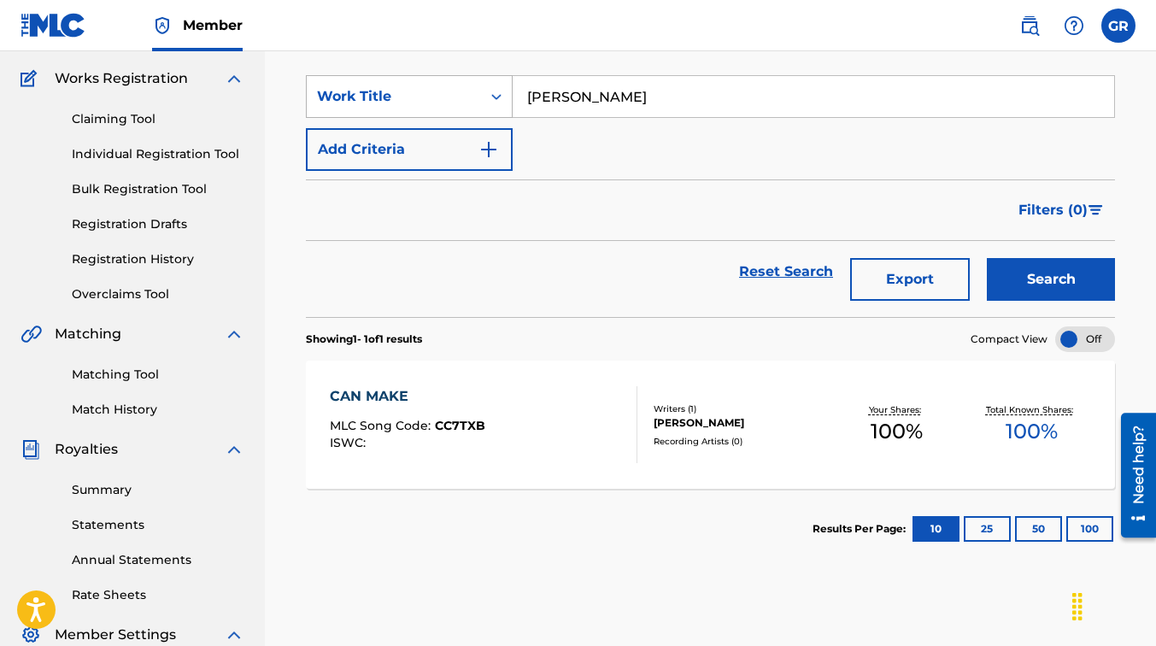
click at [367, 93] on div "Work Title" at bounding box center [394, 96] width 154 height 21
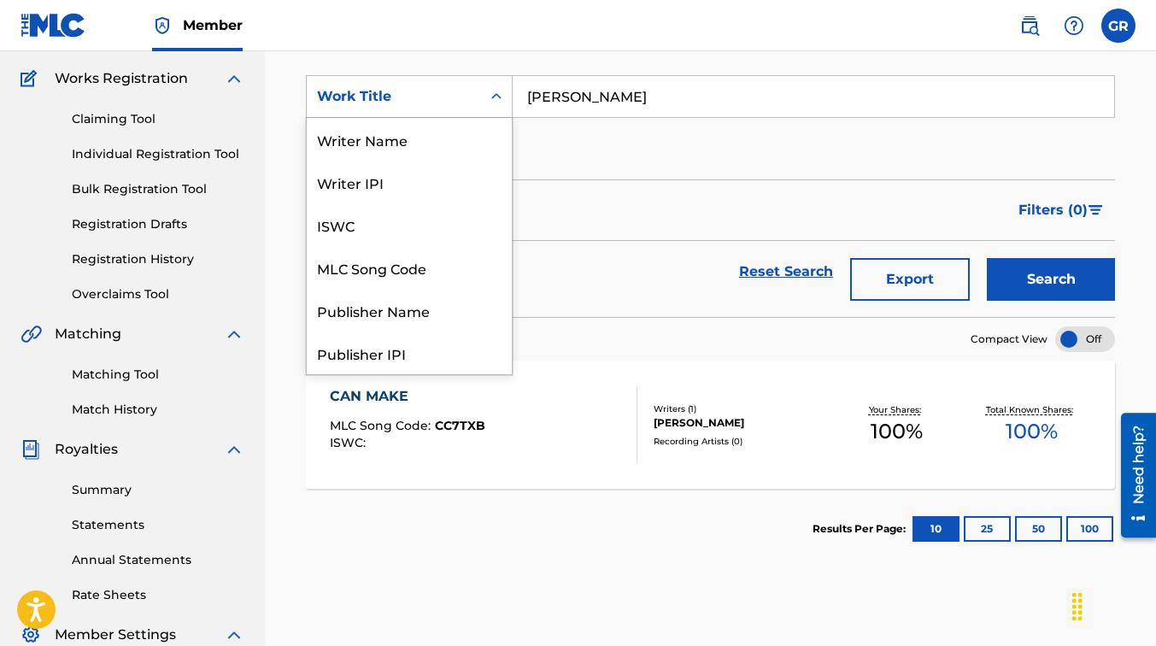
scroll to position [256, 0]
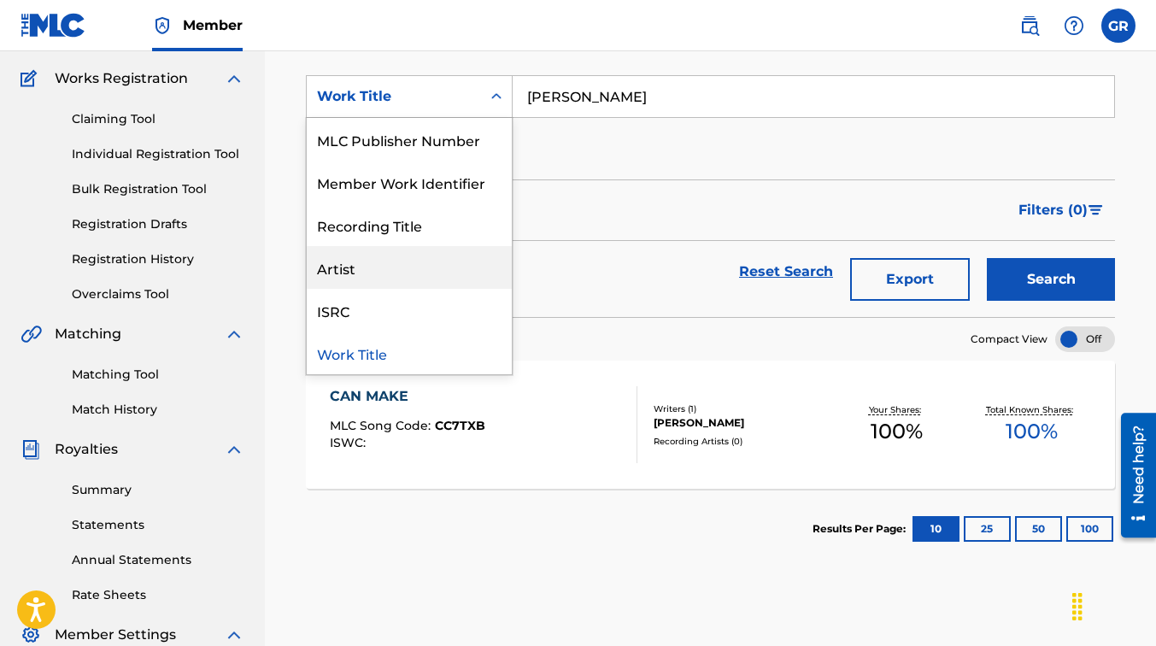
click at [394, 272] on div "Artist" at bounding box center [409, 267] width 205 height 43
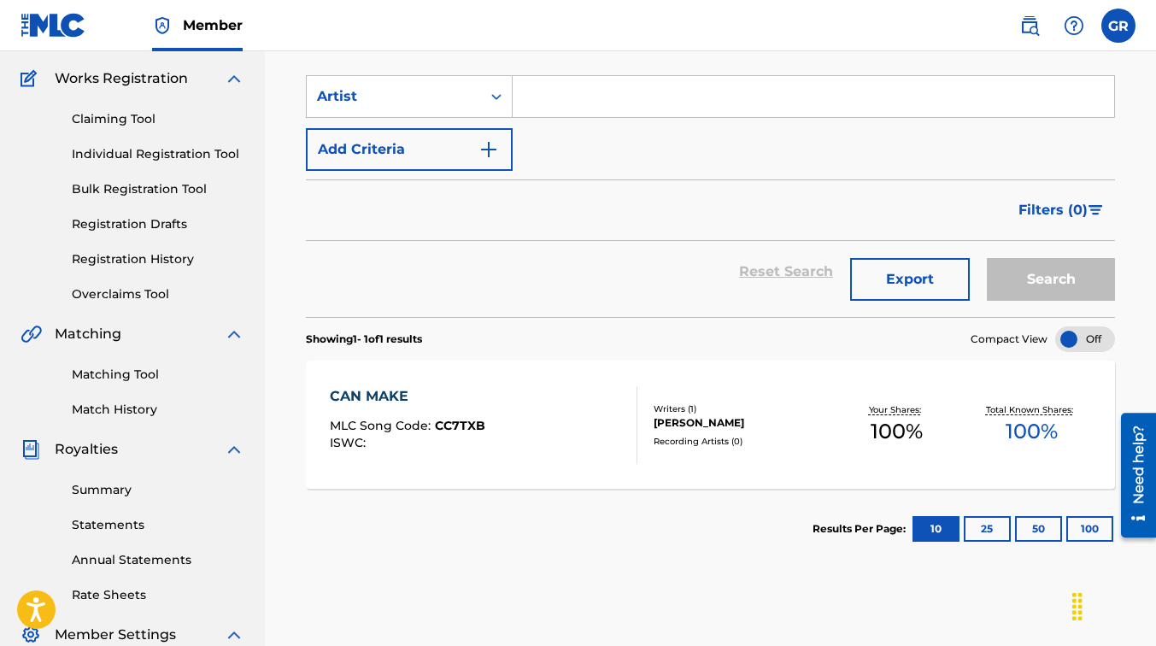
click at [552, 91] on input "Search Form" at bounding box center [813, 96] width 601 height 41
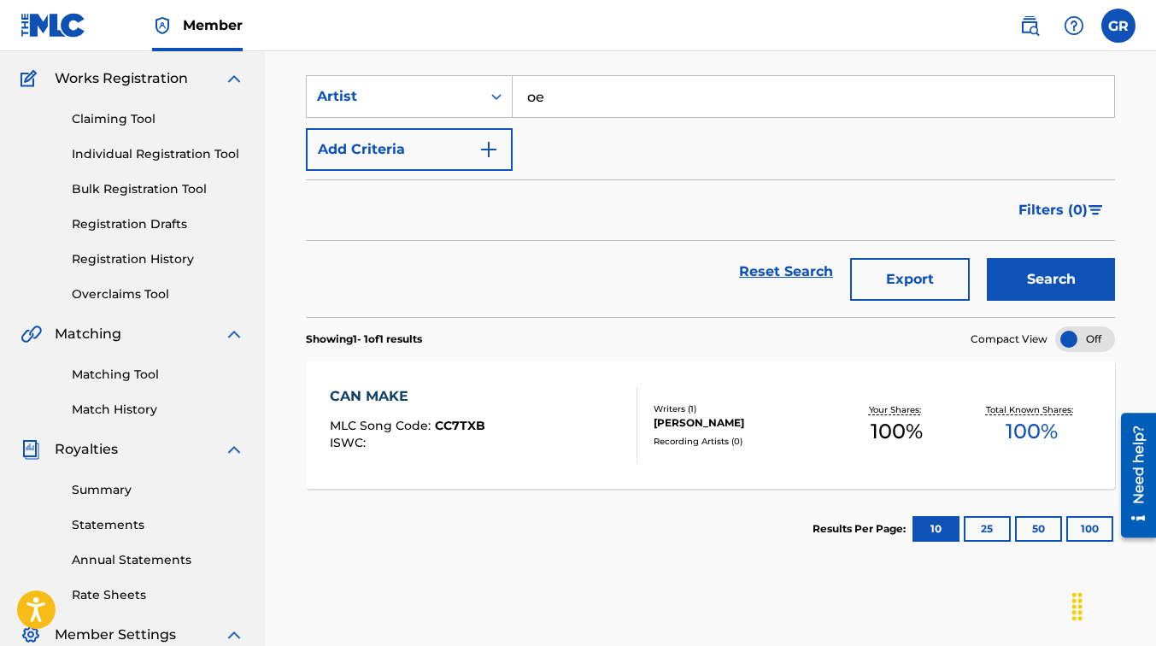
type input "o"
click at [987, 258] on button "Search" at bounding box center [1051, 279] width 128 height 43
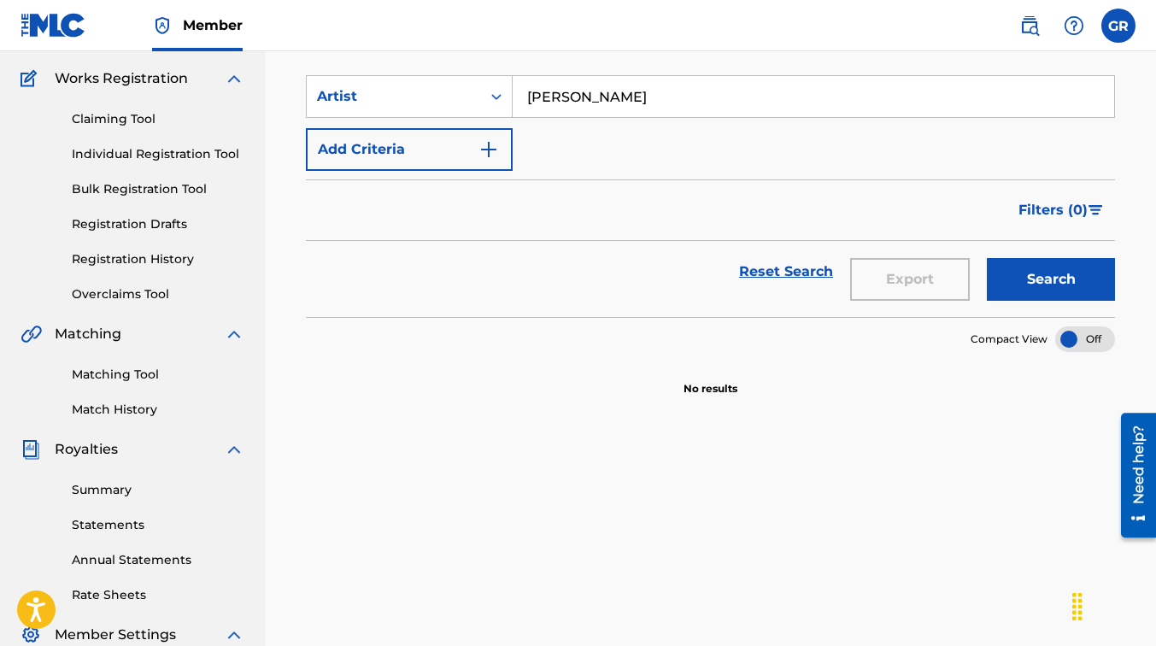
click at [987, 258] on button "Search" at bounding box center [1051, 279] width 128 height 43
type input "r"
click at [987, 258] on button "Search" at bounding box center [1051, 279] width 128 height 43
drag, startPoint x: 569, startPoint y: 98, endPoint x: 512, endPoint y: 104, distance: 57.6
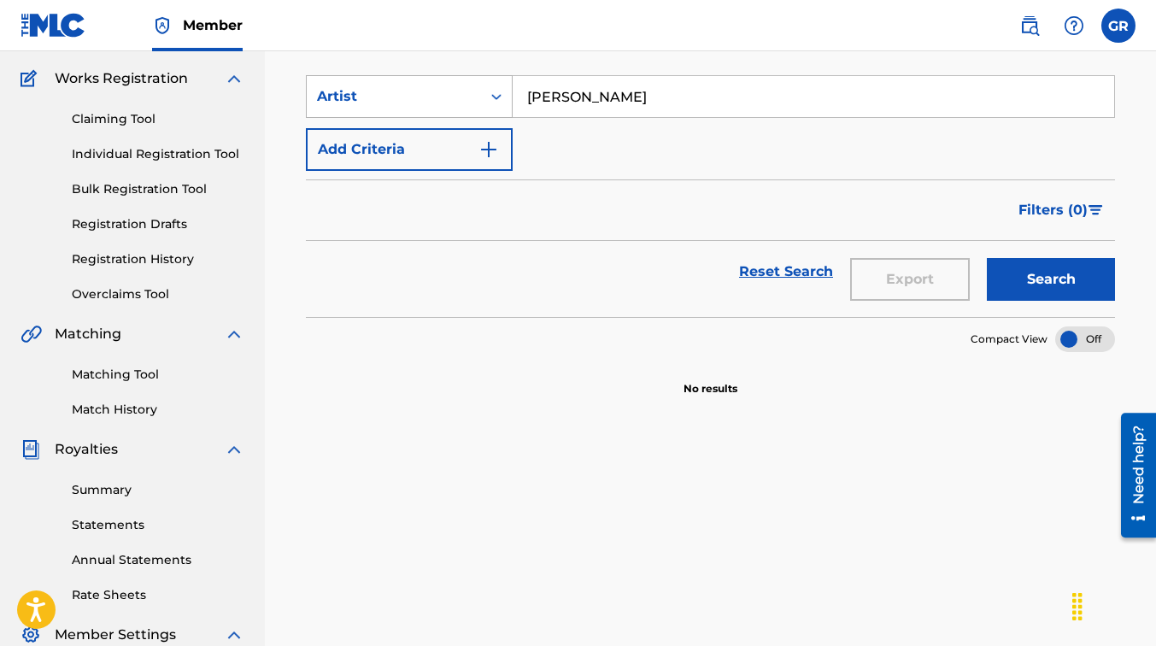
click at [512, 104] on div "SearchWithCriteria51dab612-d550-45f1-93a9-9d25e56852a7 Artist [PERSON_NAME]" at bounding box center [710, 96] width 809 height 43
click at [987, 258] on button "Search" at bounding box center [1051, 279] width 128 height 43
click at [420, 92] on div "Artist" at bounding box center [394, 96] width 154 height 21
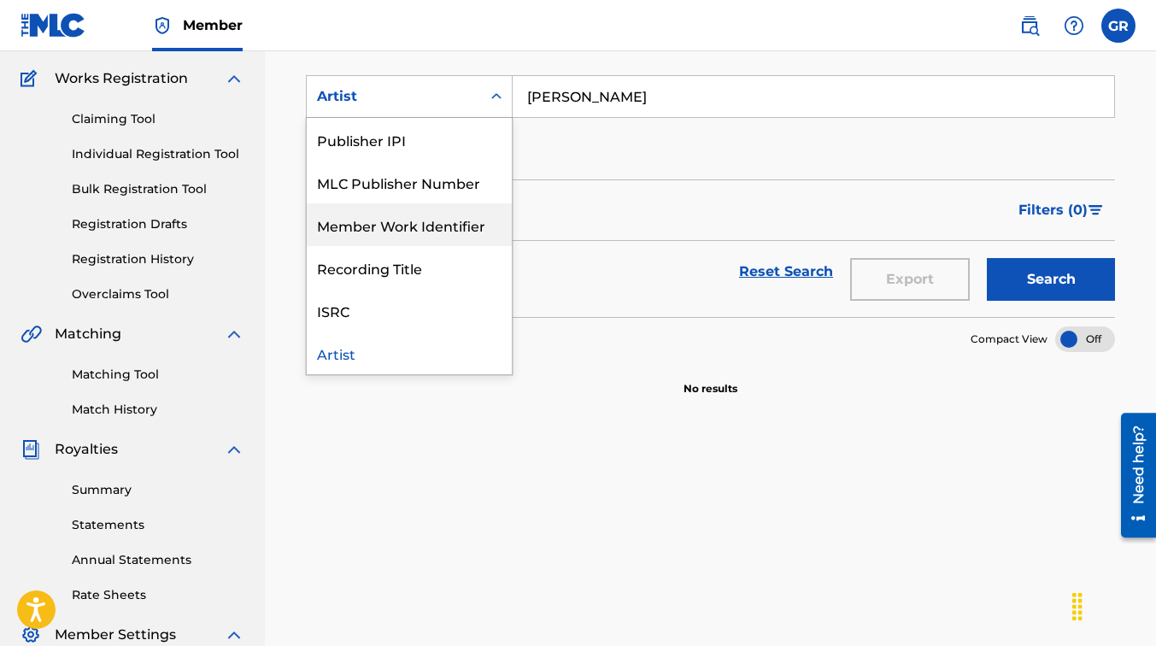
click at [590, 181] on div "Filters ( 0 )" at bounding box center [710, 210] width 809 height 62
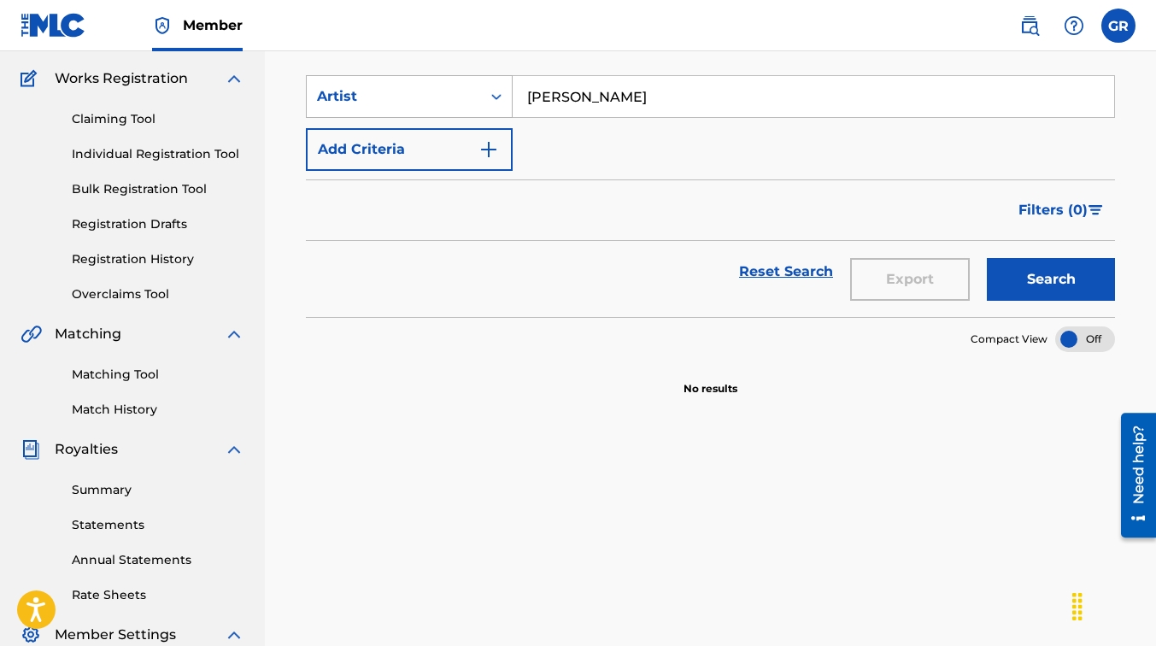
drag, startPoint x: 597, startPoint y: 87, endPoint x: 502, endPoint y: 89, distance: 94.8
click at [502, 89] on div "SearchWithCriteria51dab612-d550-45f1-93a9-9d25e56852a7 Artist [PERSON_NAME]" at bounding box center [710, 96] width 809 height 43
type input "ro"
click at [987, 258] on button "Search" at bounding box center [1051, 279] width 128 height 43
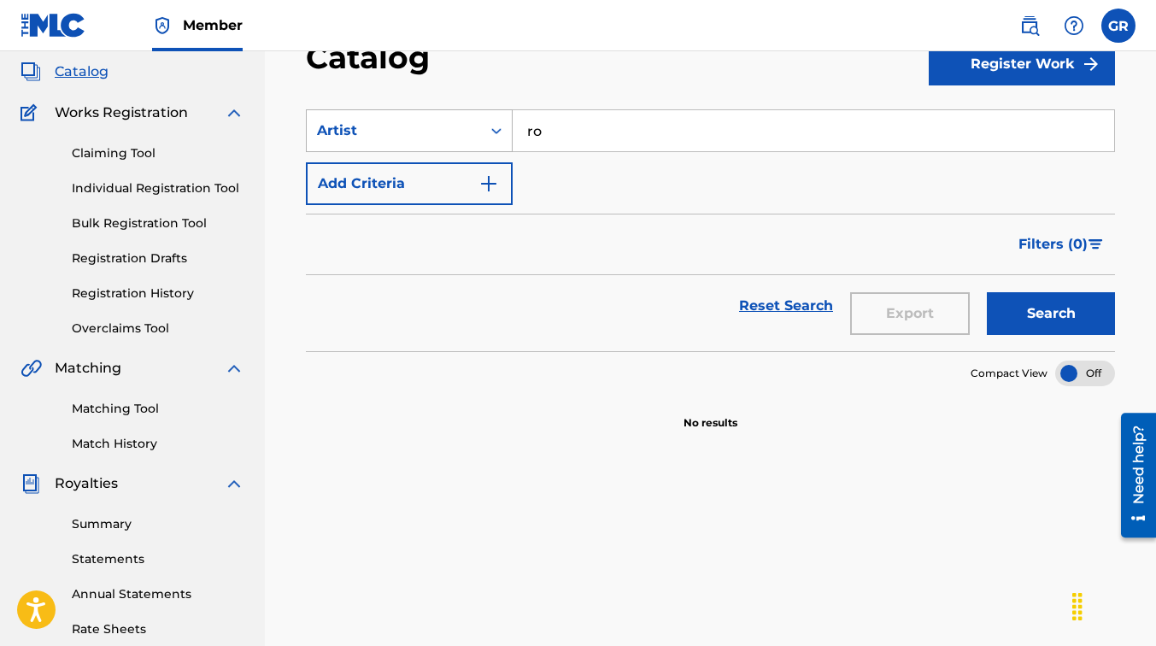
scroll to position [0, 0]
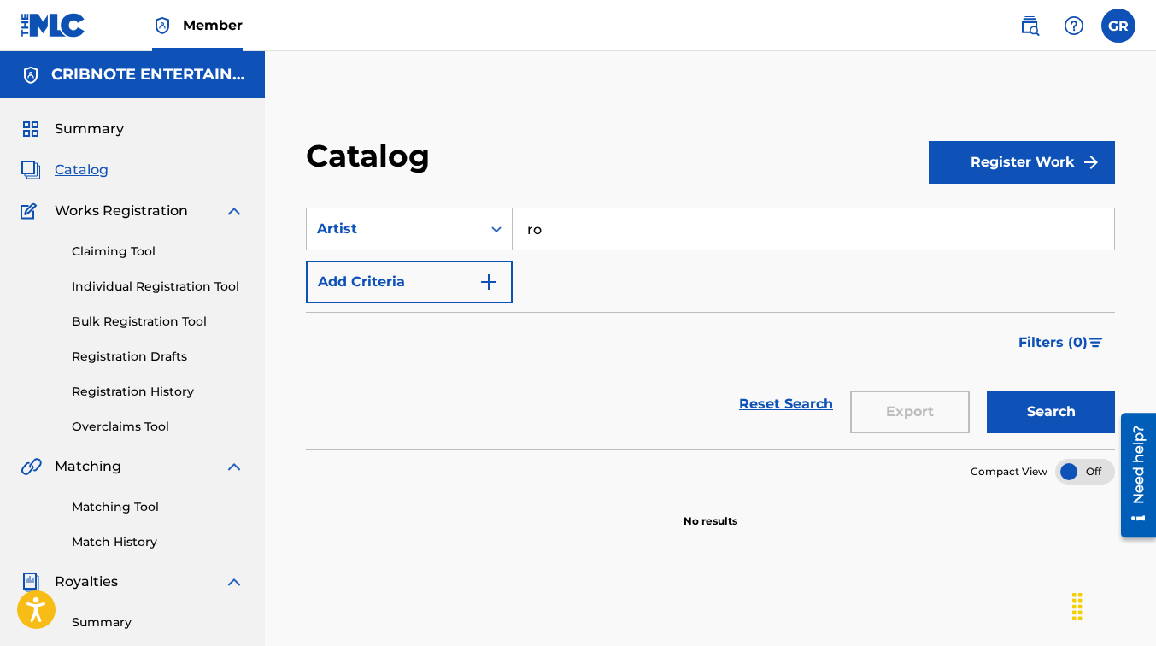
click at [118, 248] on link "Claiming Tool" at bounding box center [158, 252] width 173 height 18
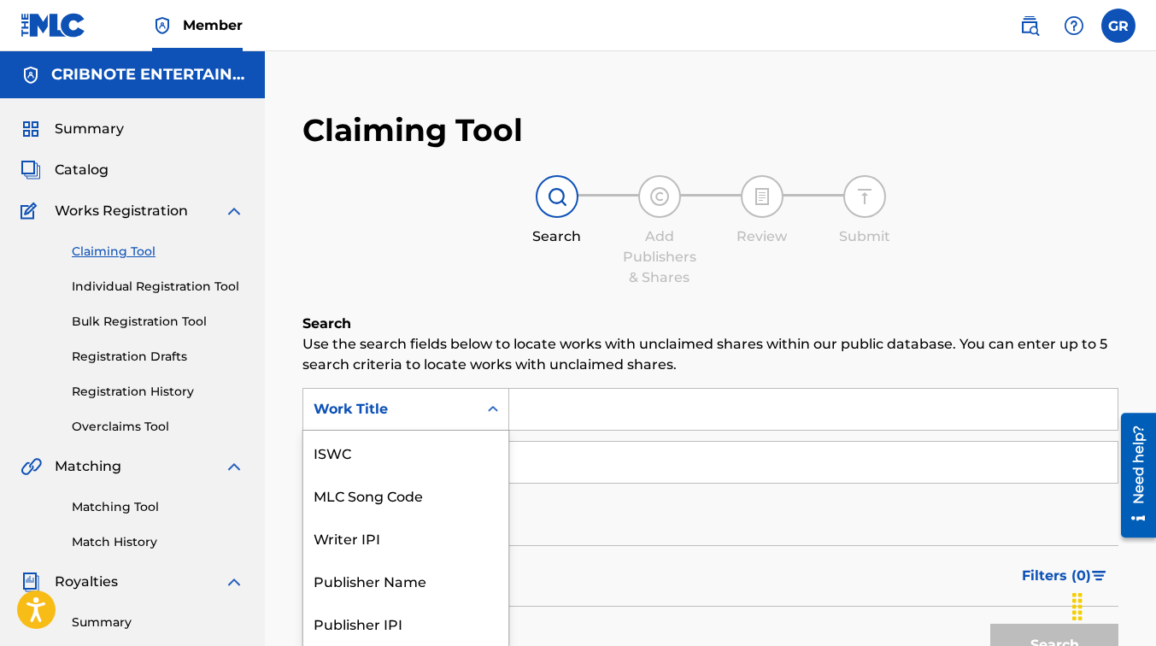
click at [454, 409] on div "7 results available. Use Up and Down to choose options, press Enter to select t…" at bounding box center [405, 409] width 207 height 43
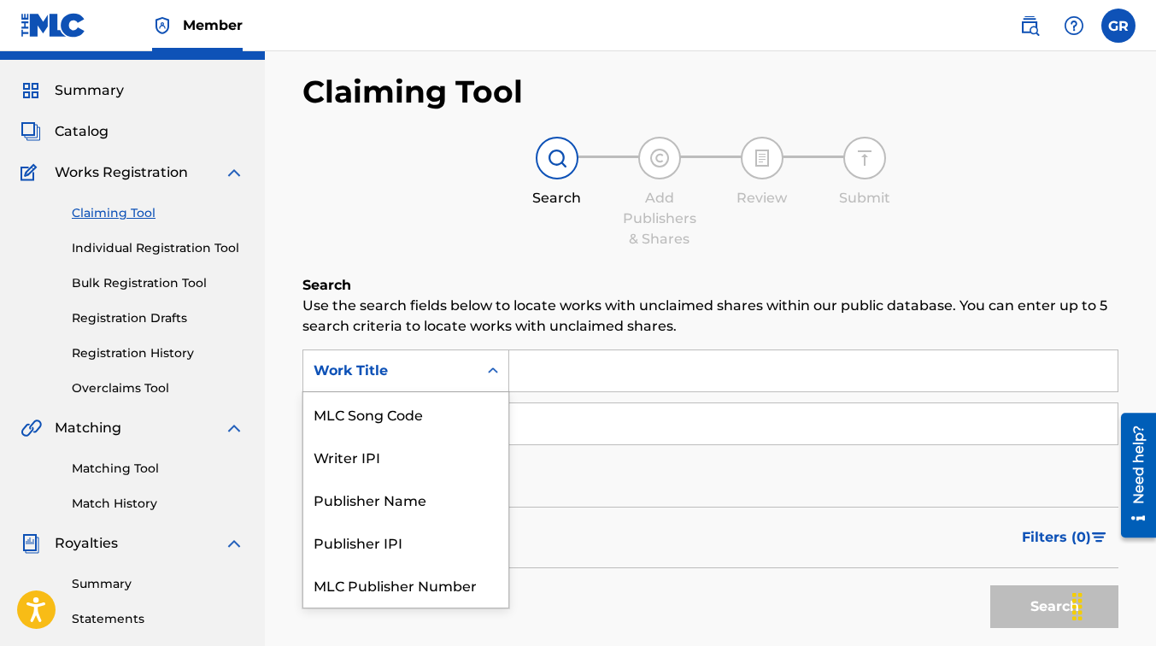
scroll to position [42, 0]
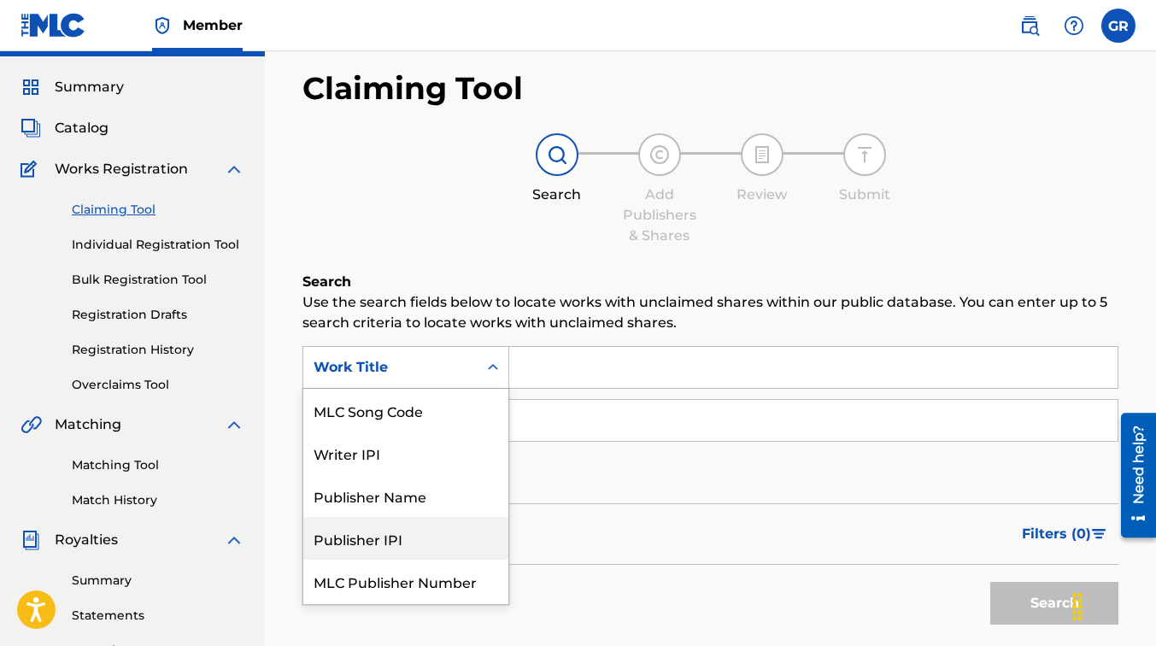
drag, startPoint x: 408, startPoint y: 505, endPoint x: 402, endPoint y: 572, distance: 67.8
click at [402, 572] on div "ISWC MLC Song Code Writer IPI Publisher Name Publisher IPI MLC Publisher Number…" at bounding box center [405, 496] width 205 height 215
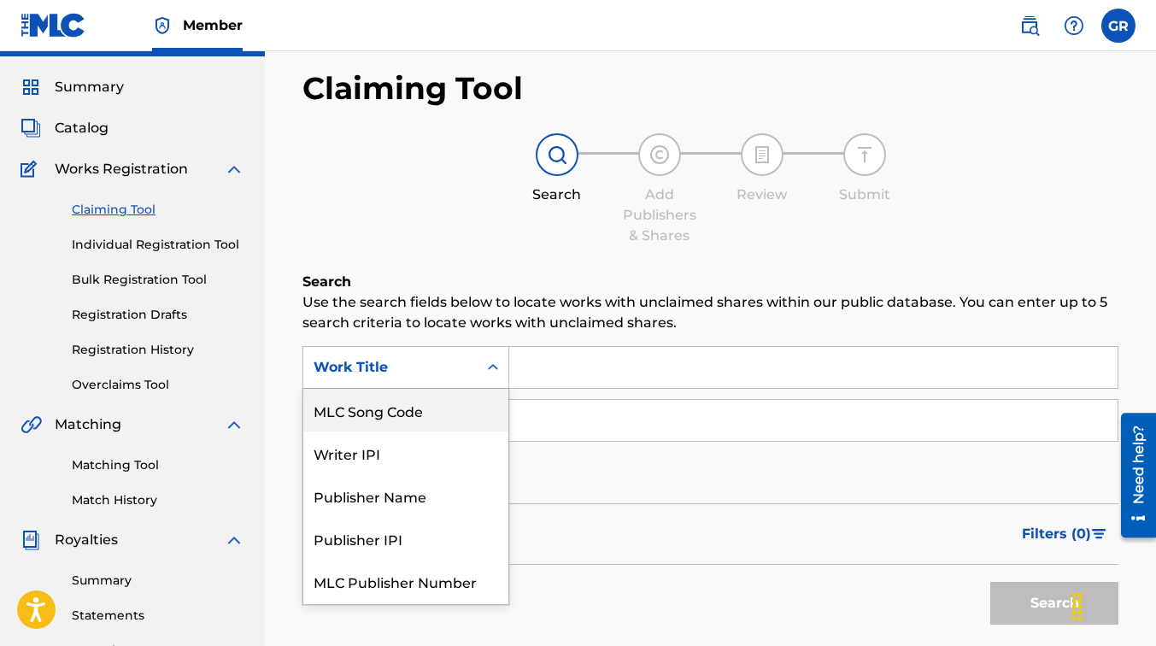
drag, startPoint x: 402, startPoint y: 572, endPoint x: 480, endPoint y: 150, distance: 429.3
click at [480, 150] on div "Claiming Tool Search Add Publishers & Shares Review Submit Search Use the searc…" at bounding box center [710, 393] width 850 height 683
click at [480, 150] on div "Search Add Publishers & Shares Review Submit" at bounding box center [710, 189] width 816 height 113
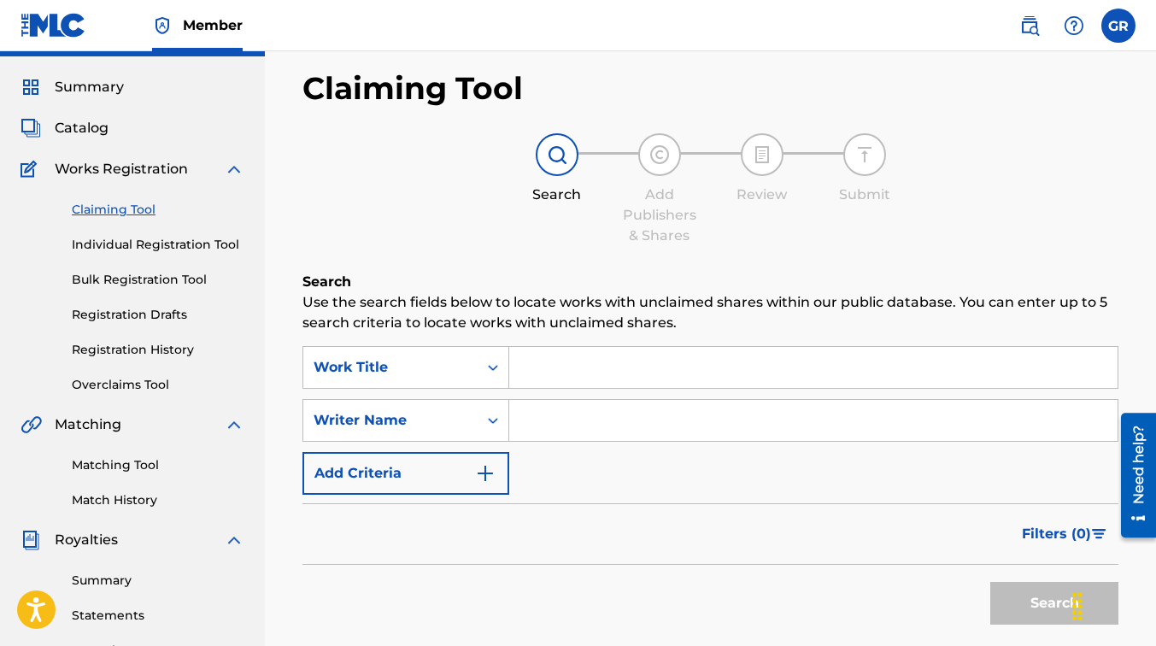
click at [203, 238] on link "Individual Registration Tool" at bounding box center [158, 245] width 173 height 18
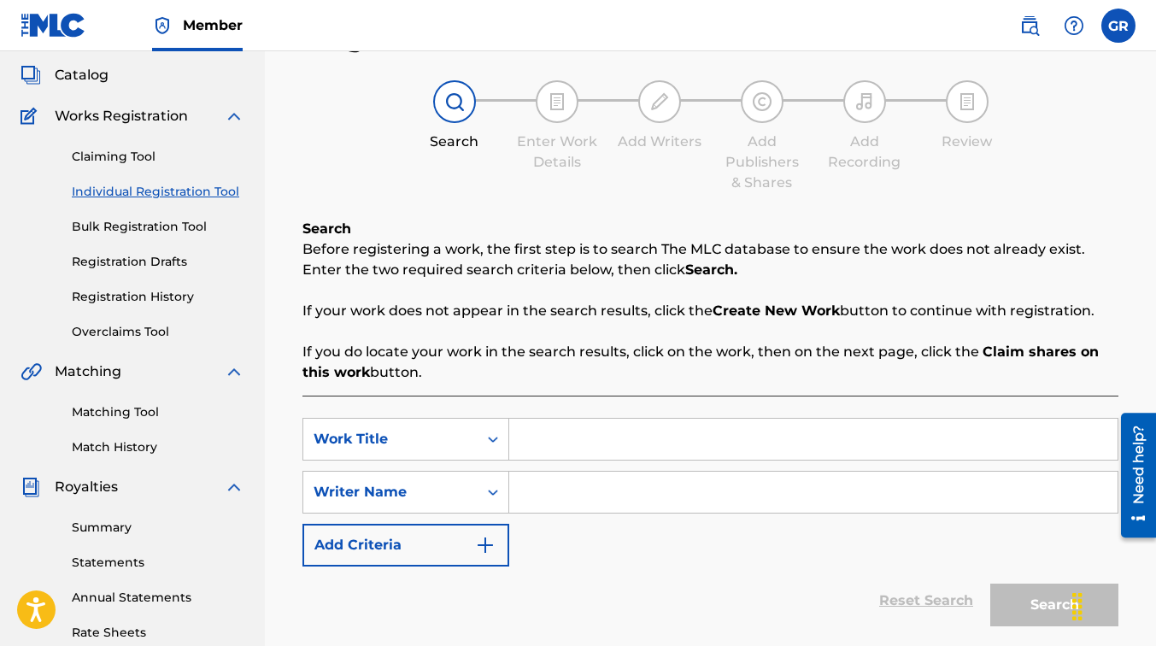
scroll to position [89, 0]
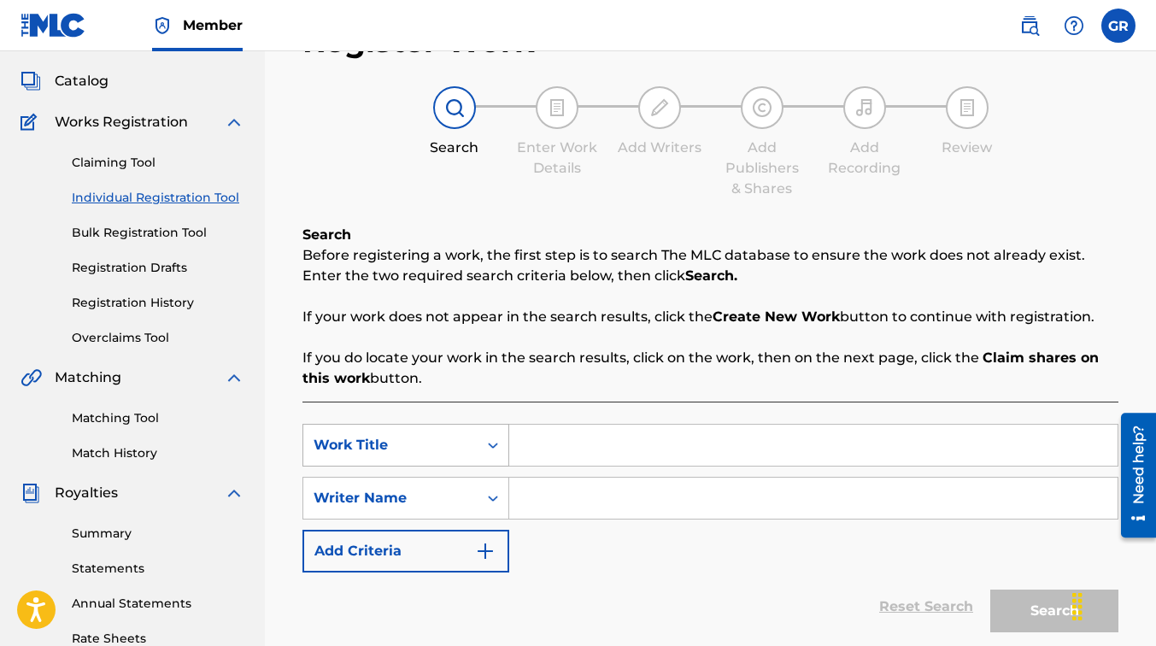
click at [462, 438] on div "Work Title" at bounding box center [391, 445] width 154 height 21
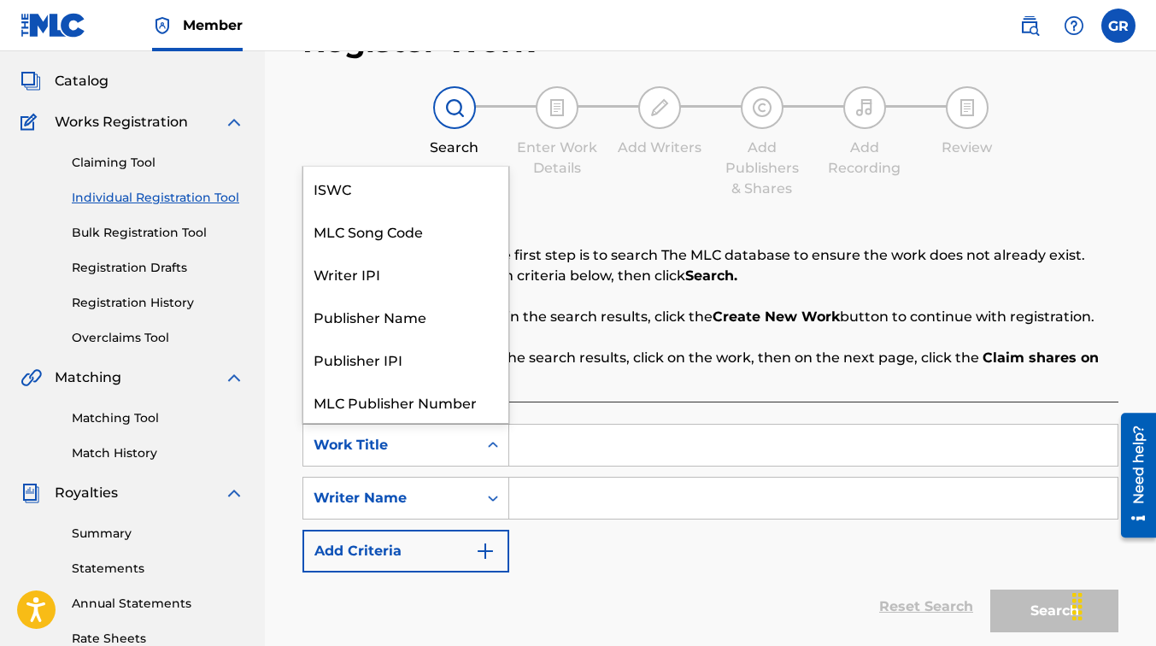
scroll to position [43, 0]
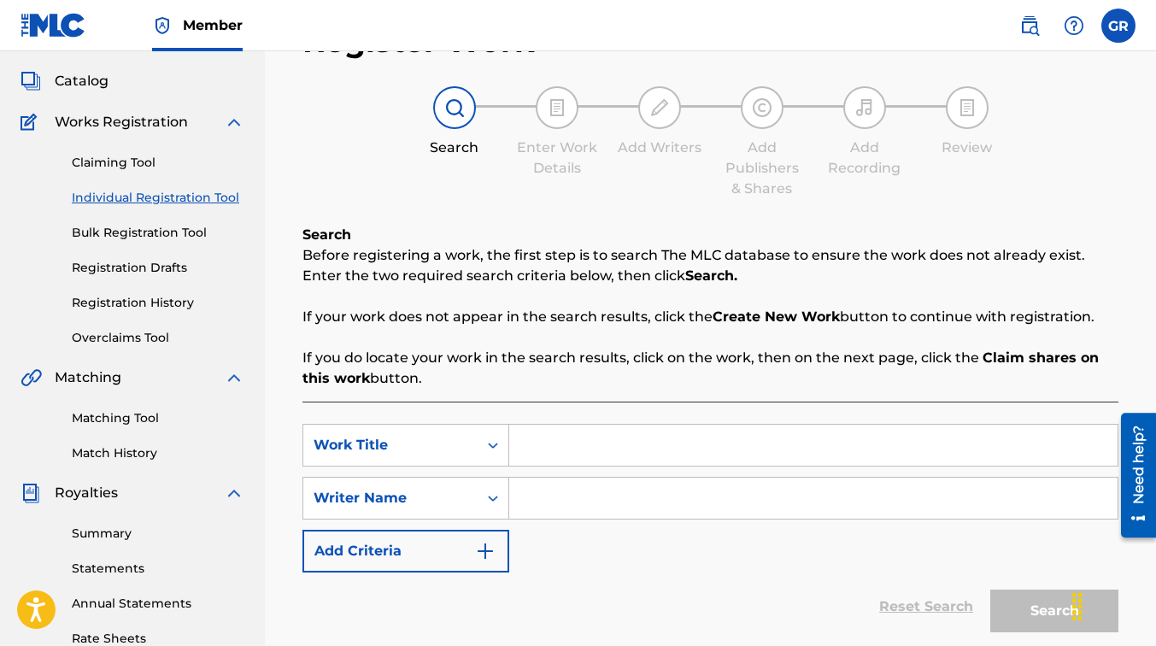
click at [666, 297] on div "Search Before registering a work, the first step is to search The MLC database …" at bounding box center [710, 307] width 816 height 164
click at [590, 497] on input "Search Form" at bounding box center [813, 498] width 608 height 41
type input "[PERSON_NAME]"
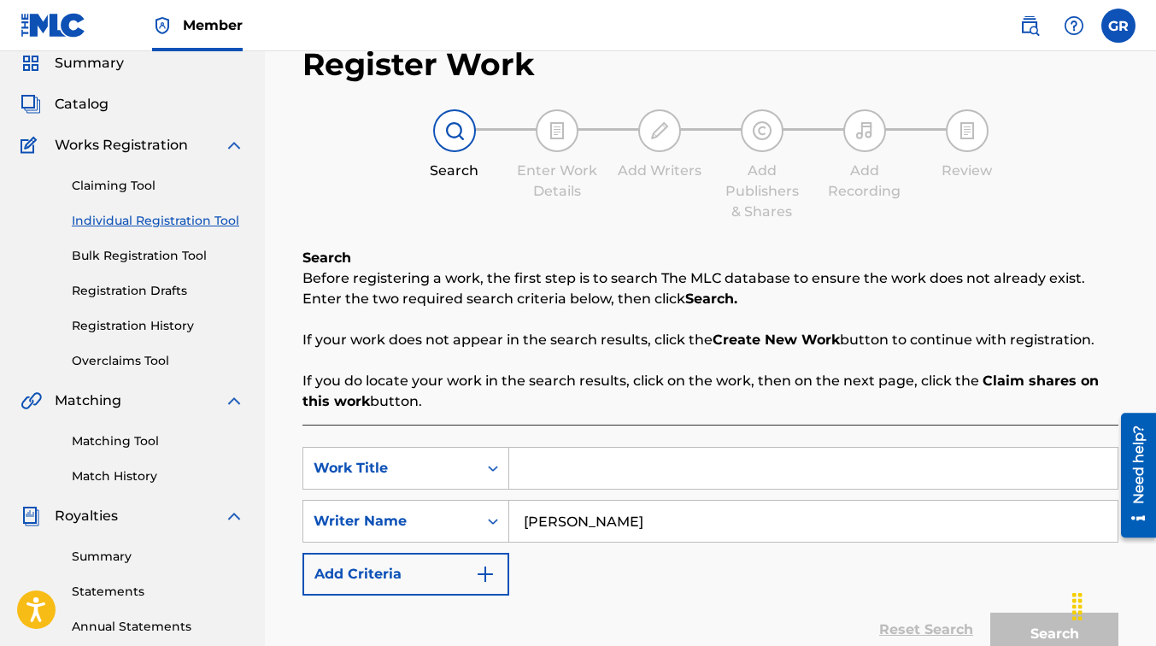
scroll to position [67, 0]
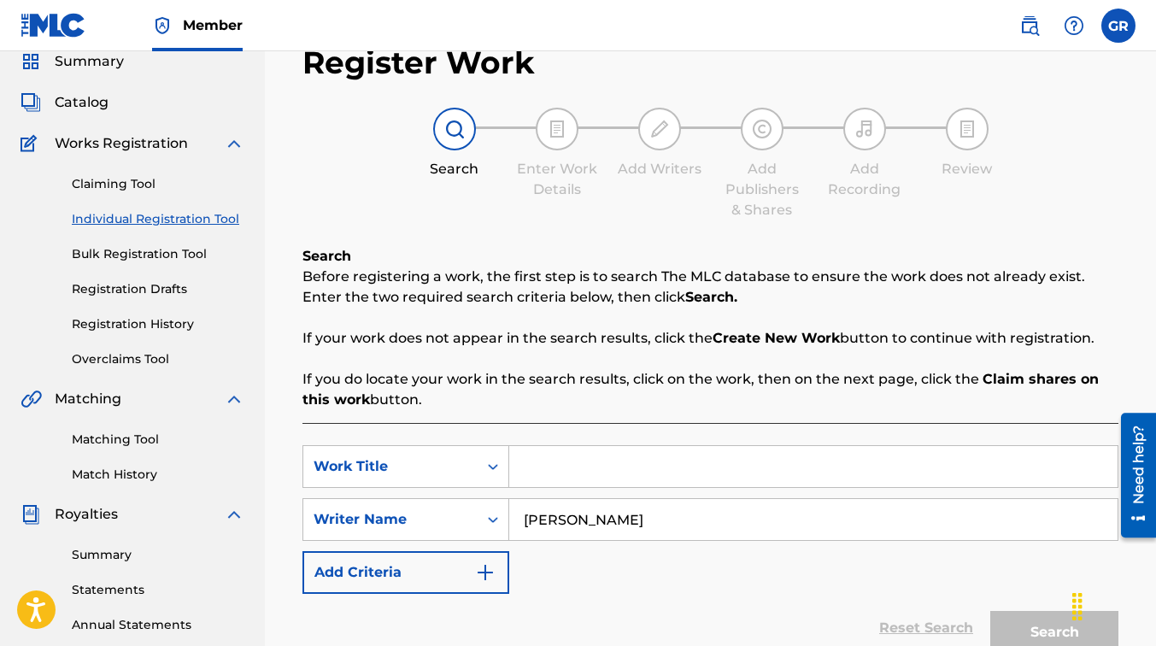
click at [123, 437] on link "Matching Tool" at bounding box center [158, 440] width 173 height 18
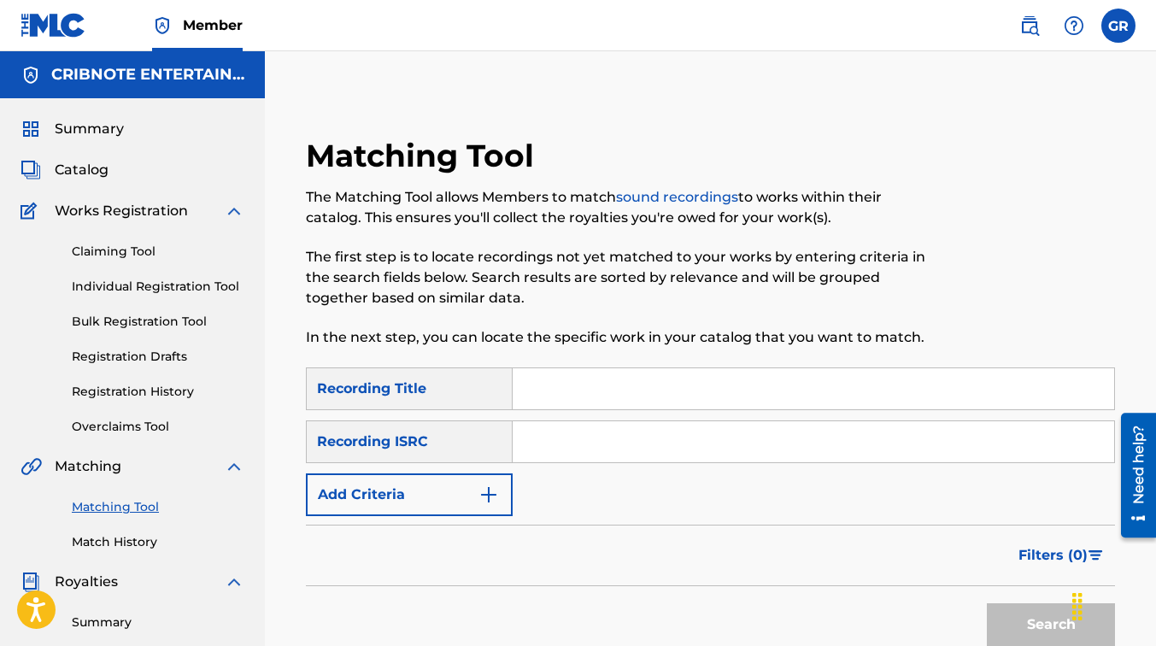
click at [440, 448] on div "Recording ISRC" at bounding box center [409, 441] width 207 height 43
click at [533, 390] on input "Search Form" at bounding box center [813, 388] width 601 height 41
type input "body hot"
click at [987, 603] on button "Search" at bounding box center [1051, 624] width 128 height 43
click at [997, 616] on button "Search" at bounding box center [1051, 624] width 128 height 43
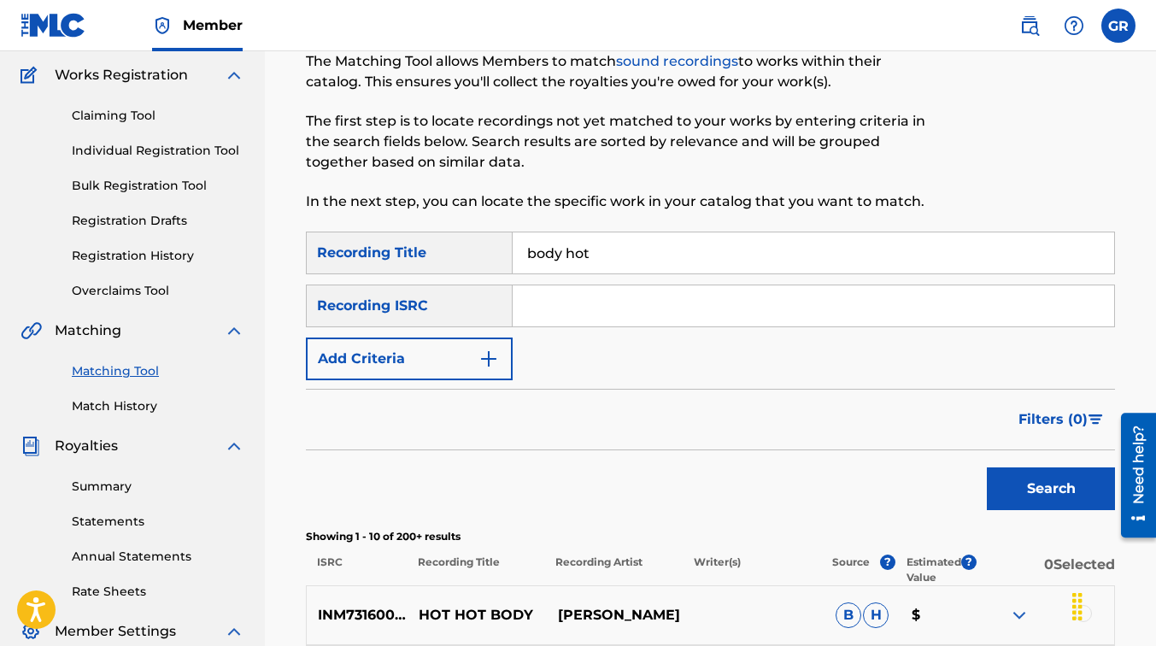
scroll to position [124, 0]
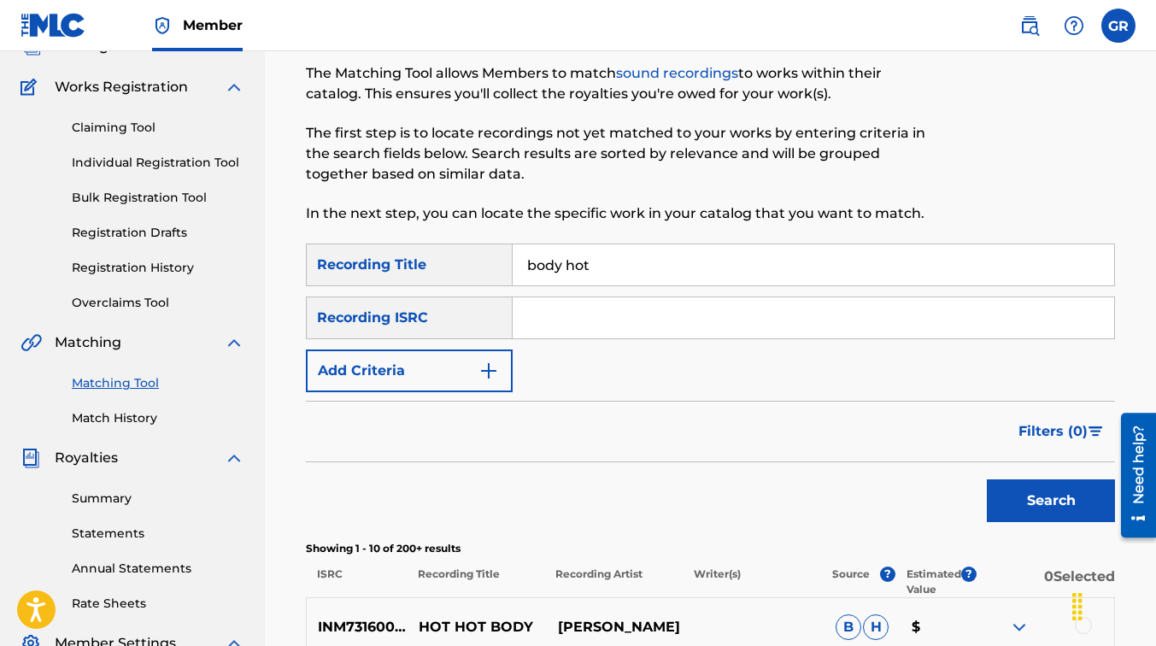
click at [443, 305] on div "Recording ISRC" at bounding box center [409, 317] width 207 height 43
drag, startPoint x: 443, startPoint y: 305, endPoint x: 473, endPoint y: 368, distance: 70.3
click at [473, 368] on button "Add Criteria" at bounding box center [409, 370] width 207 height 43
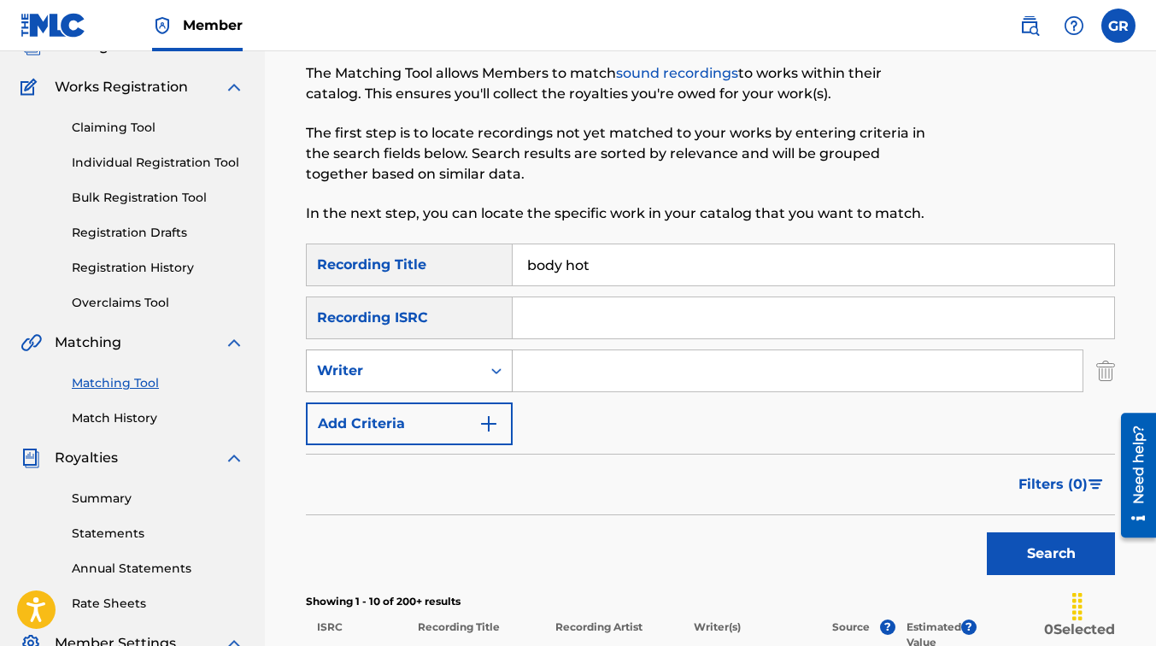
click at [491, 375] on icon "Search Form" at bounding box center [496, 370] width 17 height 17
click at [637, 399] on div "SearchWithCriteria4f8f740c-2d0a-4954-a1df-7a499d339083 Recording Title body hot…" at bounding box center [710, 344] width 809 height 202
click at [559, 366] on input "Search Form" at bounding box center [798, 370] width 570 height 41
click at [987, 532] on button "Search" at bounding box center [1051, 553] width 128 height 43
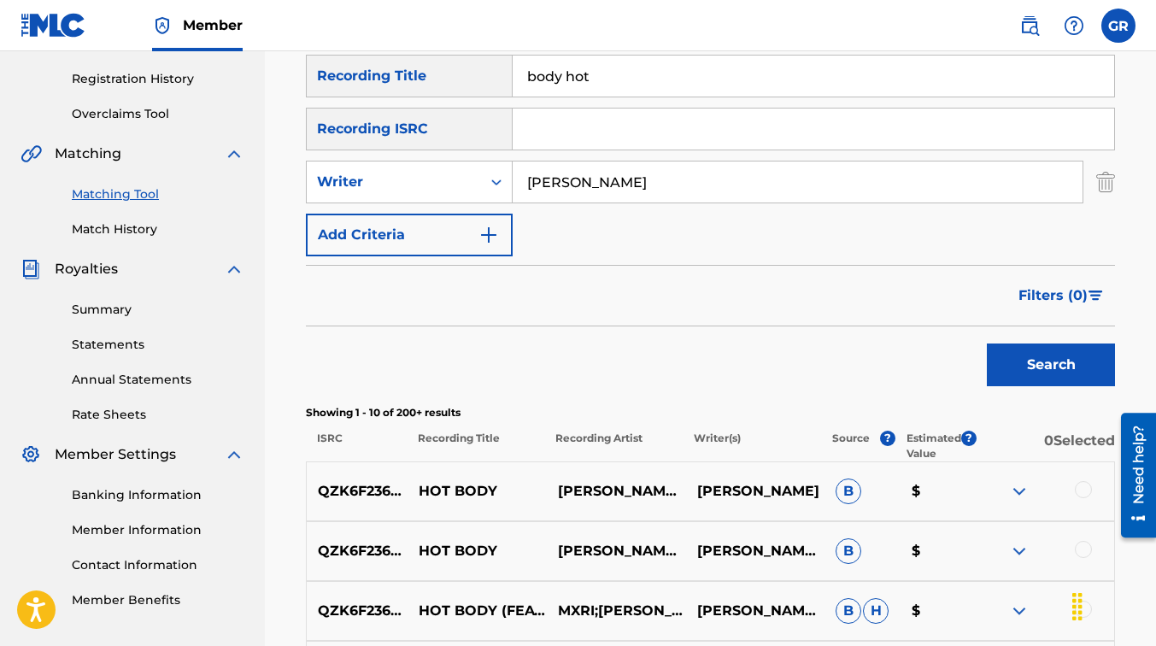
scroll to position [314, 0]
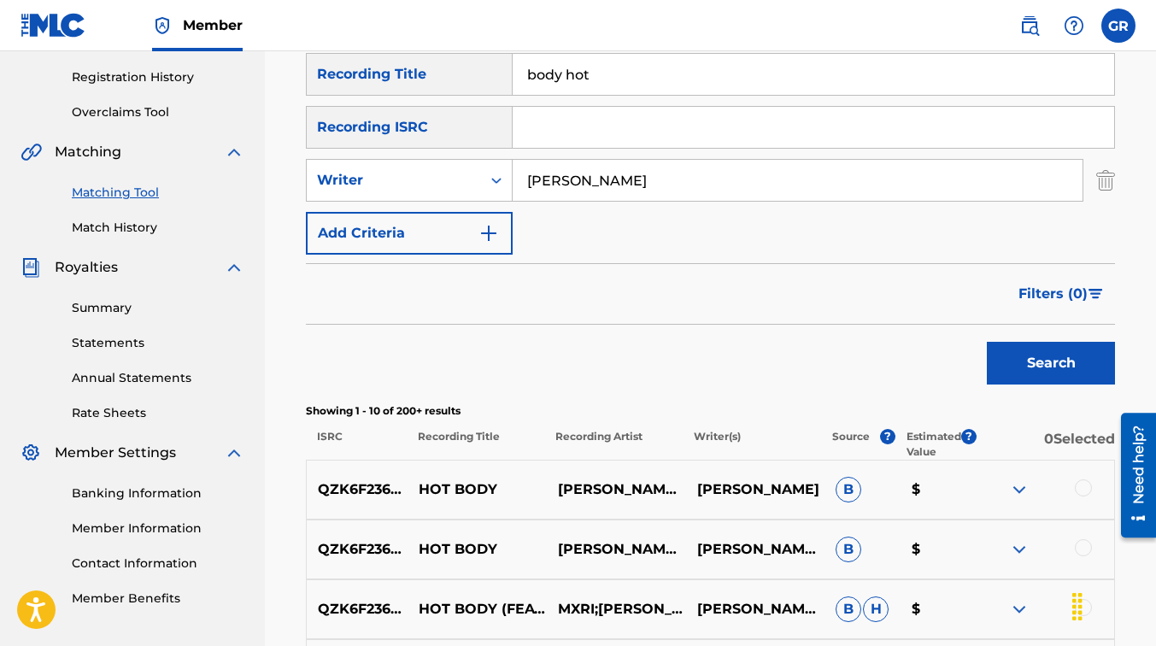
click at [1035, 368] on button "Search" at bounding box center [1051, 363] width 128 height 43
click at [654, 177] on input "[PERSON_NAME]" at bounding box center [798, 180] width 570 height 41
drag, startPoint x: 654, startPoint y: 177, endPoint x: 470, endPoint y: 193, distance: 184.4
click at [470, 193] on div "SearchWithCriteriac9efebf5-b3eb-4dd0-9ec3-96fc1bda77f5 Writer [PERSON_NAME]" at bounding box center [710, 180] width 809 height 43
type input "[PERSON_NAME]"
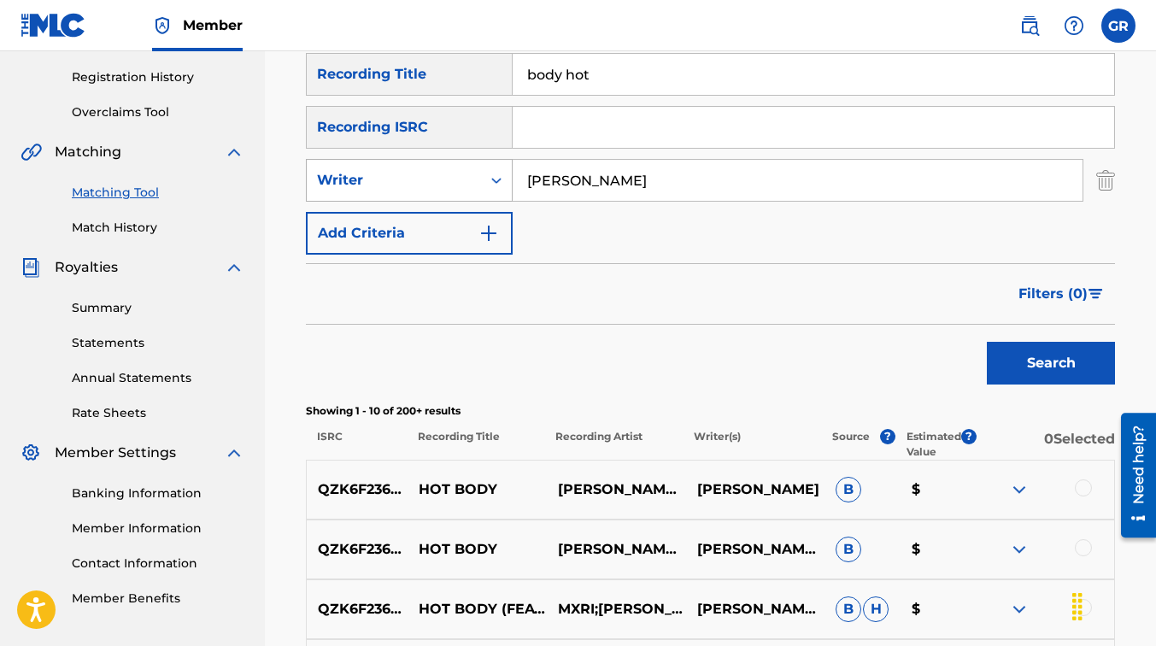
click at [987, 342] on button "Search" at bounding box center [1051, 363] width 128 height 43
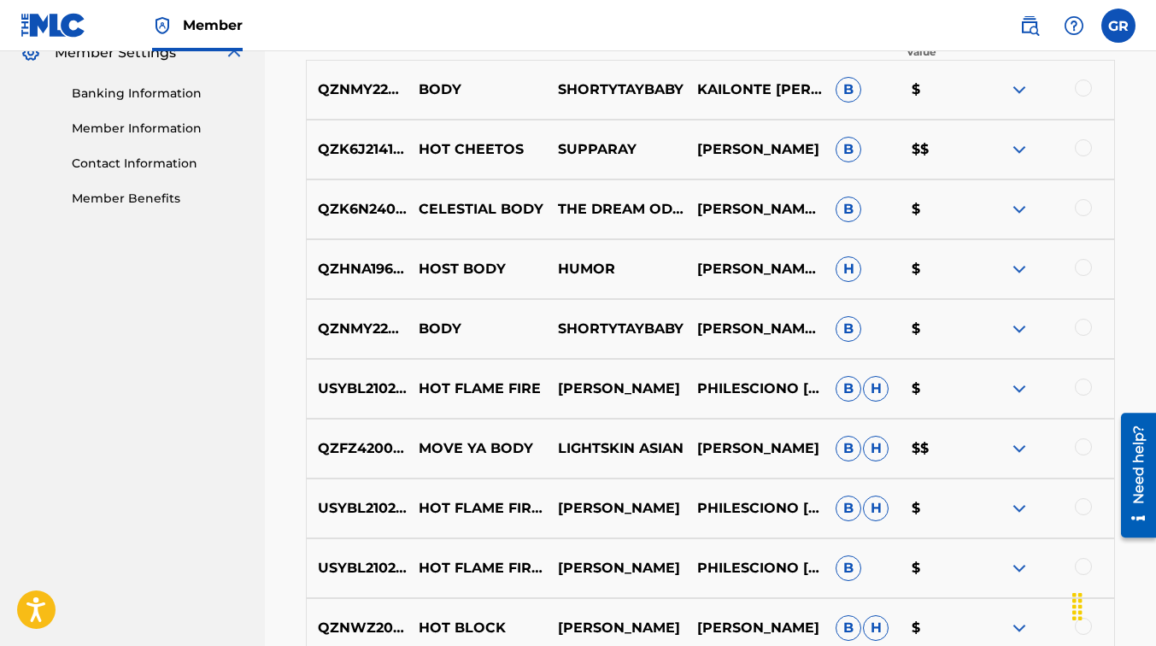
click at [419, 619] on p "HOT BLOCK" at bounding box center [477, 628] width 139 height 21
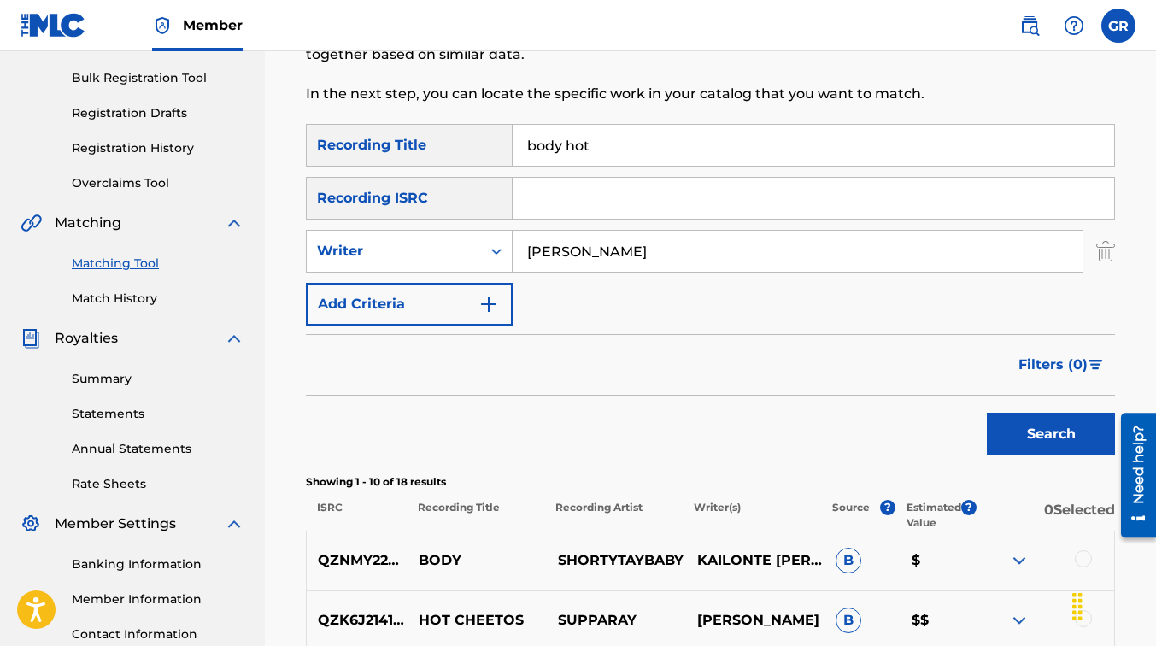
scroll to position [243, 0]
drag, startPoint x: 597, startPoint y: 150, endPoint x: 447, endPoint y: 201, distance: 158.6
click at [503, 139] on div "SearchWithCriteria4f8f740c-2d0a-4954-a1df-7a499d339083 Recording Title body hot" at bounding box center [710, 146] width 809 height 43
drag, startPoint x: 588, startPoint y: 253, endPoint x: 508, endPoint y: 259, distance: 79.7
click at [508, 259] on div "SearchWithCriteriac9efebf5-b3eb-4dd0-9ec3-96fc1bda77f5 Writer [PERSON_NAME]" at bounding box center [710, 252] width 809 height 43
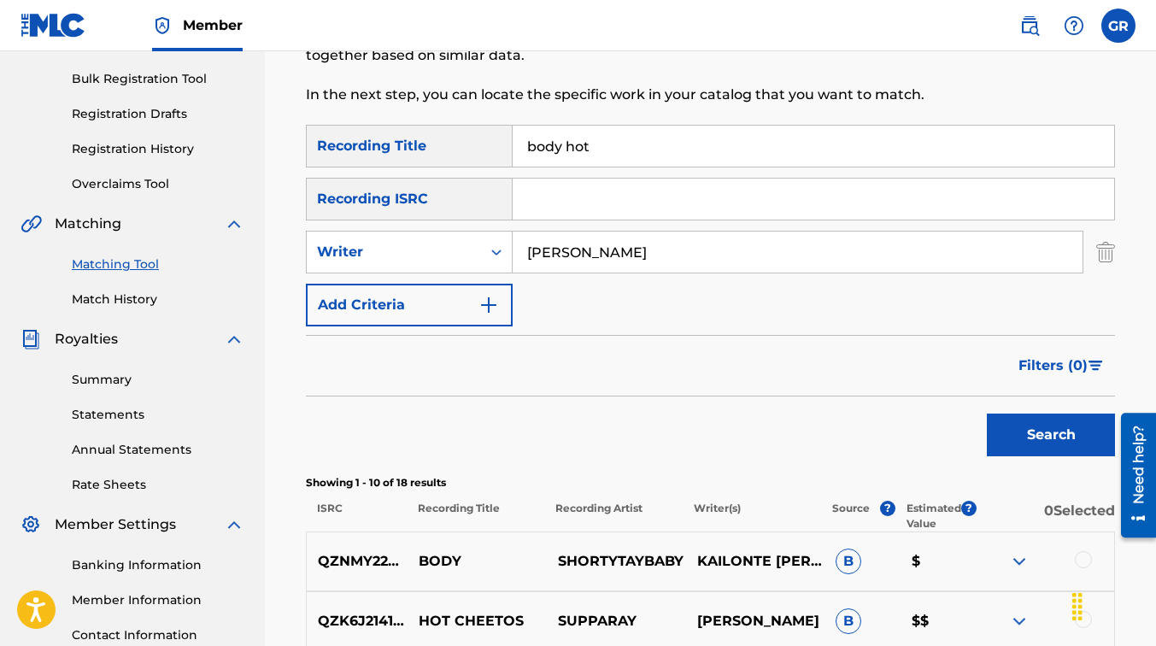
drag, startPoint x: 590, startPoint y: 152, endPoint x: 502, endPoint y: 155, distance: 88.9
click at [502, 155] on div "SearchWithCriteria4f8f740c-2d0a-4954-a1df-7a499d339083 Recording Title body hot" at bounding box center [710, 146] width 809 height 43
click at [120, 304] on link "Match History" at bounding box center [158, 299] width 173 height 18
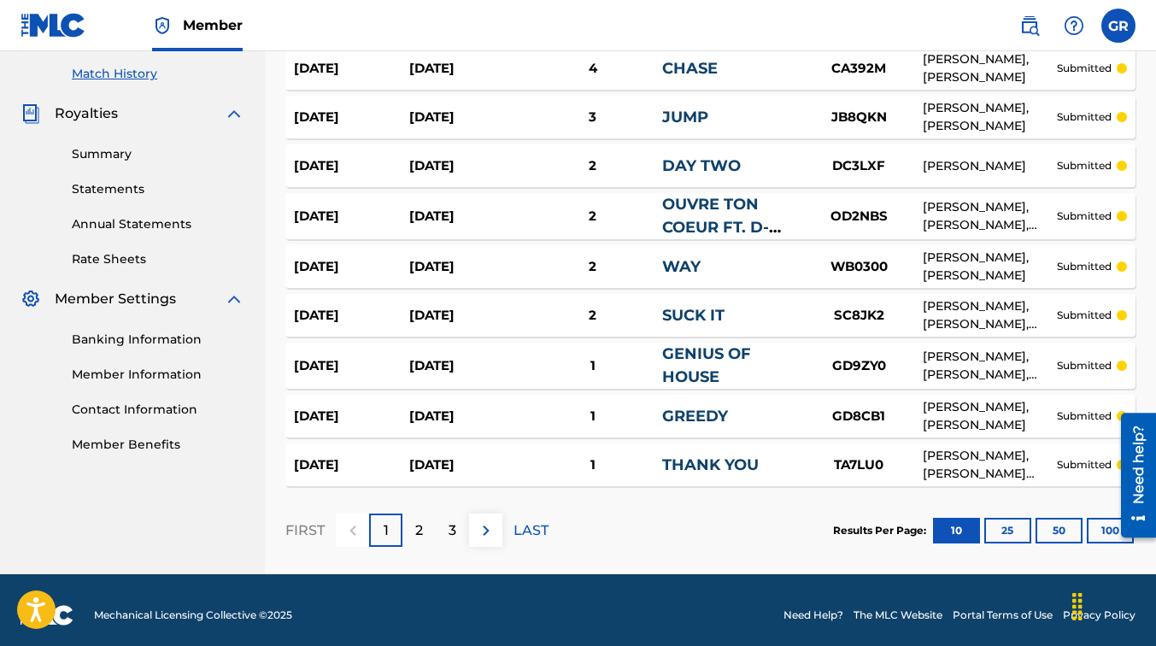
scroll to position [470, 0]
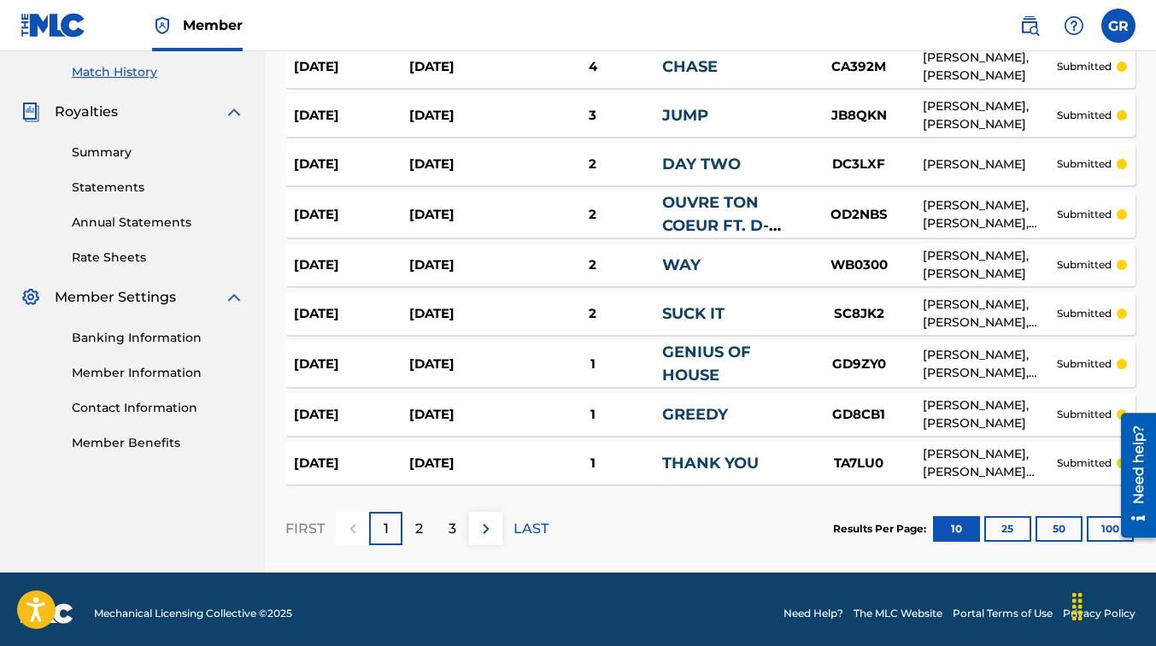
click at [1006, 525] on button "25" at bounding box center [1007, 529] width 47 height 26
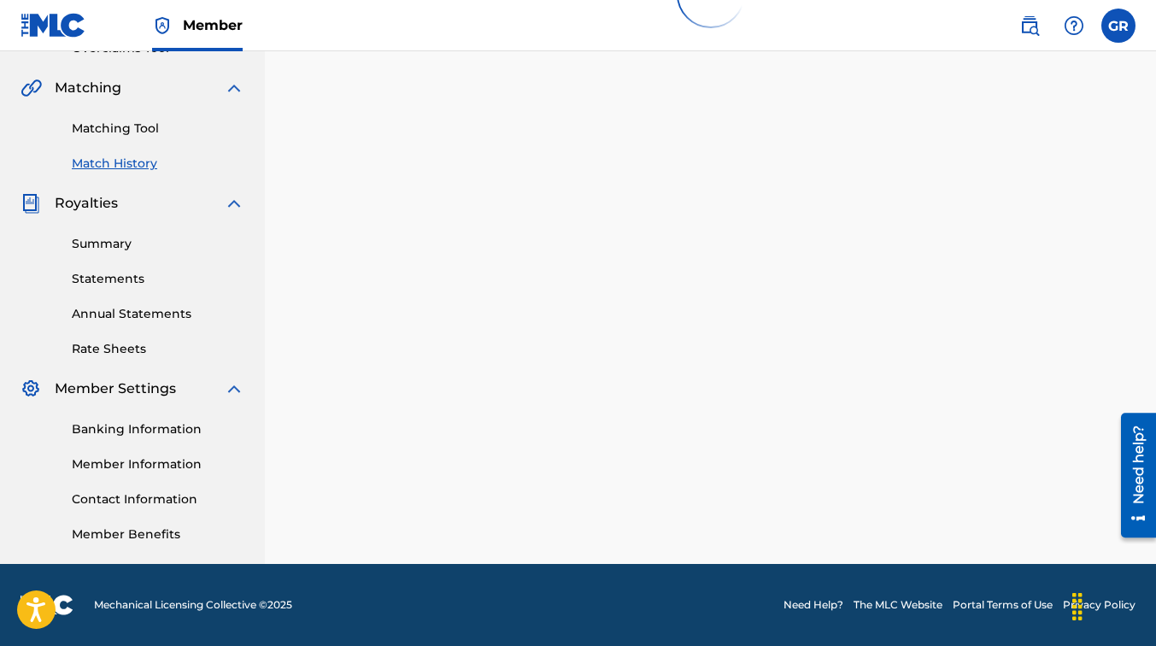
scroll to position [378, 0]
click at [1006, 525] on div "Match History Match History is a record of recent match suggestions that you've…" at bounding box center [710, 140] width 891 height 848
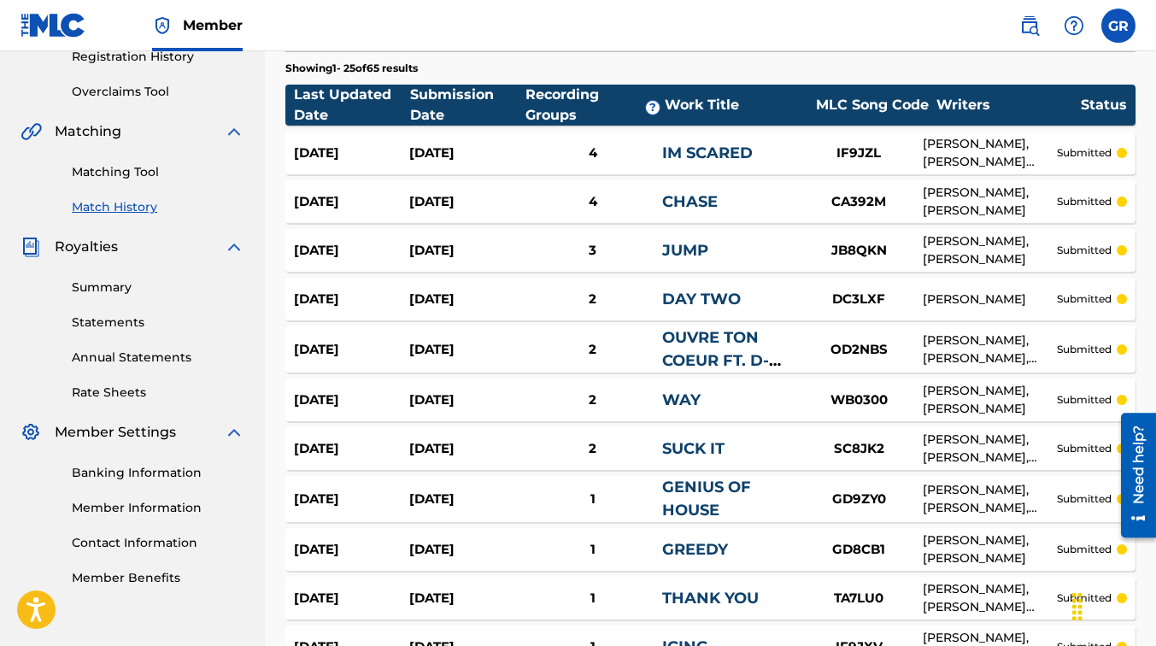
scroll to position [322, 0]
